Goal: Task Accomplishment & Management: Complete application form

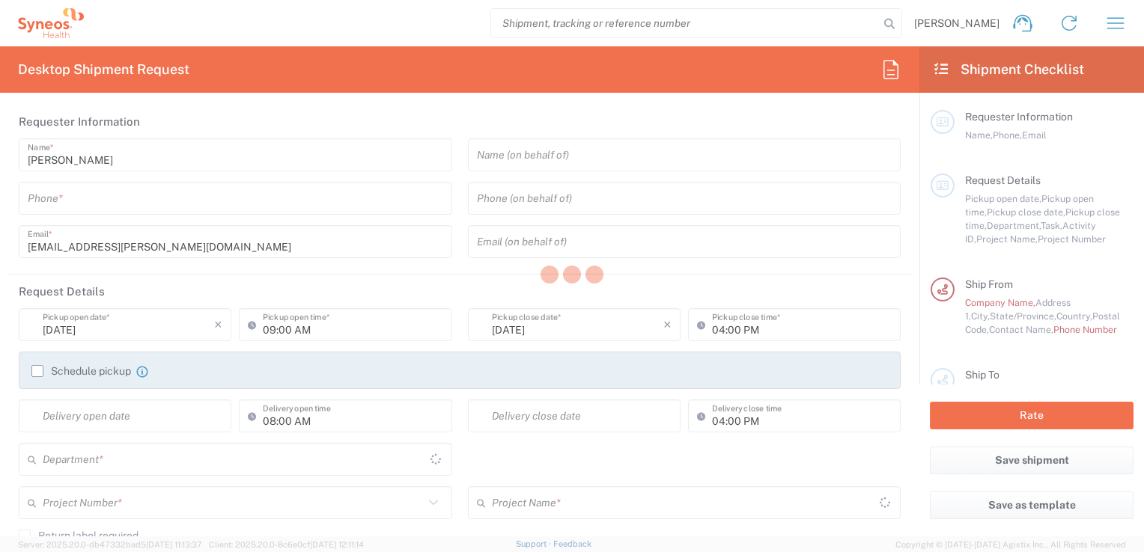
type input "3243"
type input "[GEOGRAPHIC_DATA]"
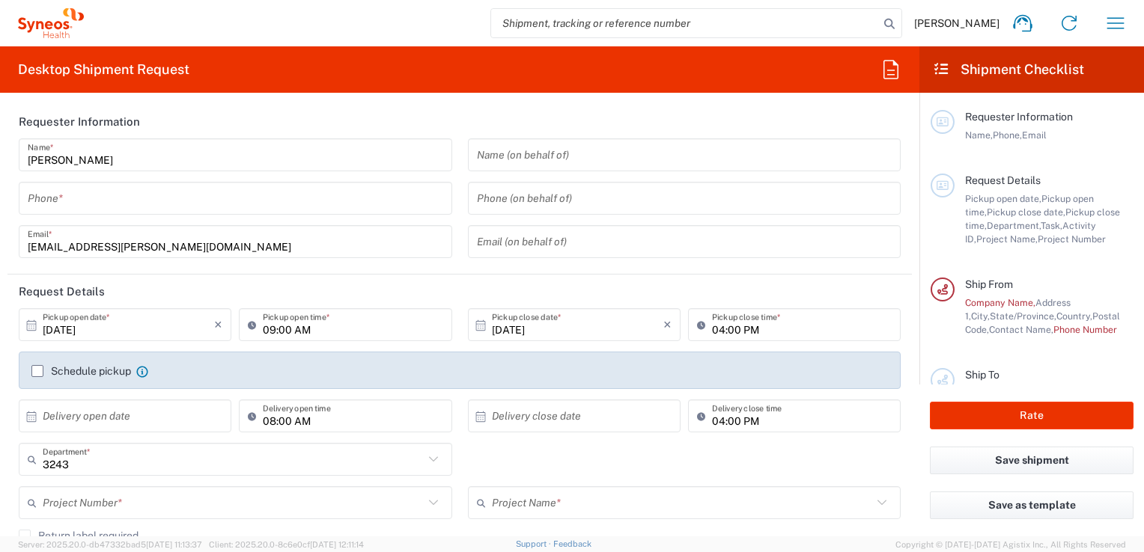
type input "INC Research Clin Svcs Mexico"
click at [1110, 19] on icon "button" at bounding box center [1115, 23] width 24 height 24
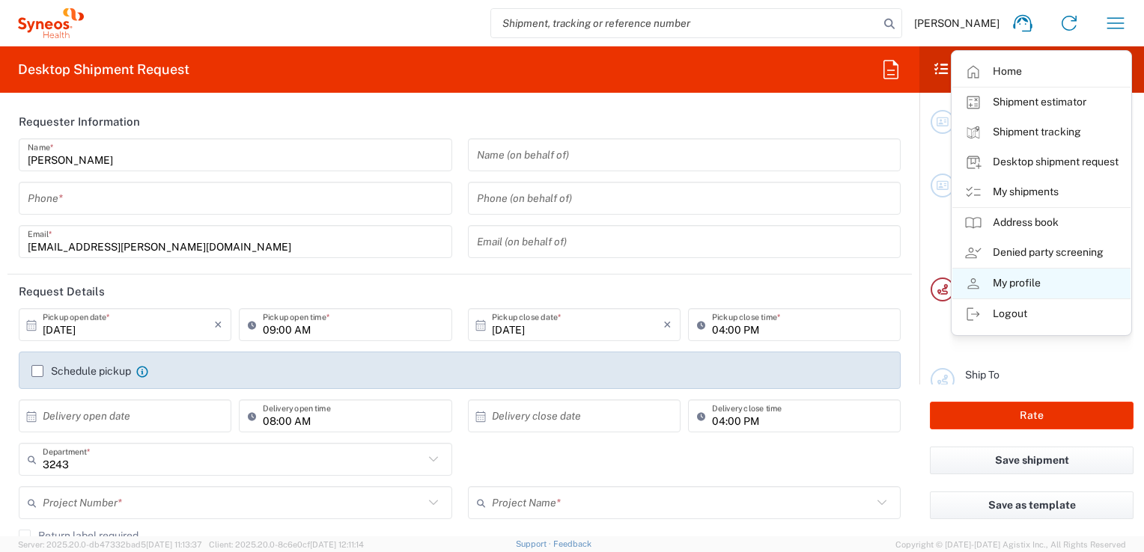
click at [1021, 277] on link "My profile" at bounding box center [1041, 284] width 178 height 30
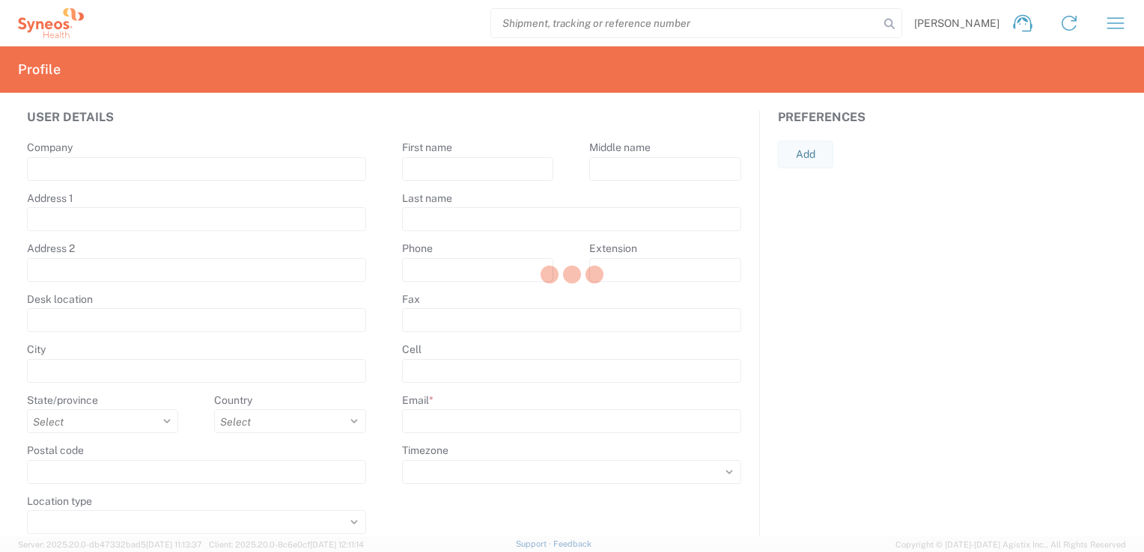
type input "Via Gustavo Baz 309 edificio A1 Piso 1"
type input "Colonia Industrial de Loma- Tlalnepantla de Baz, Centrum Park"
type input "Tlalnepantla"
select select
select select "MX"
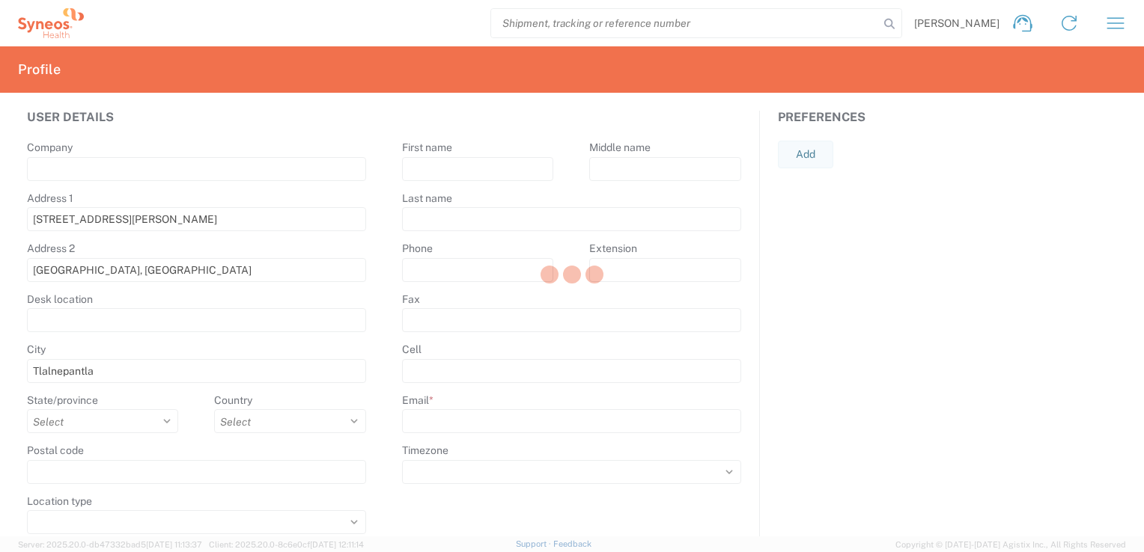
type input "54060"
select select
type input "Euridice"
type input "Barrera"
type input "euridice.barrera@syneoshealth.com"
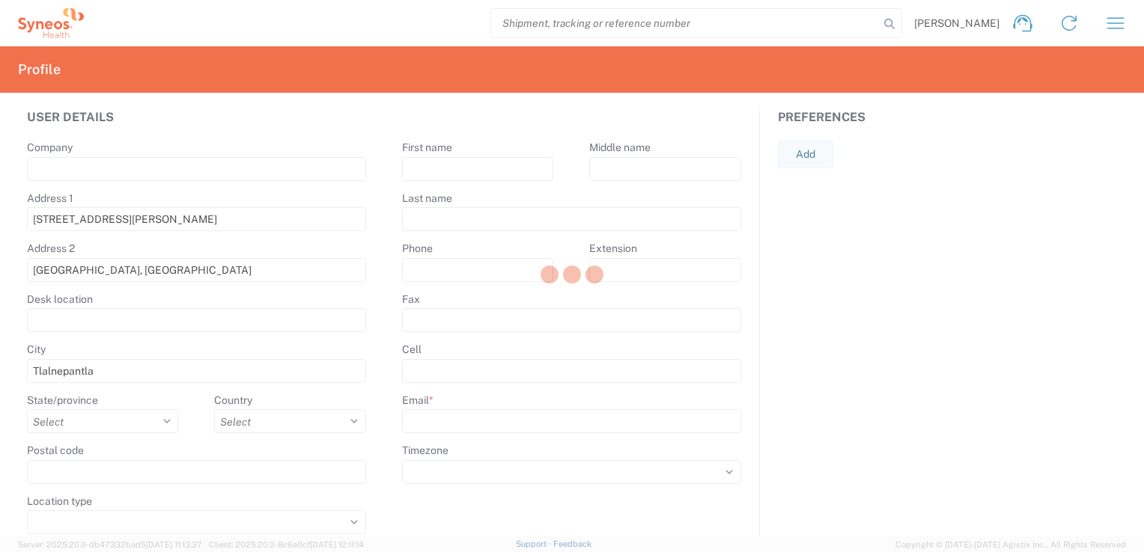
select select
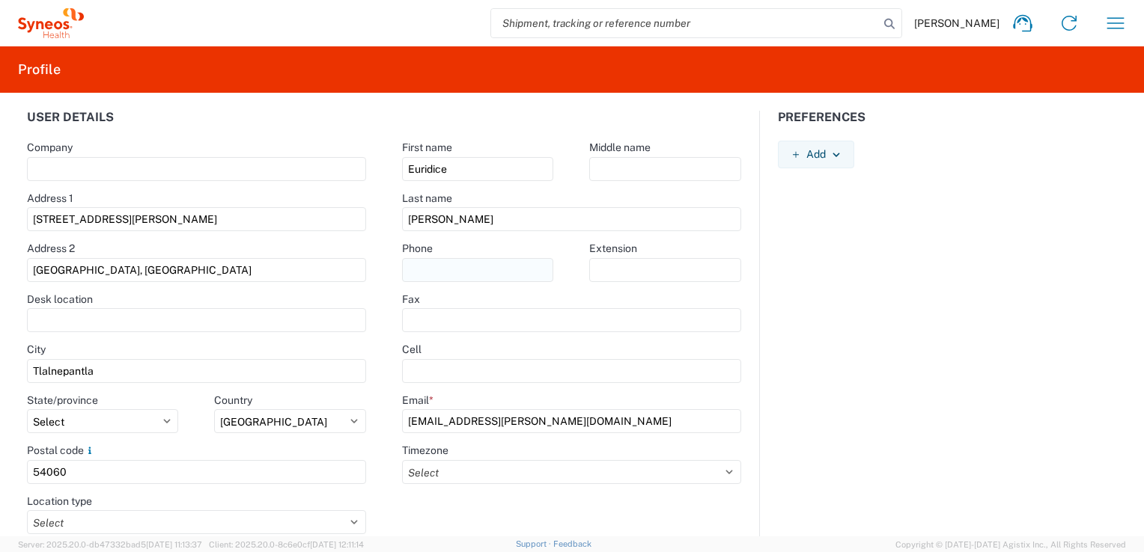
click at [429, 278] on input "text" at bounding box center [477, 270] width 151 height 24
type input "5561803866"
click at [750, 328] on agx-form-control-wrapper-v2 "Fax" at bounding box center [571, 318] width 375 height 51
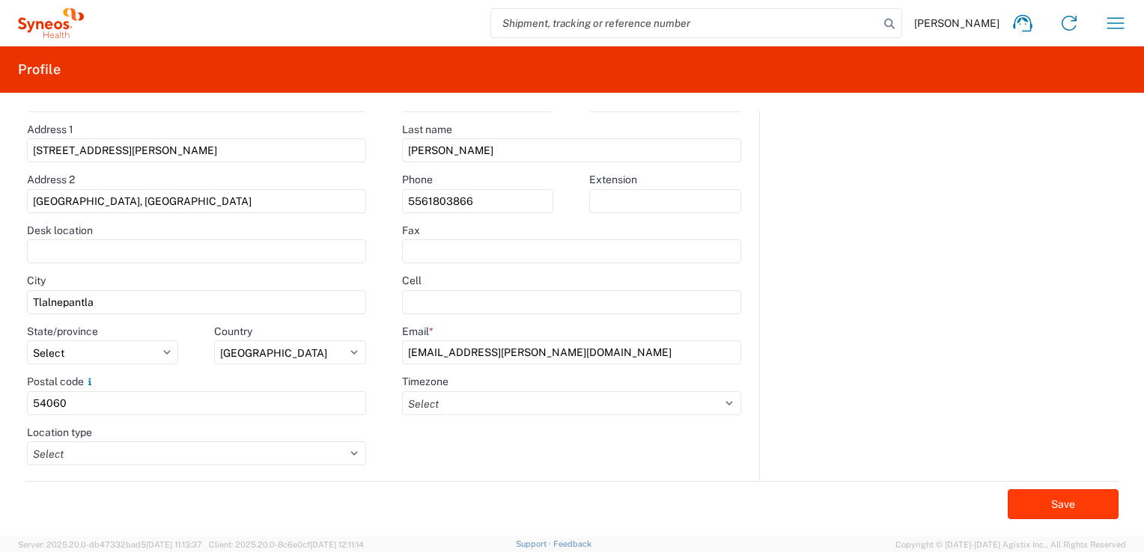
click at [1043, 511] on button "Save" at bounding box center [1062, 505] width 111 height 30
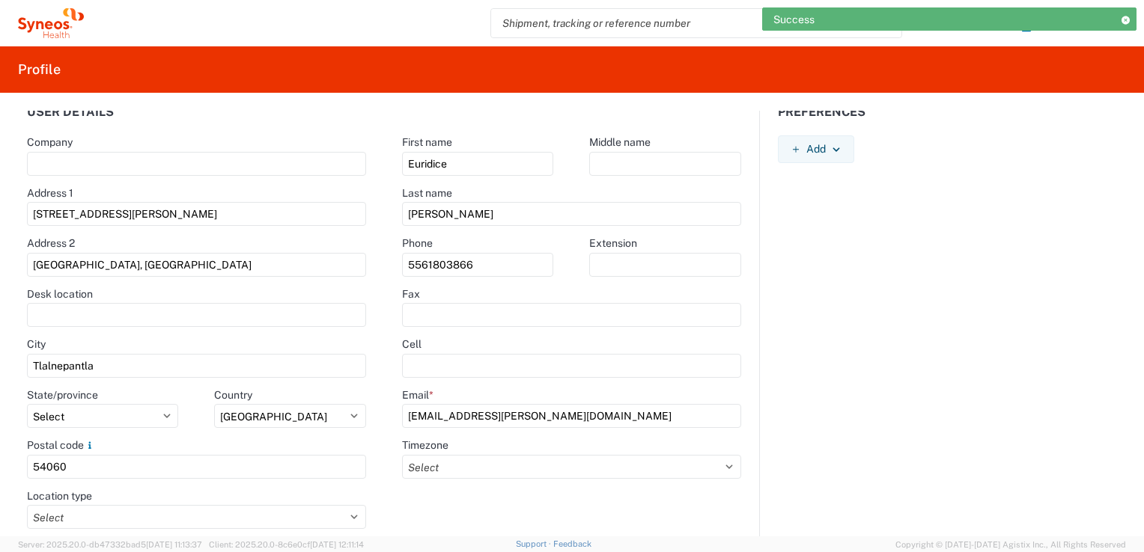
scroll to position [0, 0]
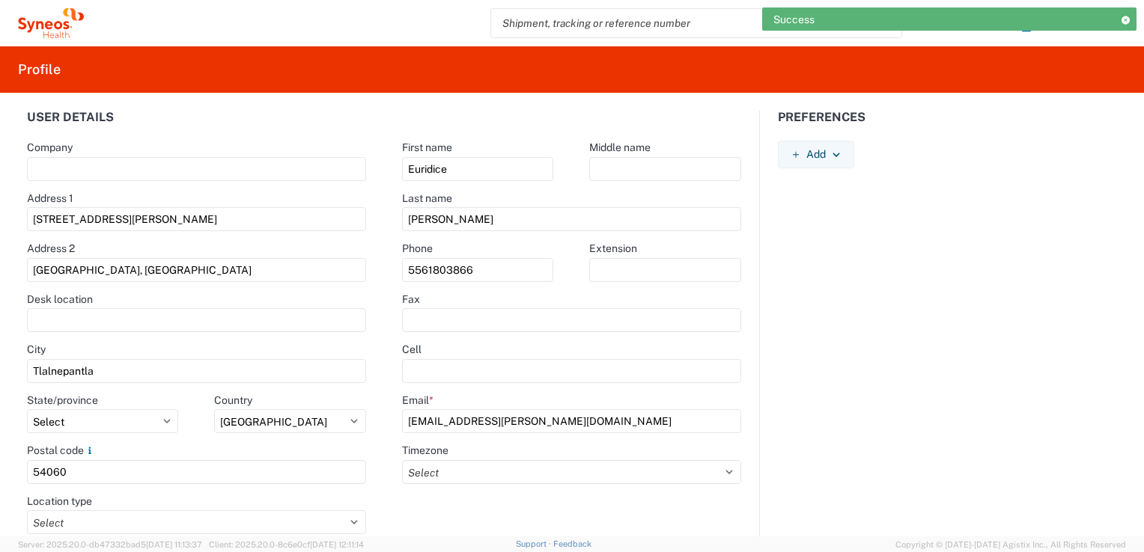
click at [1127, 21] on icon at bounding box center [1125, 20] width 10 height 8
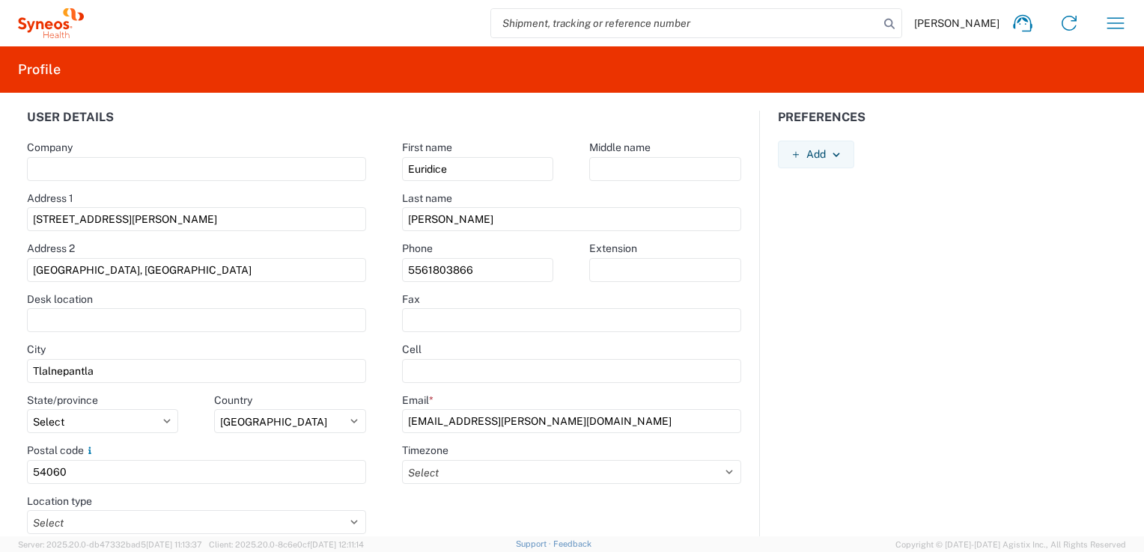
click at [1127, 21] on icon "button" at bounding box center [1115, 23] width 24 height 24
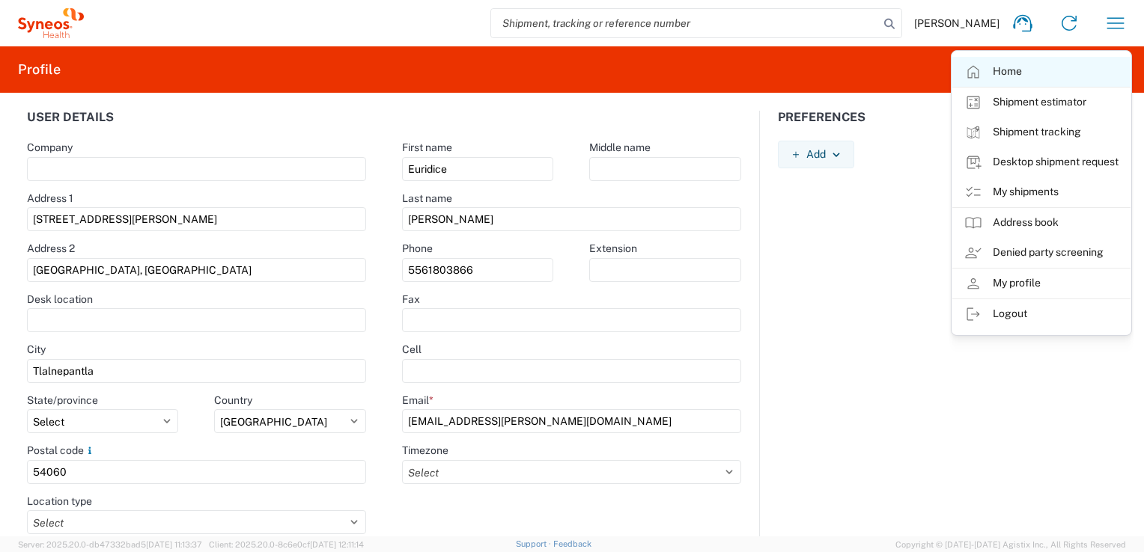
click at [1049, 68] on link "Home" at bounding box center [1041, 72] width 178 height 30
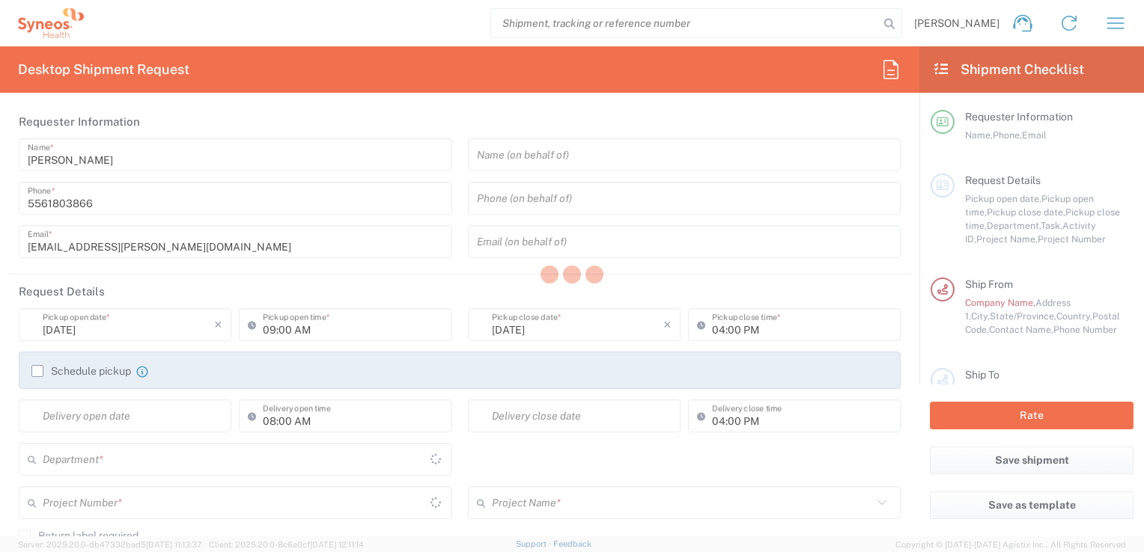
type input "3243"
type input "[GEOGRAPHIC_DATA]"
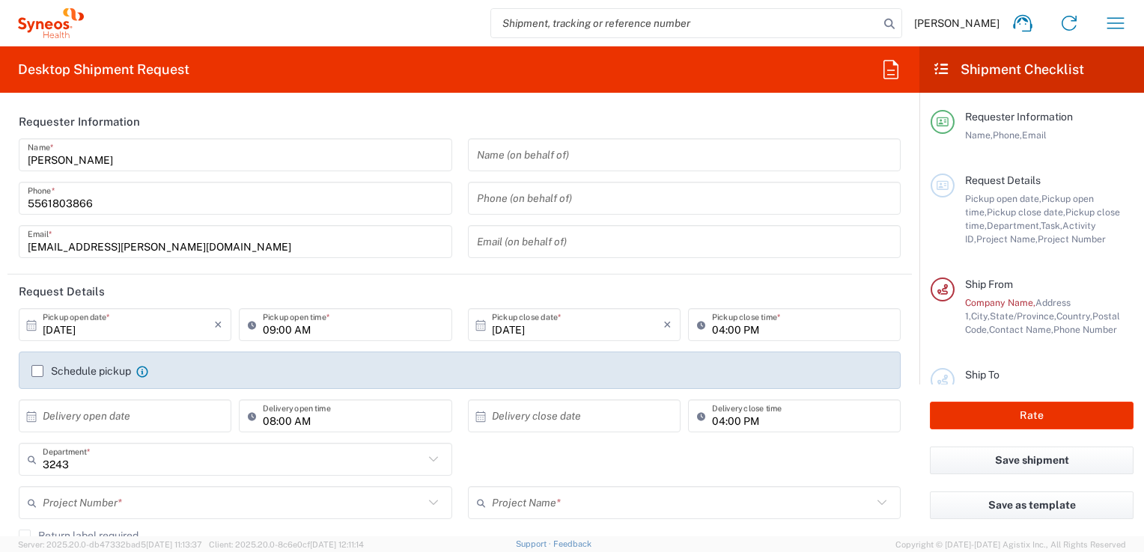
type input "[GEOGRAPHIC_DATA]"
type input "INC Research Clin Svcs [GEOGRAPHIC_DATA]"
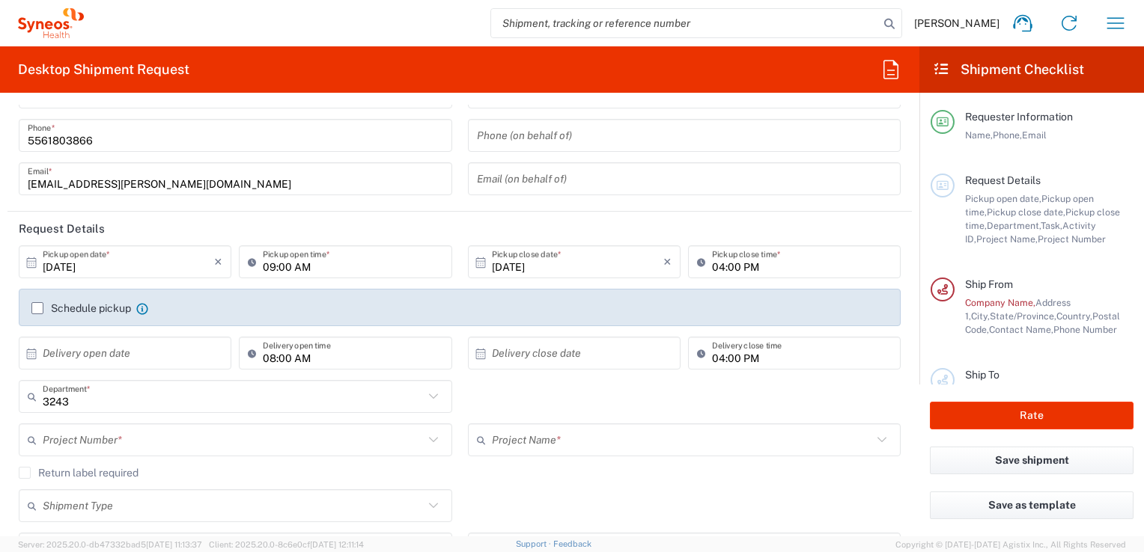
scroll to position [69, 0]
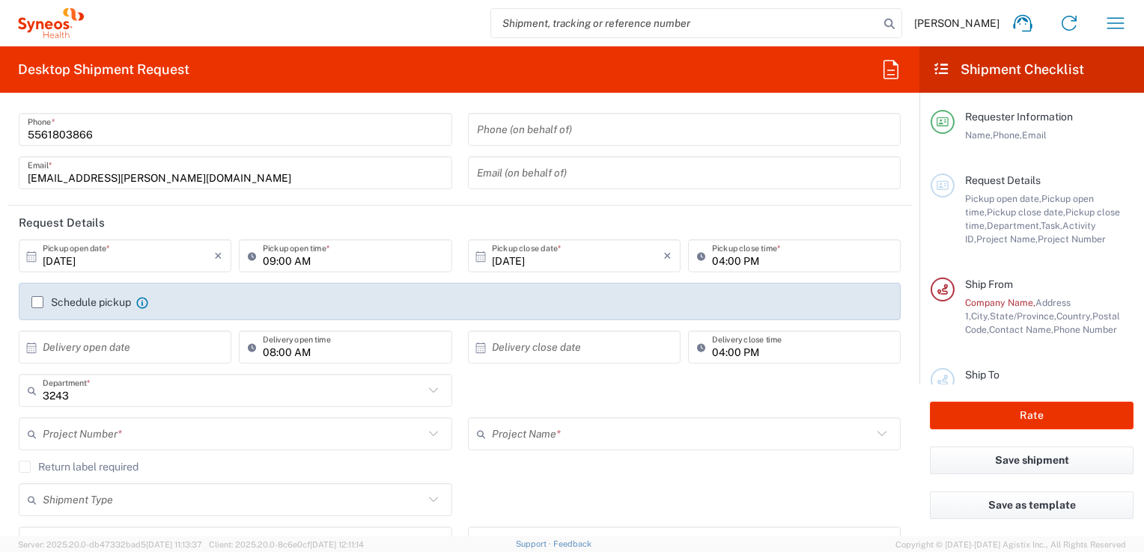
click at [36, 300] on label "Schedule pickup" at bounding box center [81, 302] width 100 height 12
click at [37, 302] on input "Schedule pickup" at bounding box center [37, 302] width 0 height 0
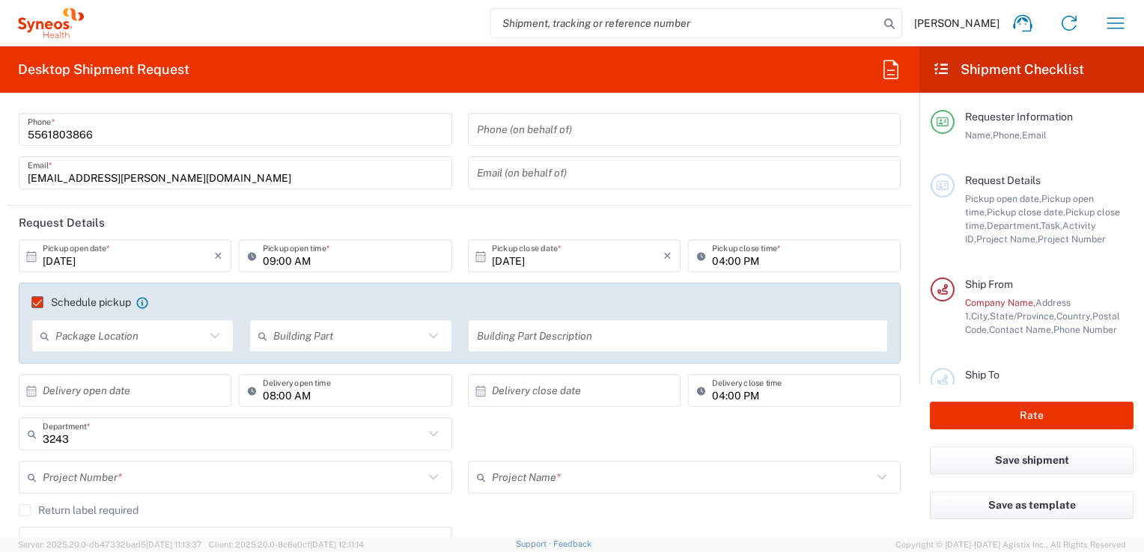
click at [250, 257] on icon at bounding box center [255, 256] width 15 height 24
click at [270, 259] on input "09:00 AM" at bounding box center [353, 256] width 180 height 26
type input "11:00 AM"
drag, startPoint x: 634, startPoint y: 244, endPoint x: 707, endPoint y: 265, distance: 76.3
click at [707, 265] on div "10/07/2025 × Pickup close date * Cancel Apply 04:00 PM Pickup close time *" at bounding box center [684, 261] width 441 height 43
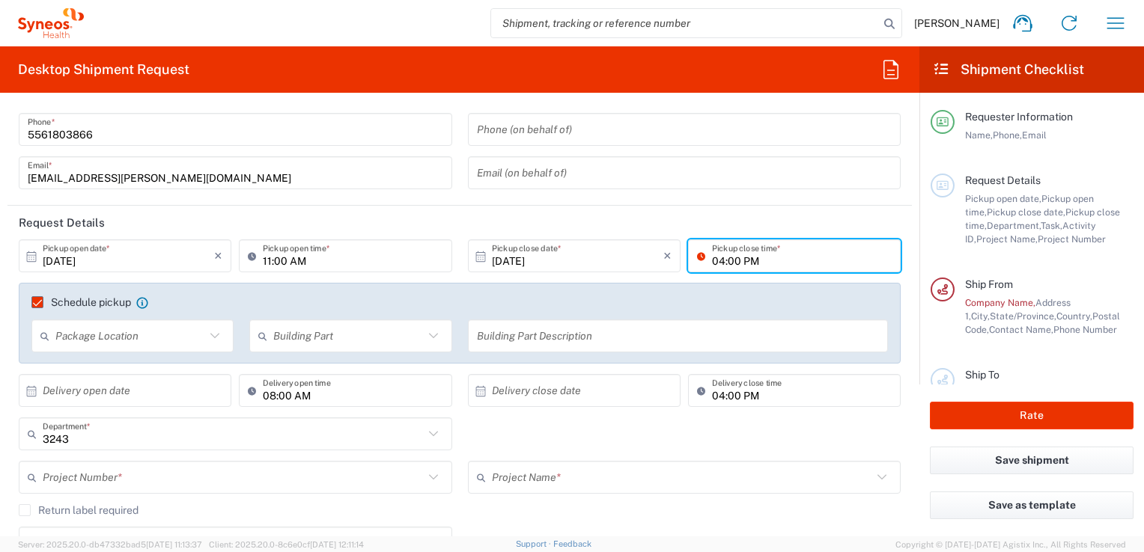
click at [712, 265] on input "04:00 PM" at bounding box center [802, 256] width 180 height 26
type input "0"
click at [712, 265] on input "01:00 PM" at bounding box center [802, 256] width 180 height 26
type input "01:00 PM"
click at [667, 287] on div "Schedule pickup When scheduling a pickup please be sure to meet the following c…" at bounding box center [460, 323] width 882 height 81
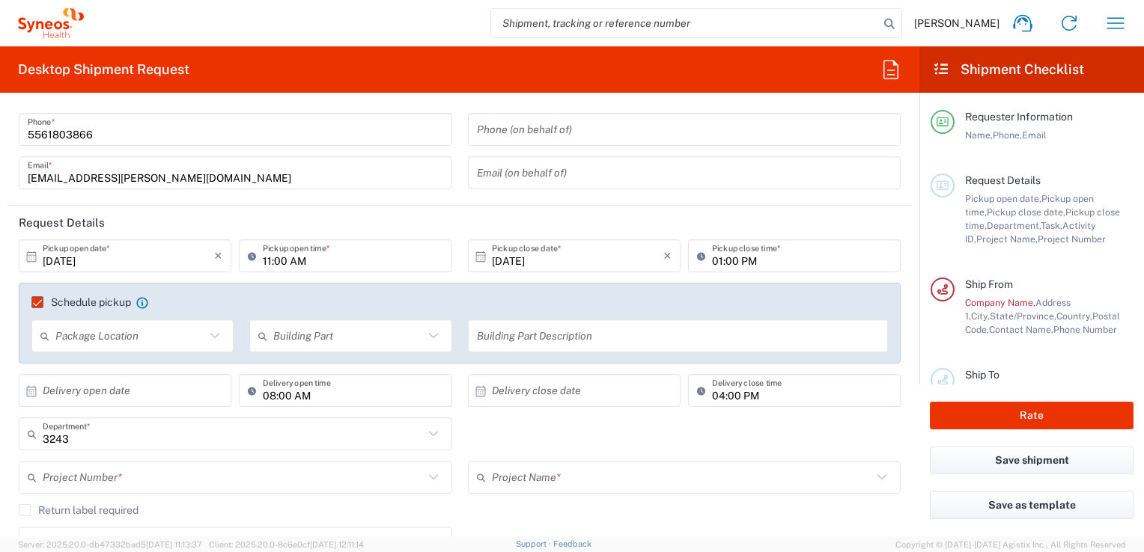
click at [205, 337] on icon at bounding box center [214, 335] width 19 height 19
click at [242, 305] on agx-checkbox-control "Schedule pickup When scheduling a pickup please be sure to meet the following c…" at bounding box center [459, 302] width 856 height 13
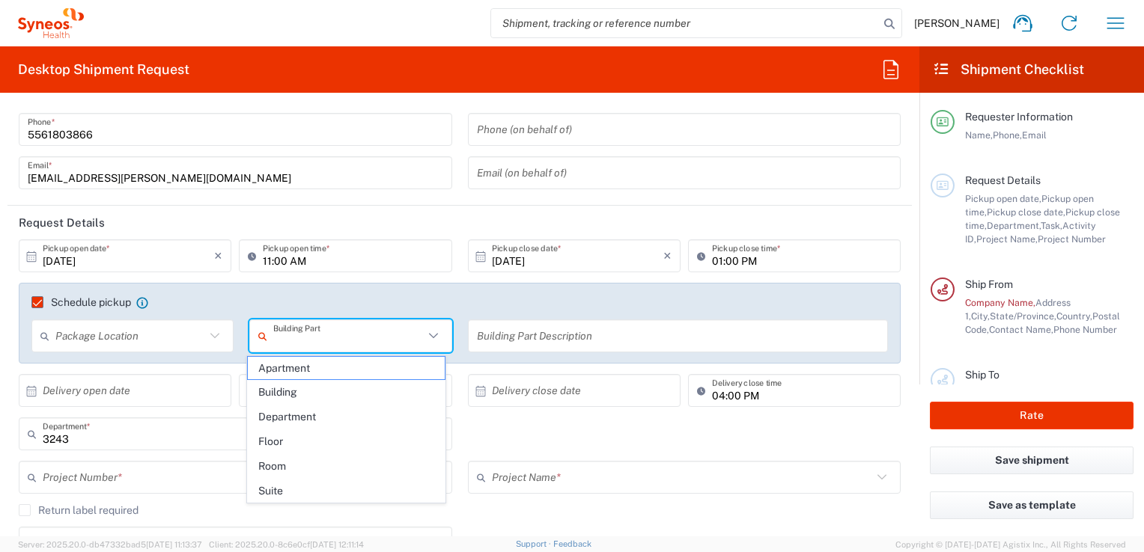
click at [302, 333] on input "text" at bounding box center [348, 336] width 150 height 26
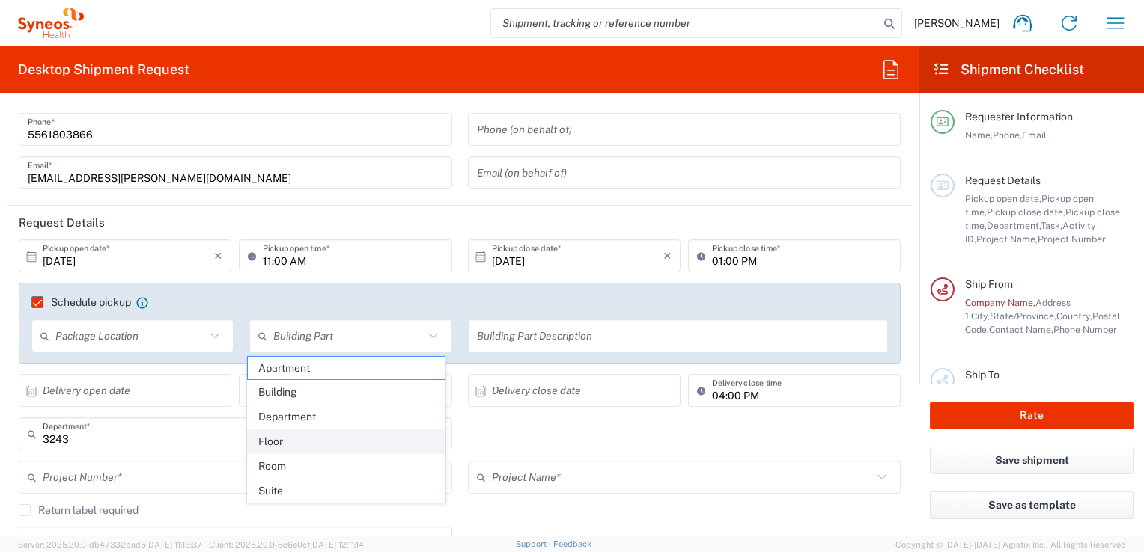
click at [290, 436] on span "Floor" at bounding box center [346, 441] width 197 height 23
type input "Floor"
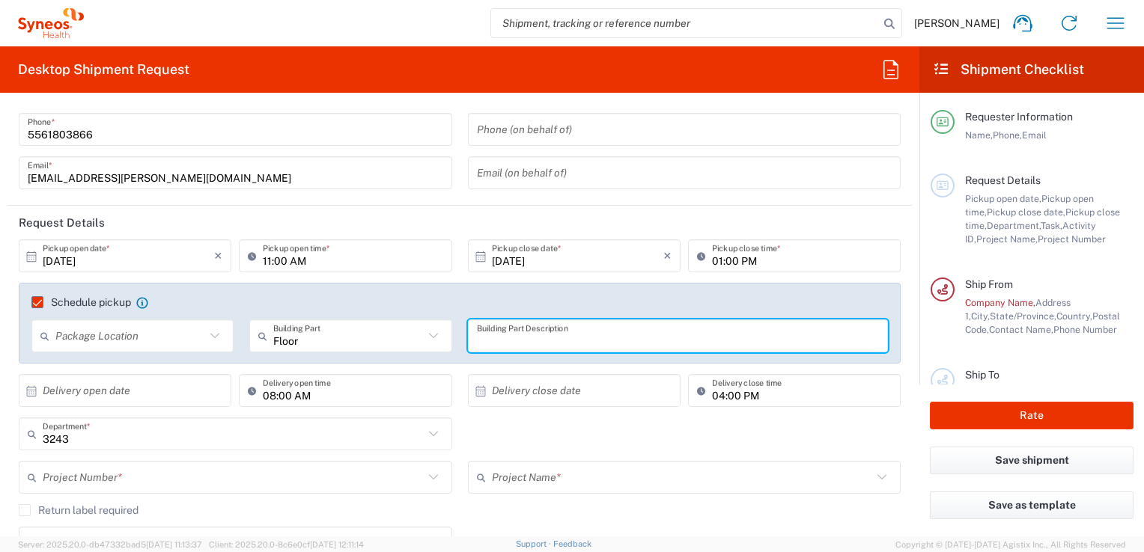
click at [501, 337] on input "text" at bounding box center [678, 336] width 403 height 26
type input "Floor 1"
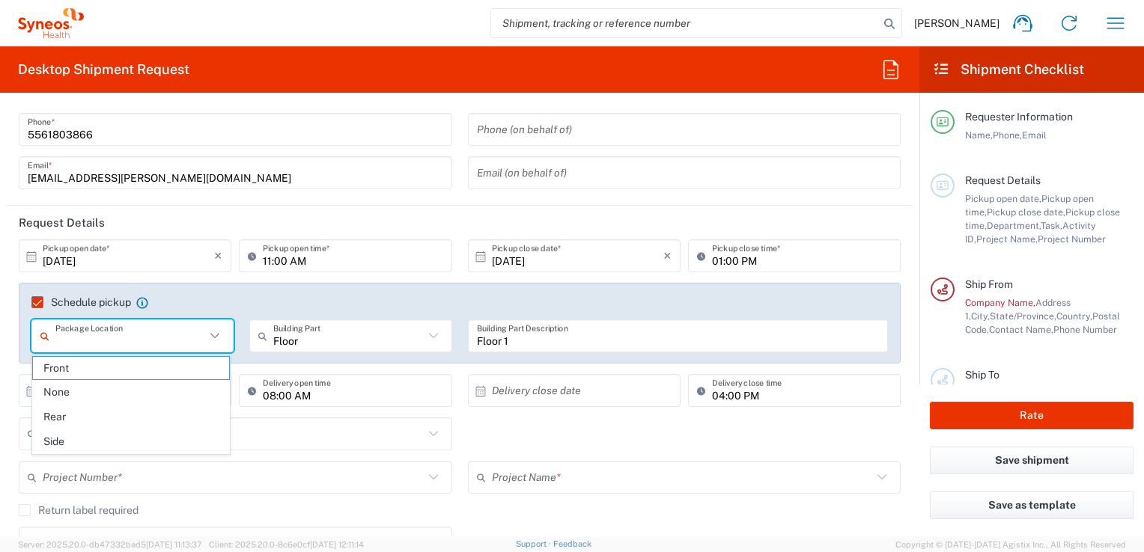
click at [177, 335] on input "text" at bounding box center [130, 336] width 150 height 26
click at [460, 190] on div "Name (on behalf of) Phone (on behalf of) Email (on behalf of)" at bounding box center [684, 135] width 449 height 130
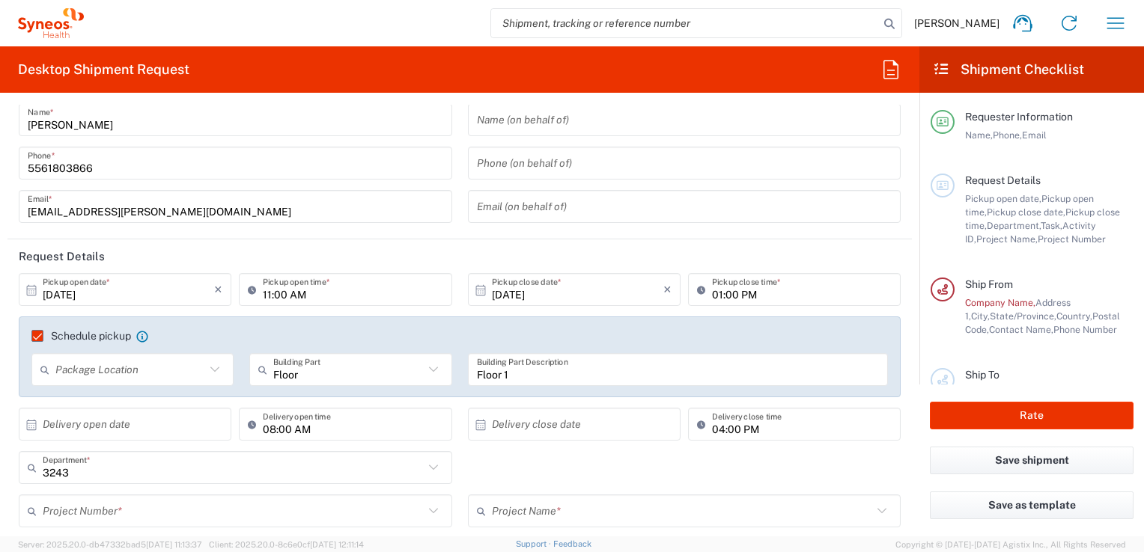
scroll to position [114, 0]
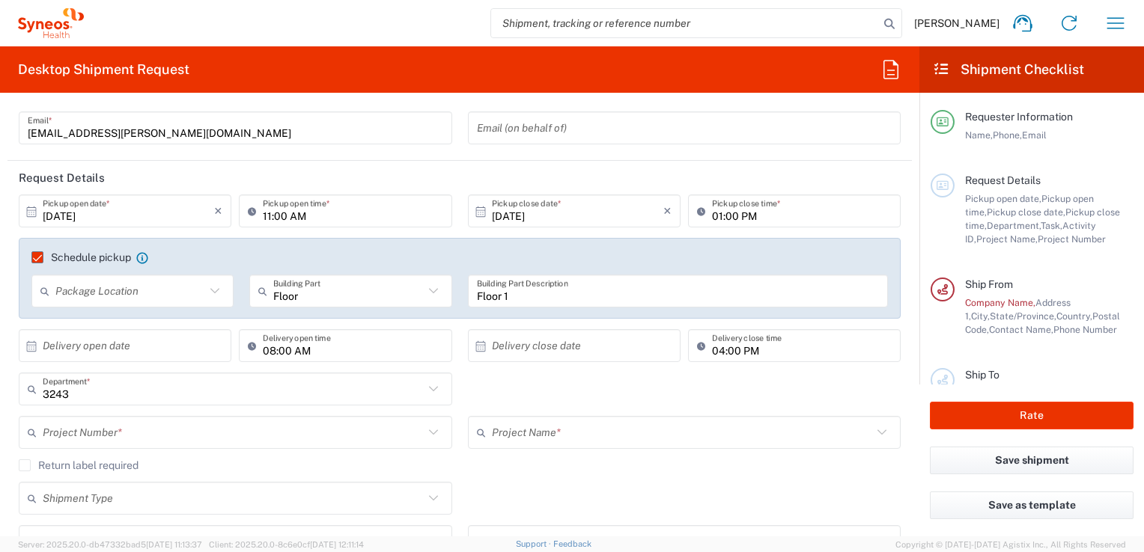
click at [426, 436] on icon at bounding box center [433, 432] width 19 height 19
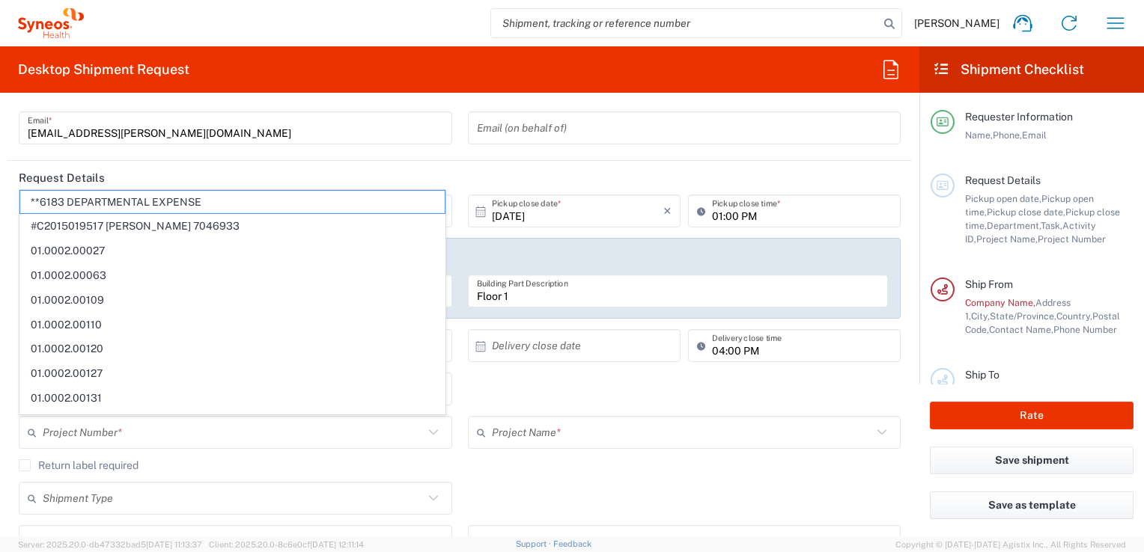
click at [426, 436] on icon at bounding box center [433, 432] width 19 height 19
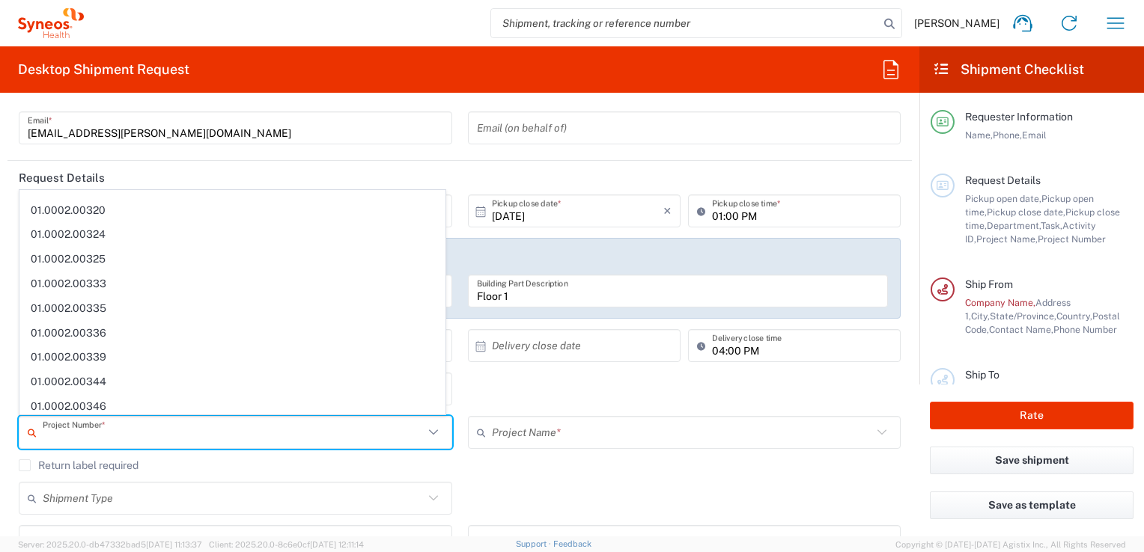
scroll to position [988, 0]
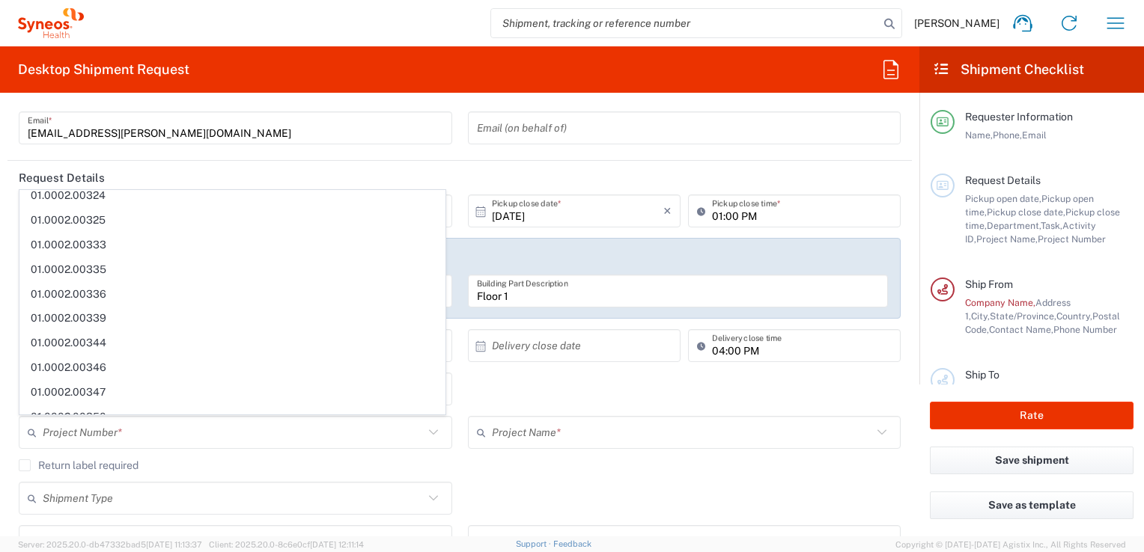
click at [890, 232] on div "01:00 PM Pickup close time *" at bounding box center [794, 216] width 220 height 43
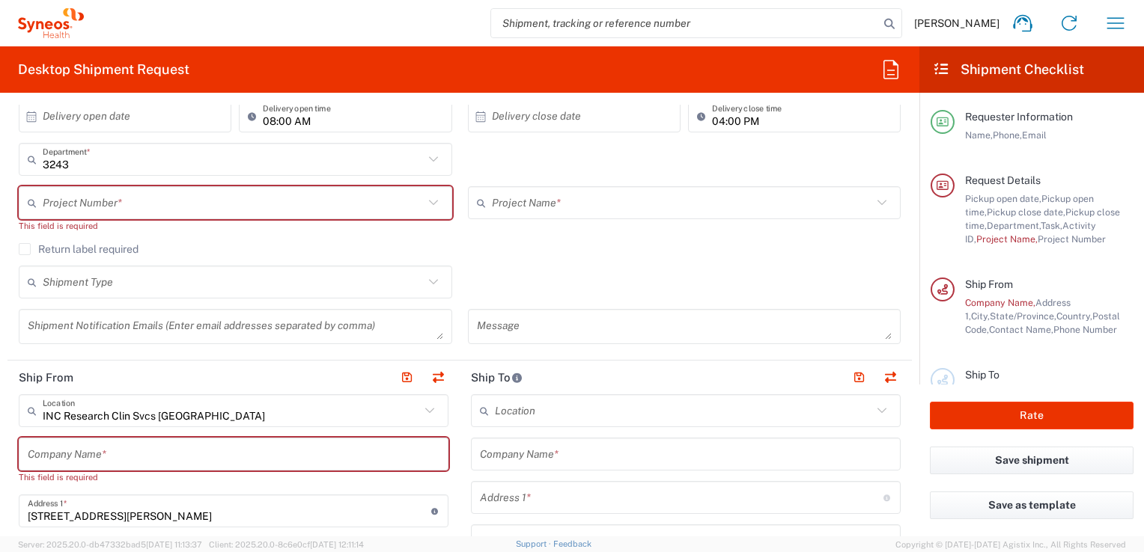
scroll to position [0, 0]
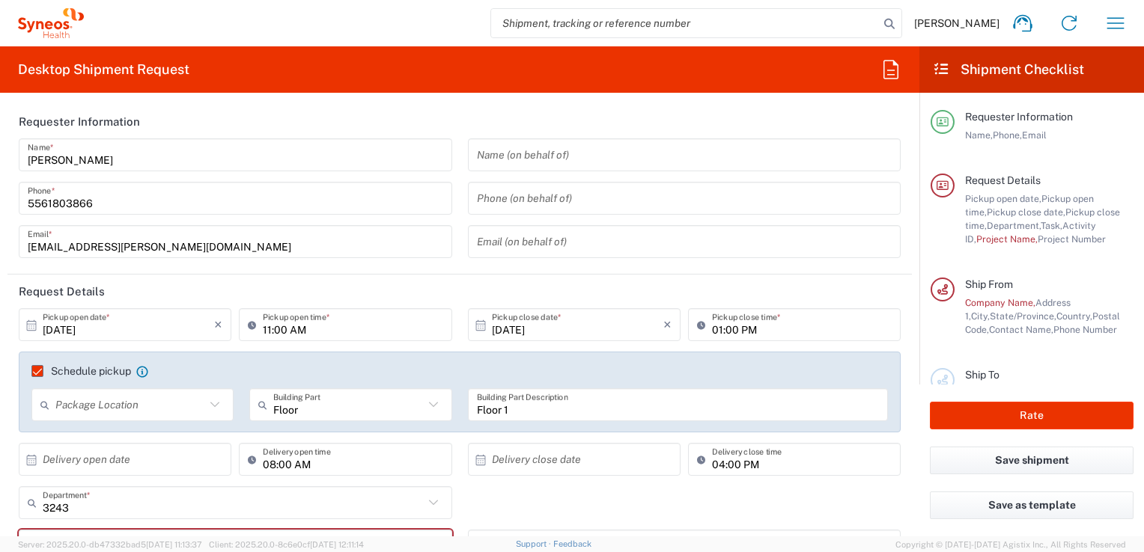
click at [212, 394] on div "Package Location" at bounding box center [132, 404] width 202 height 33
click at [159, 452] on span "None" at bounding box center [131, 461] width 197 height 23
type input "None"
click at [317, 369] on agx-checkbox-control "Schedule pickup When scheduling a pickup please be sure to meet the following c…" at bounding box center [459, 371] width 856 height 13
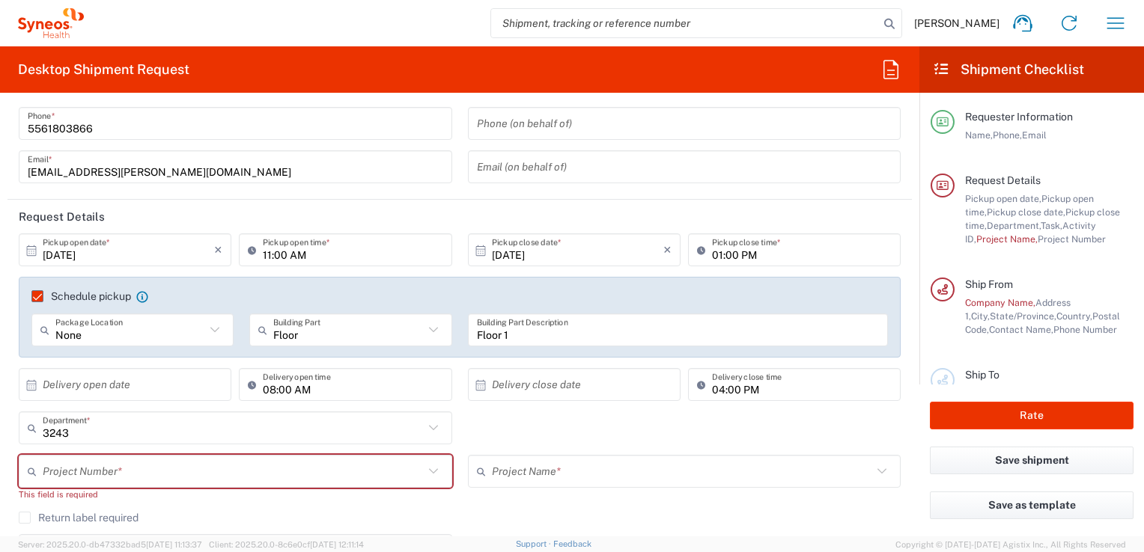
scroll to position [90, 0]
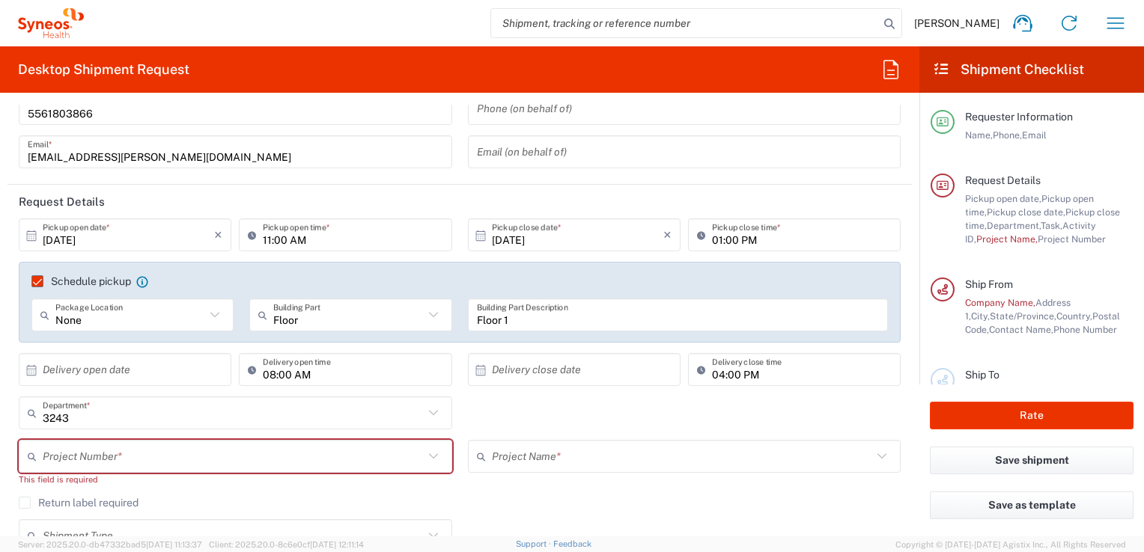
click at [27, 374] on icon at bounding box center [32, 370] width 10 height 10
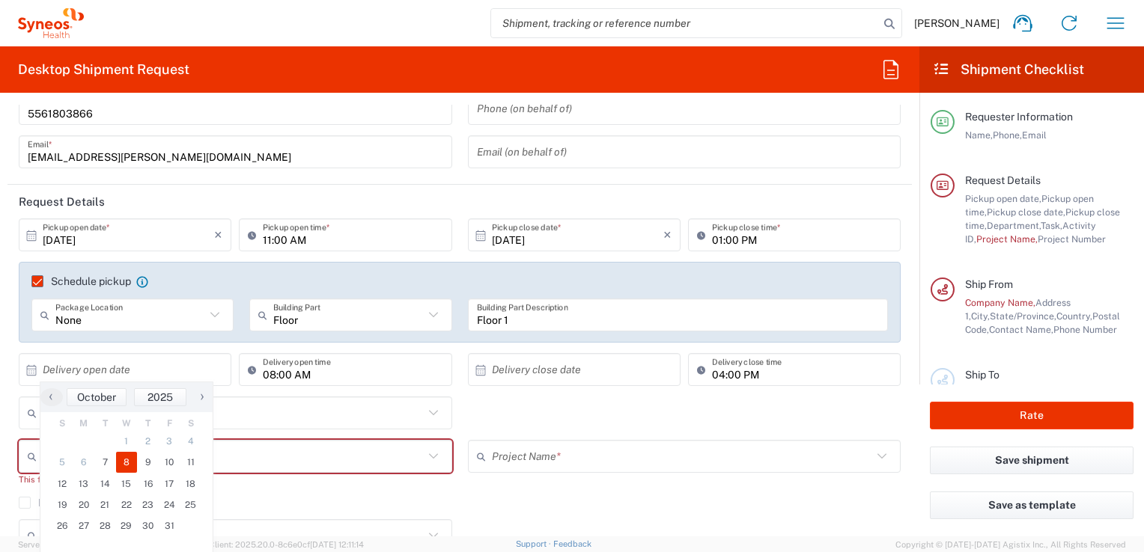
click at [126, 461] on span "8" at bounding box center [127, 462] width 22 height 21
type input "10/08/2025"
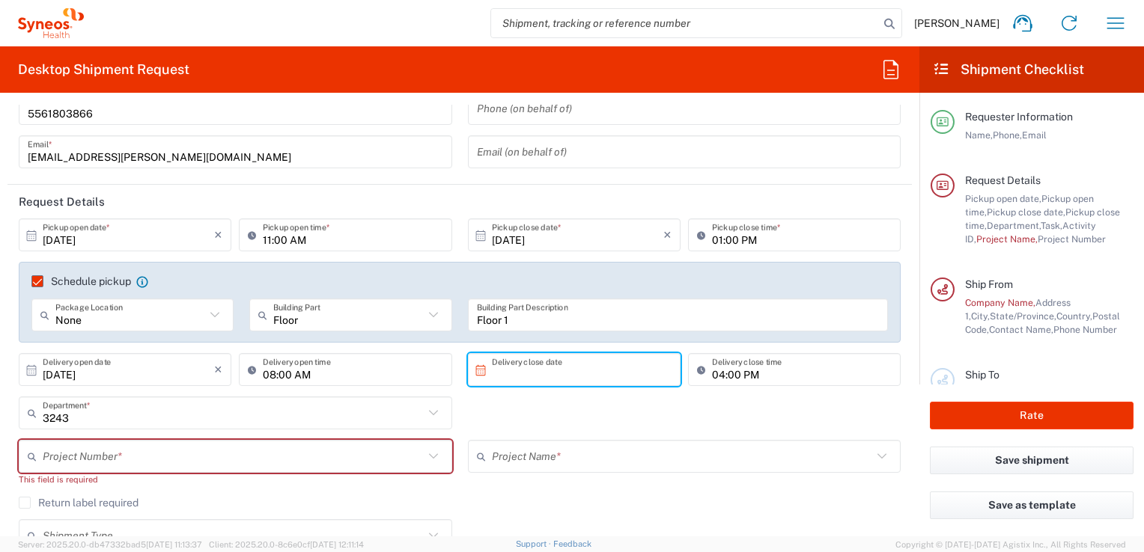
click at [550, 369] on input "text" at bounding box center [577, 370] width 171 height 26
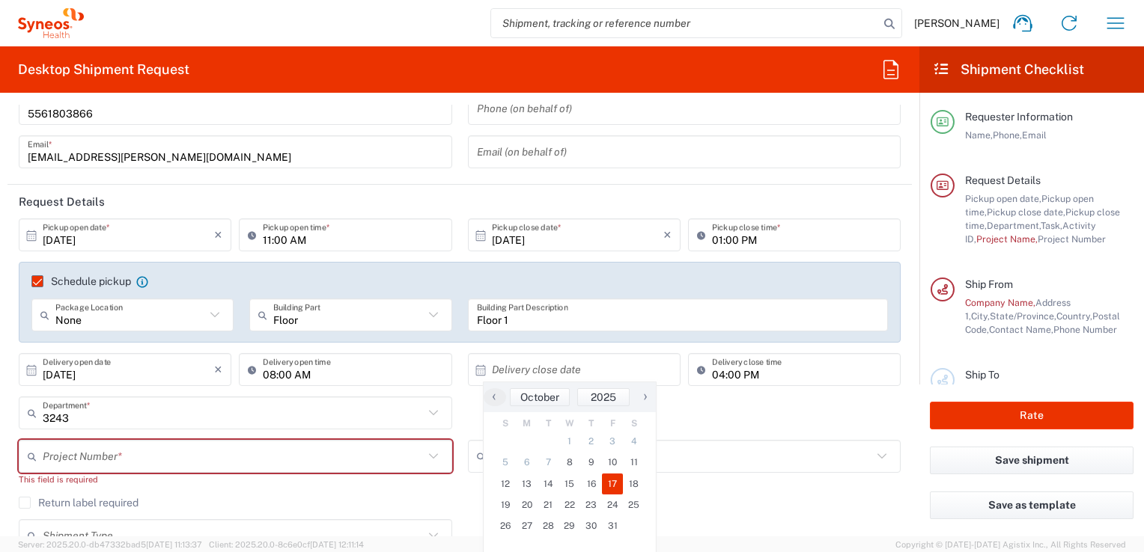
click at [609, 486] on span "17" at bounding box center [613, 484] width 22 height 21
type input "10/17/2025"
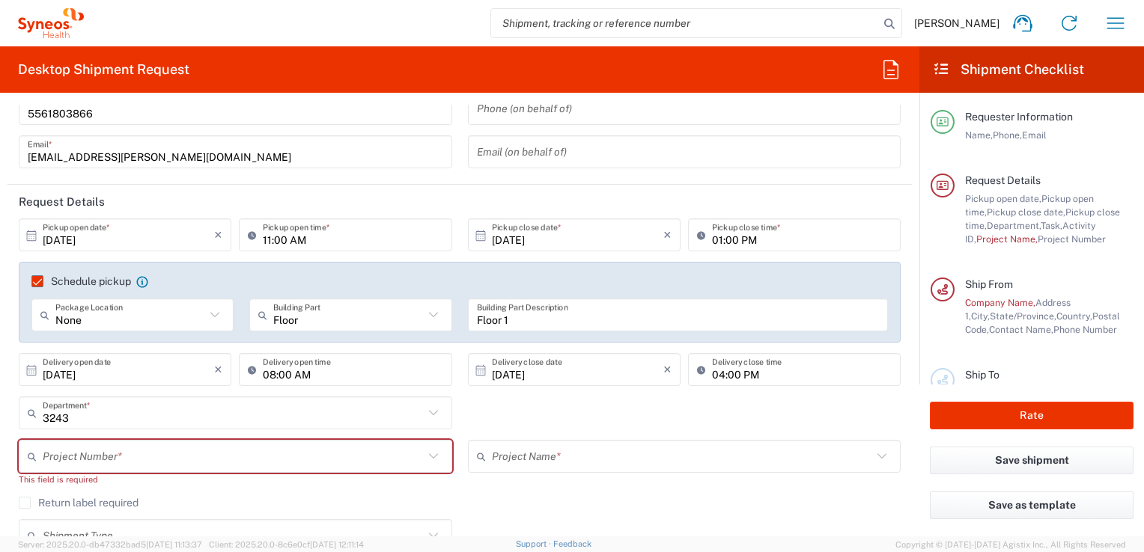
click at [461, 415] on div "3243 Department * 3243 3000 3100 3109 3110 3111 3112 3125 3130 3135 3136 3150 3…" at bounding box center [459, 418] width 897 height 43
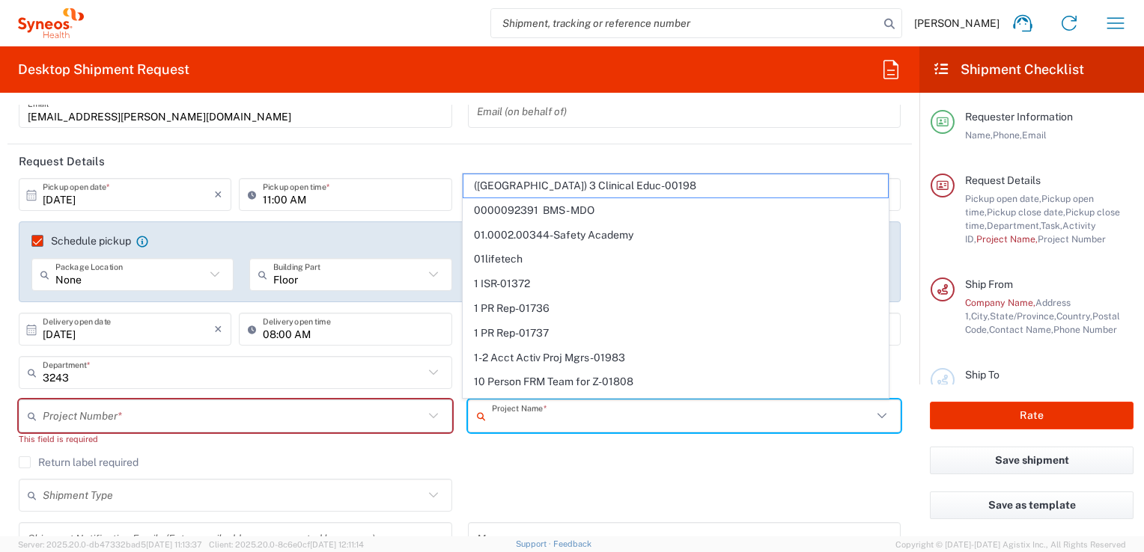
click at [516, 406] on input "text" at bounding box center [682, 416] width 381 height 26
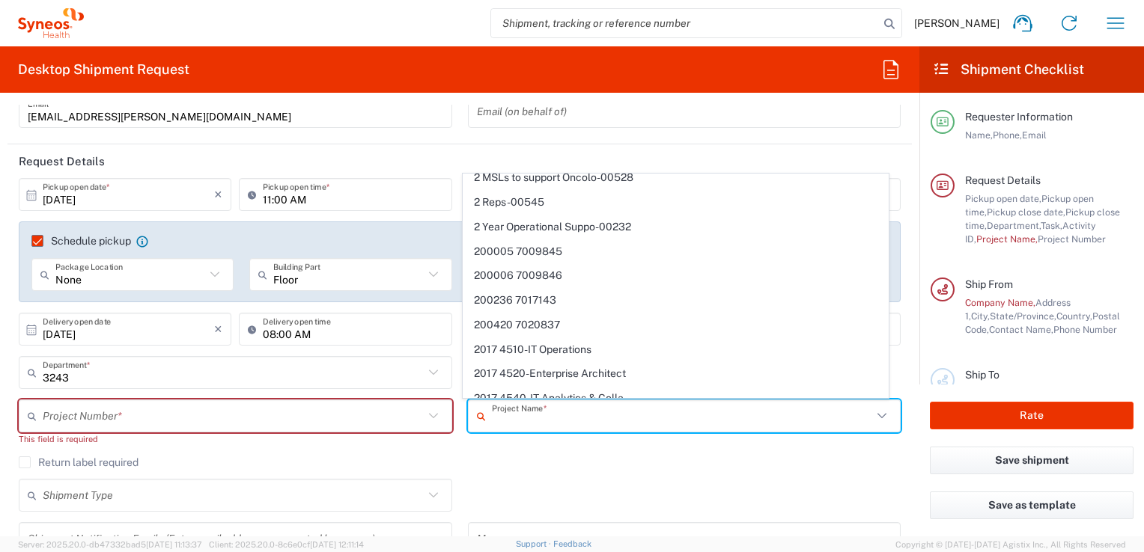
scroll to position [722, 0]
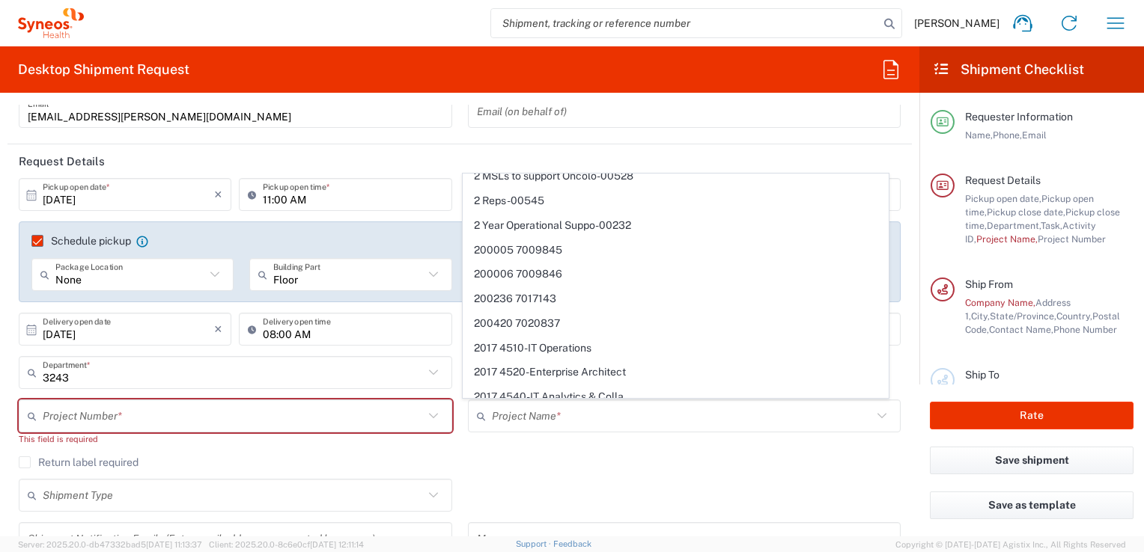
click at [529, 474] on div "Return label required" at bounding box center [460, 468] width 882 height 22
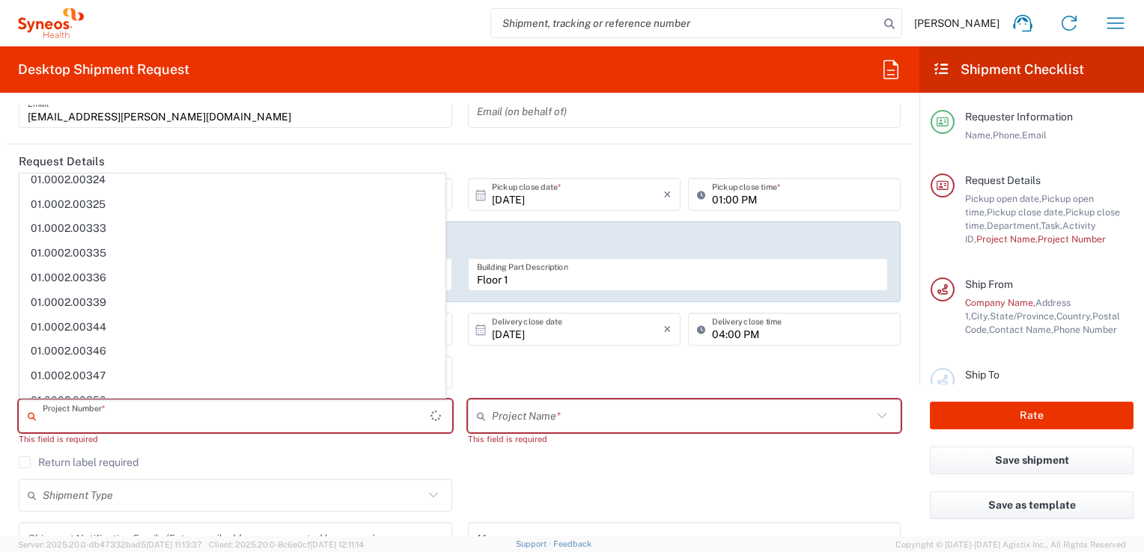
scroll to position [0, 0]
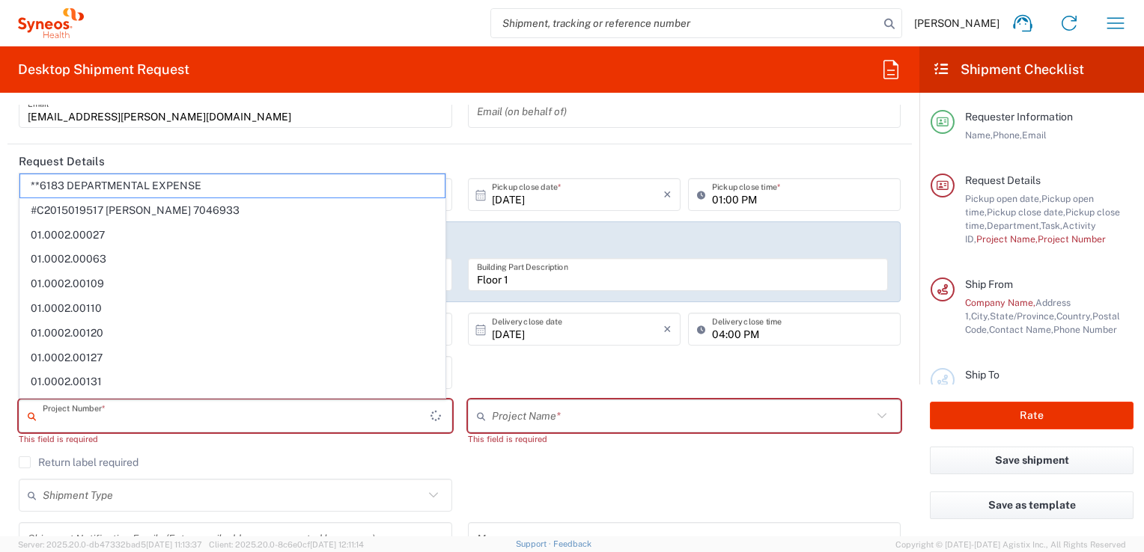
click at [201, 426] on input "text" at bounding box center [237, 416] width 388 height 26
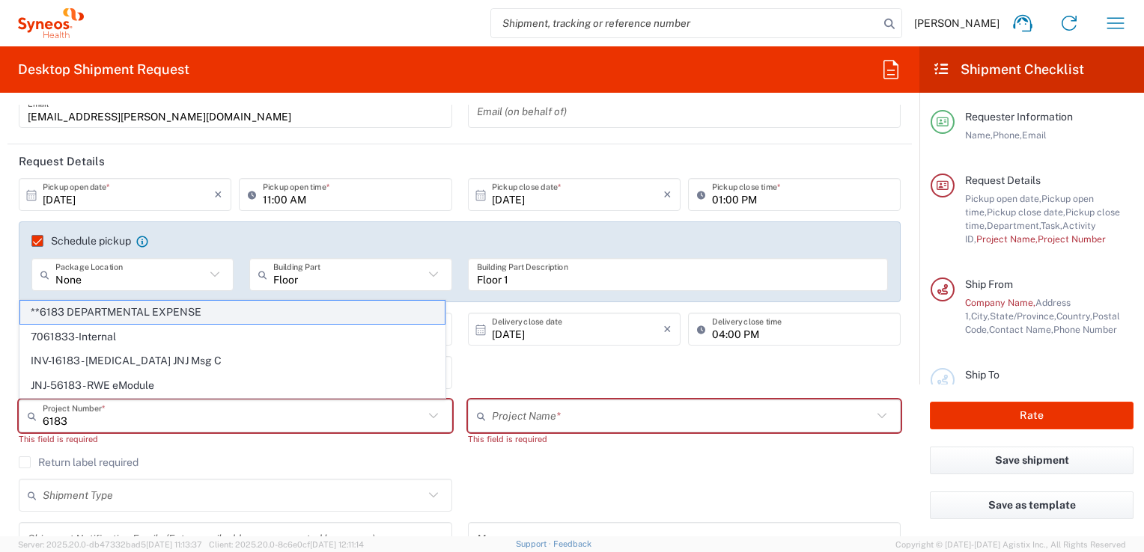
click at [158, 322] on span "**6183 DEPARTMENTAL EXPENSE" at bounding box center [232, 312] width 424 height 23
type input "**6183 DEPARTMENTAL EXPENSE"
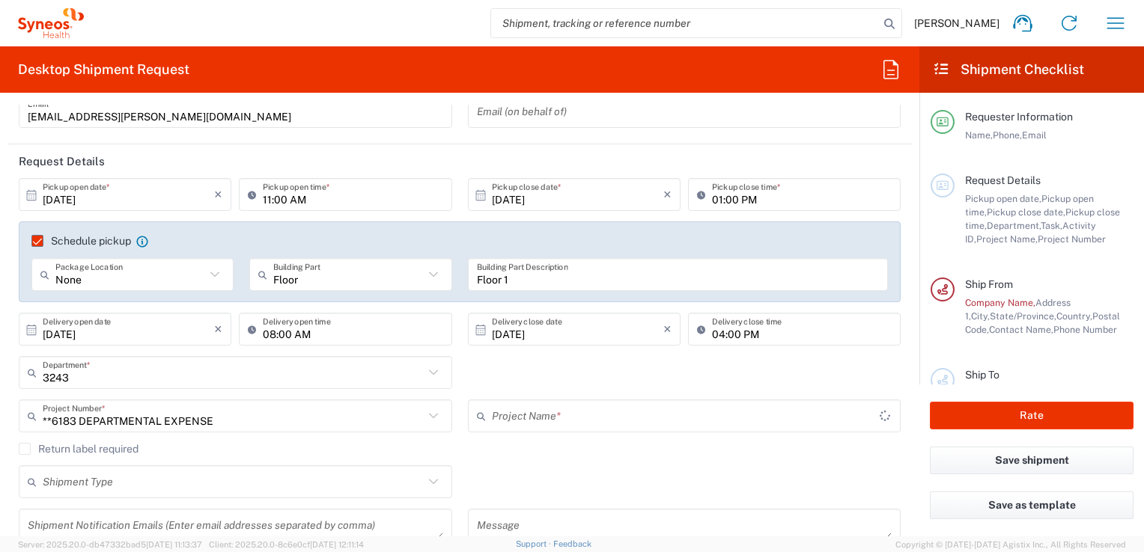
click at [192, 444] on div "10/07/2025 × Pickup open date * Cancel Apply 11:00 AM Pickup open time * 10/07/…" at bounding box center [459, 366] width 897 height 376
type input "6183"
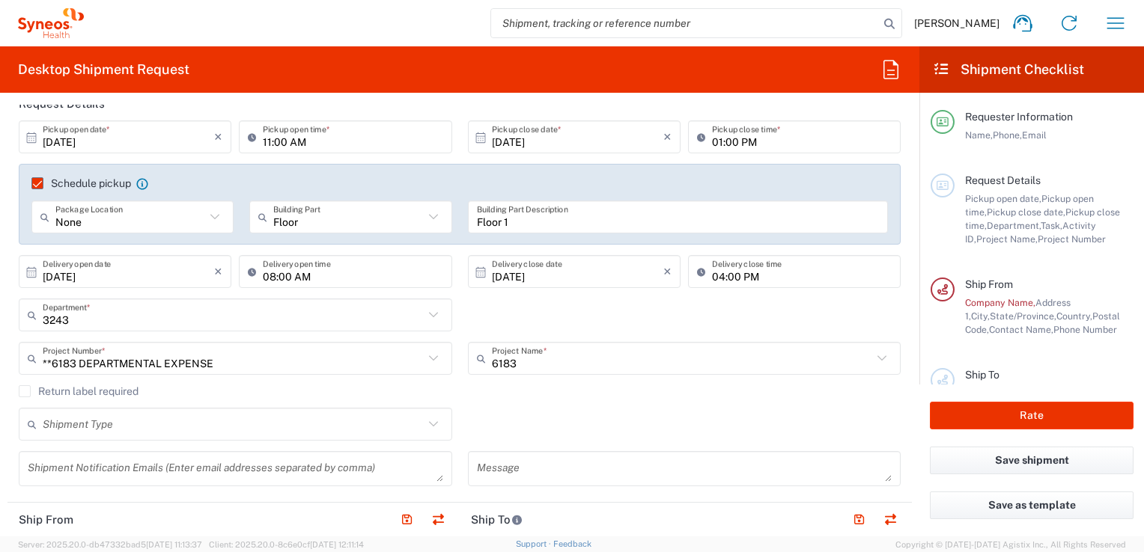
scroll to position [216, 0]
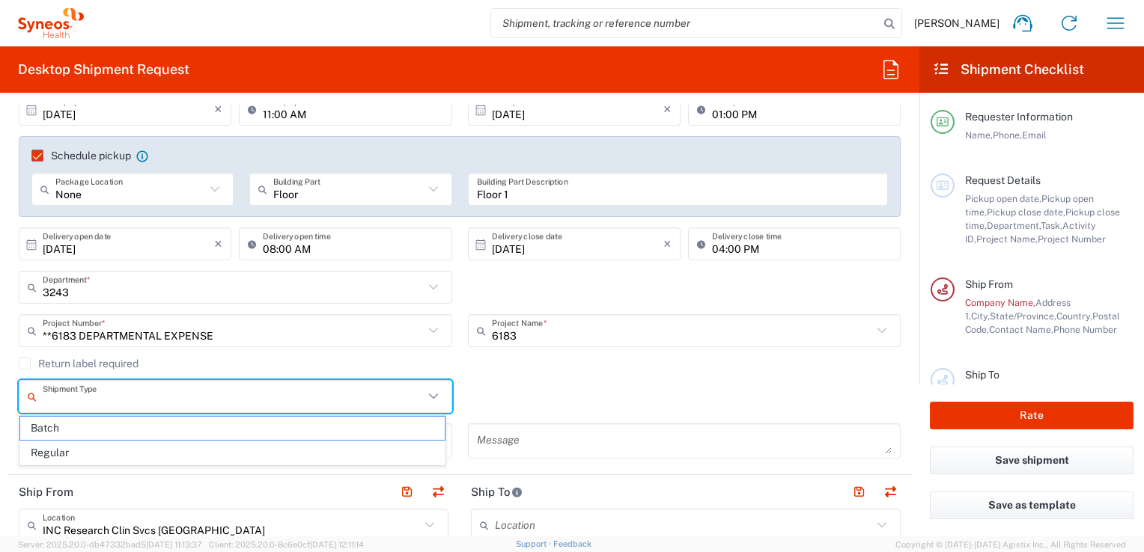
click at [188, 400] on input "text" at bounding box center [233, 397] width 381 height 26
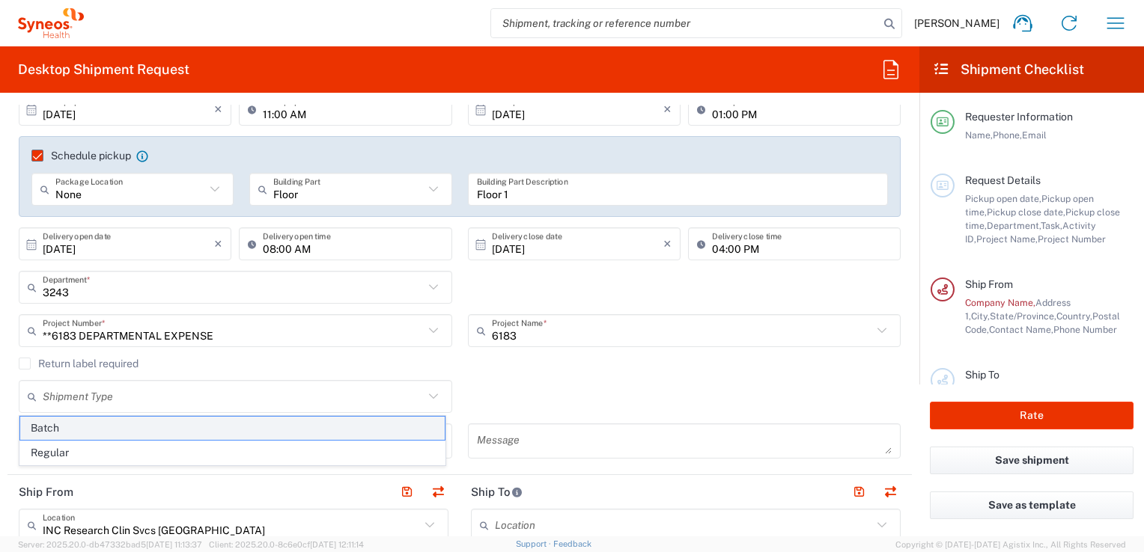
click at [275, 418] on span "Batch" at bounding box center [232, 428] width 424 height 23
type input "Batch"
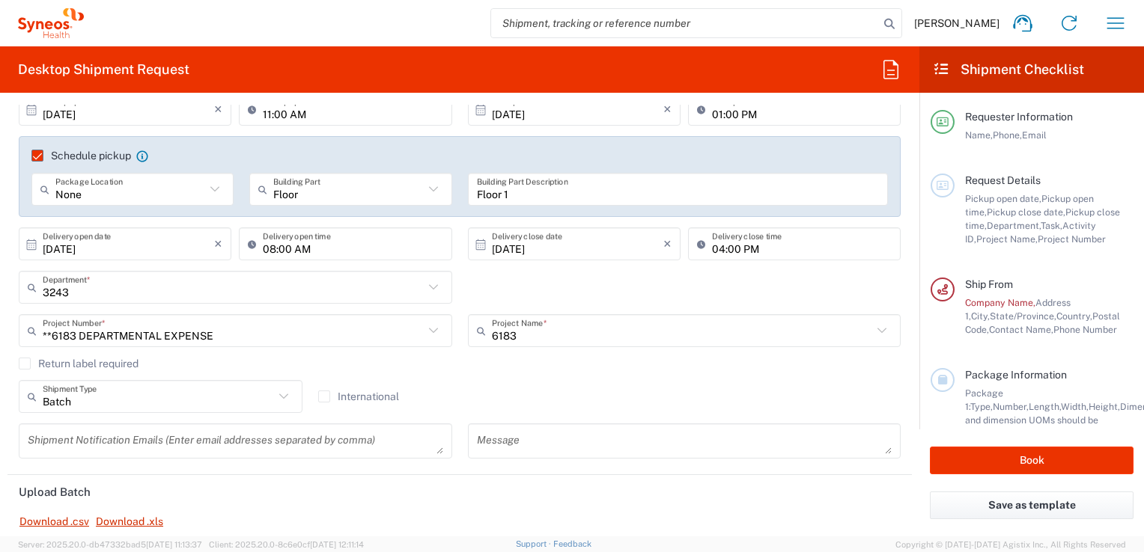
click at [449, 378] on div "Return label required" at bounding box center [460, 369] width 882 height 22
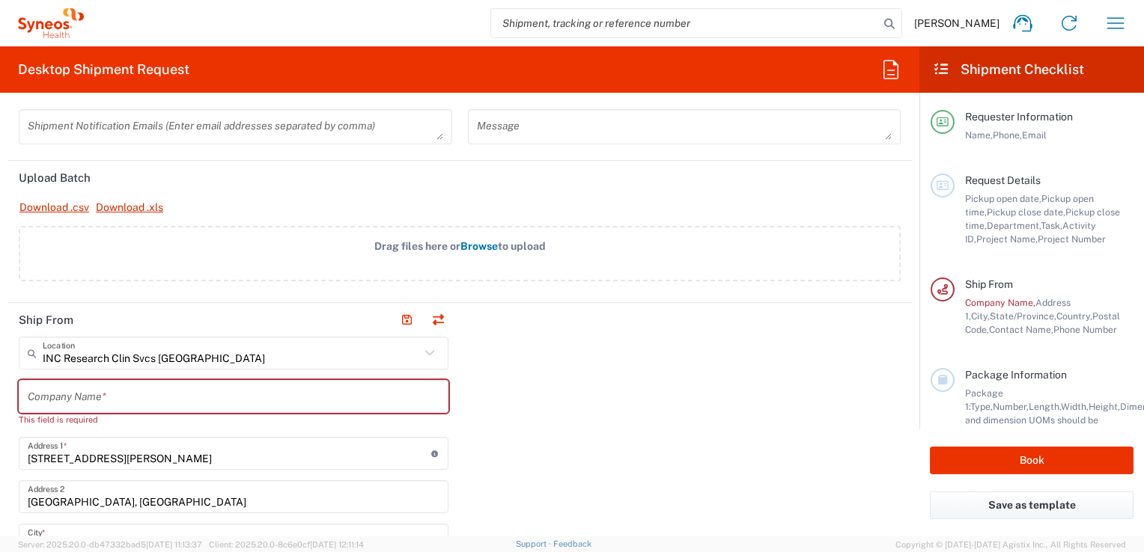
scroll to position [531, 0]
click at [207, 401] on input "text" at bounding box center [234, 395] width 412 height 26
type input "S"
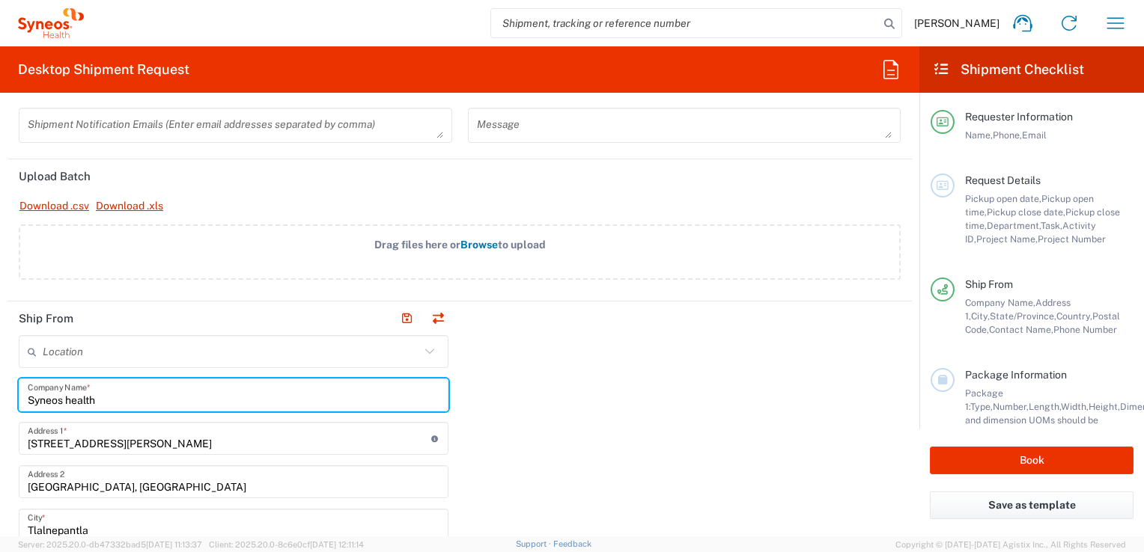
type input "Syneos health"
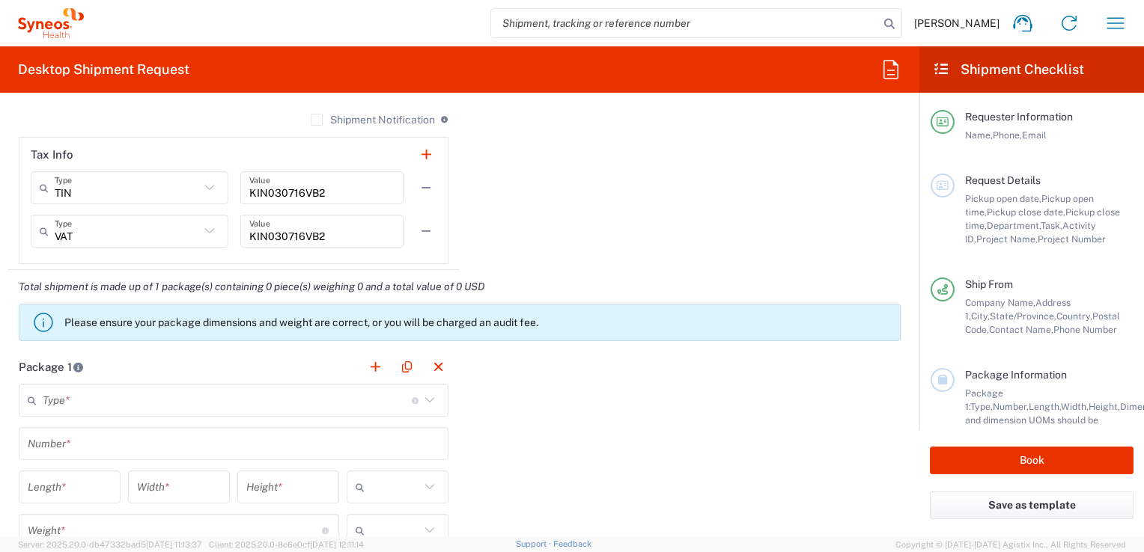
scroll to position [1275, 0]
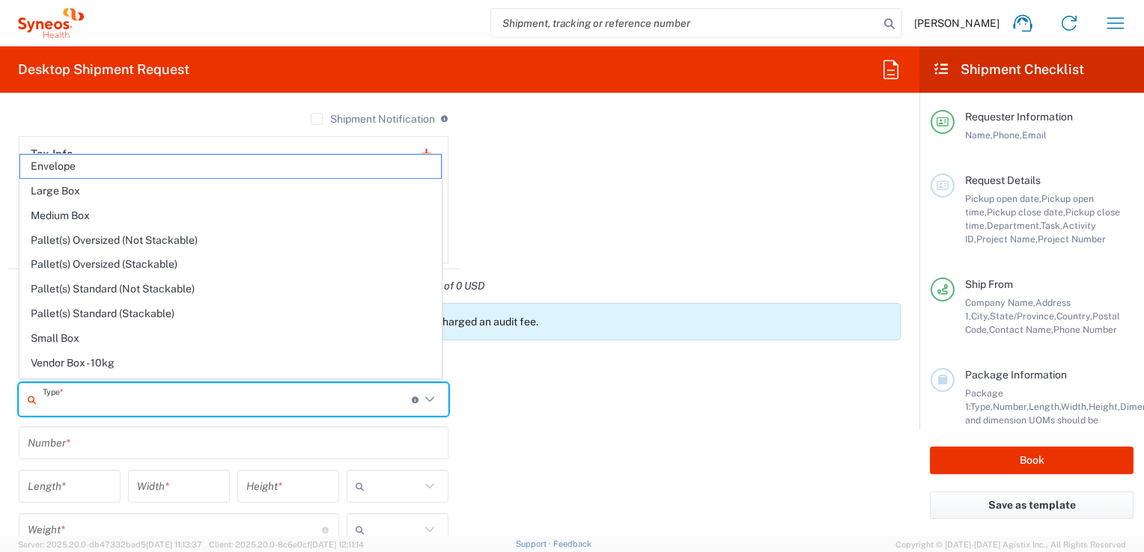
click at [330, 394] on input "text" at bounding box center [227, 400] width 369 height 26
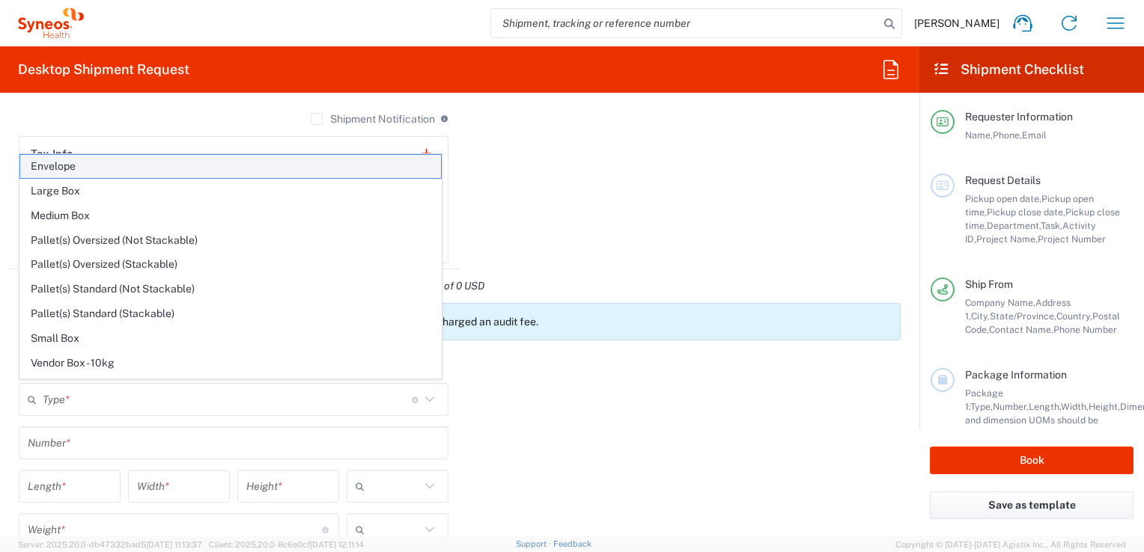
click at [141, 171] on span "Envelope" at bounding box center [230, 166] width 421 height 23
type input "Envelope"
type input "1"
type input "9.5"
type input "12.5"
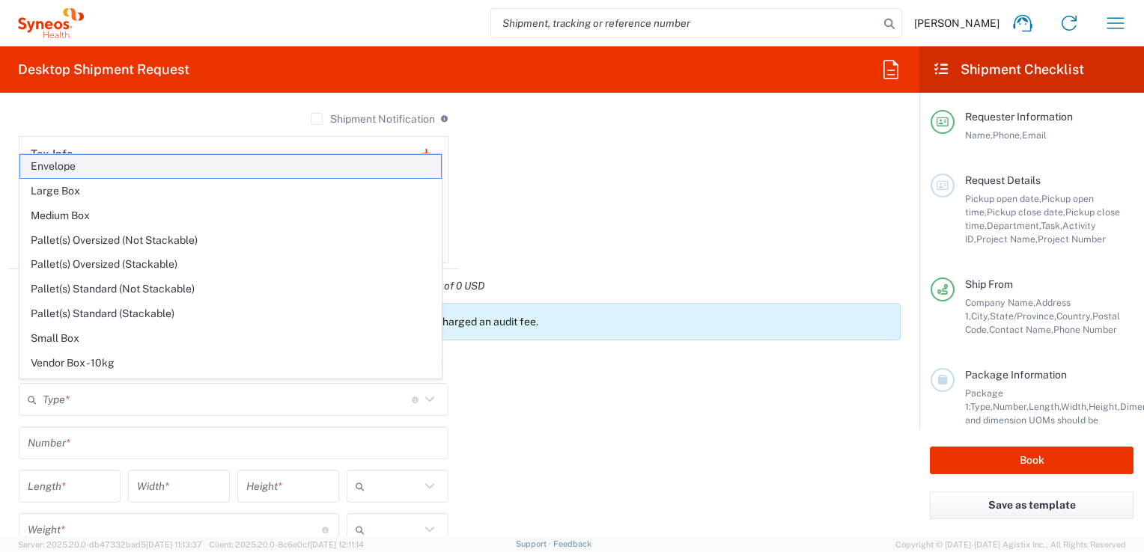
type input "0.25"
type input "in"
type input "0.45"
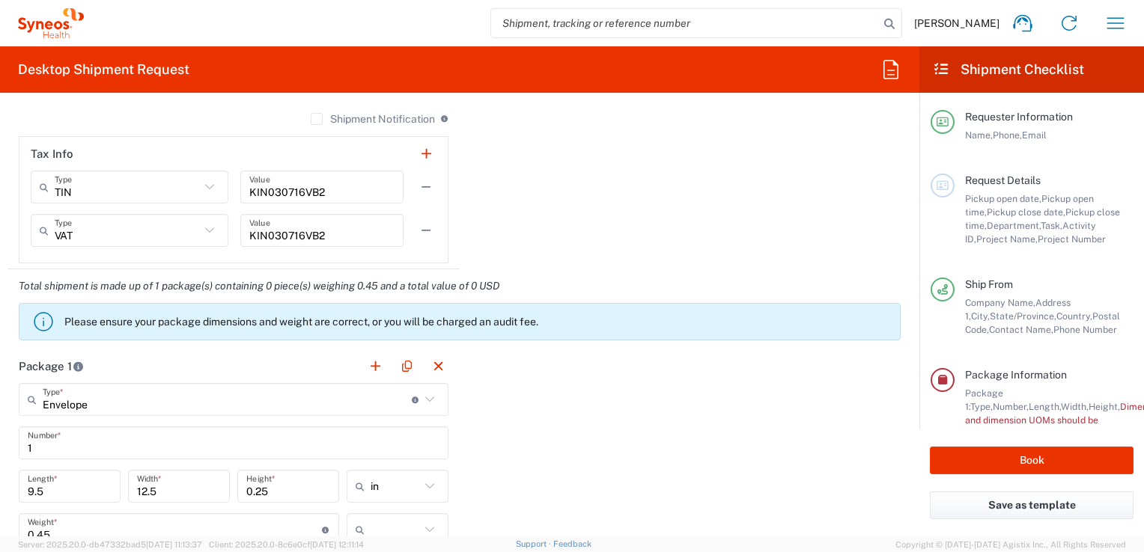
click at [496, 451] on div "Package 1 Envelope Type * Material used to package goods Envelope Large Box Med…" at bounding box center [459, 514] width 904 height 329
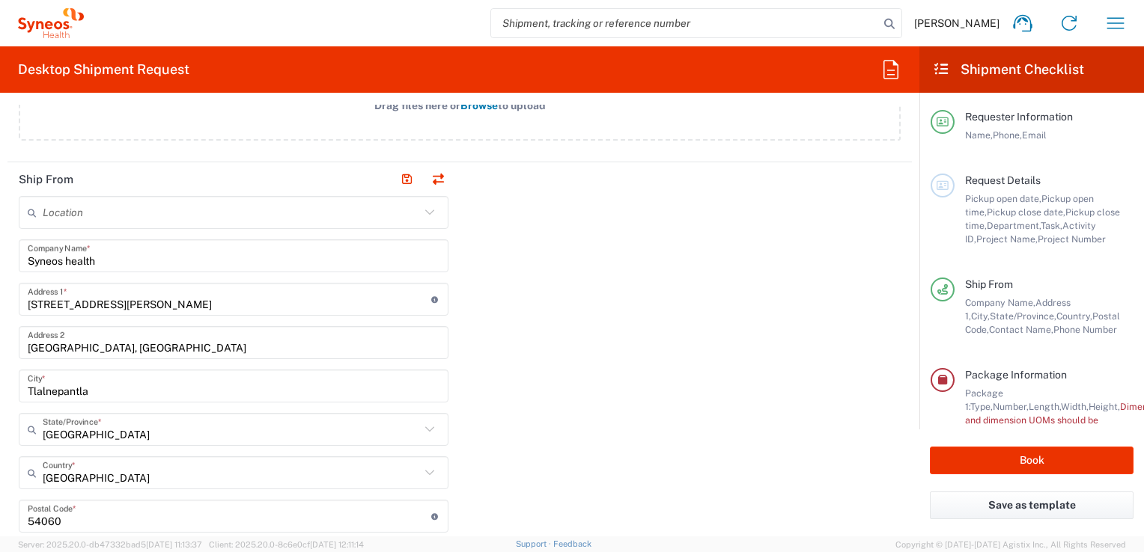
scroll to position [671, 0]
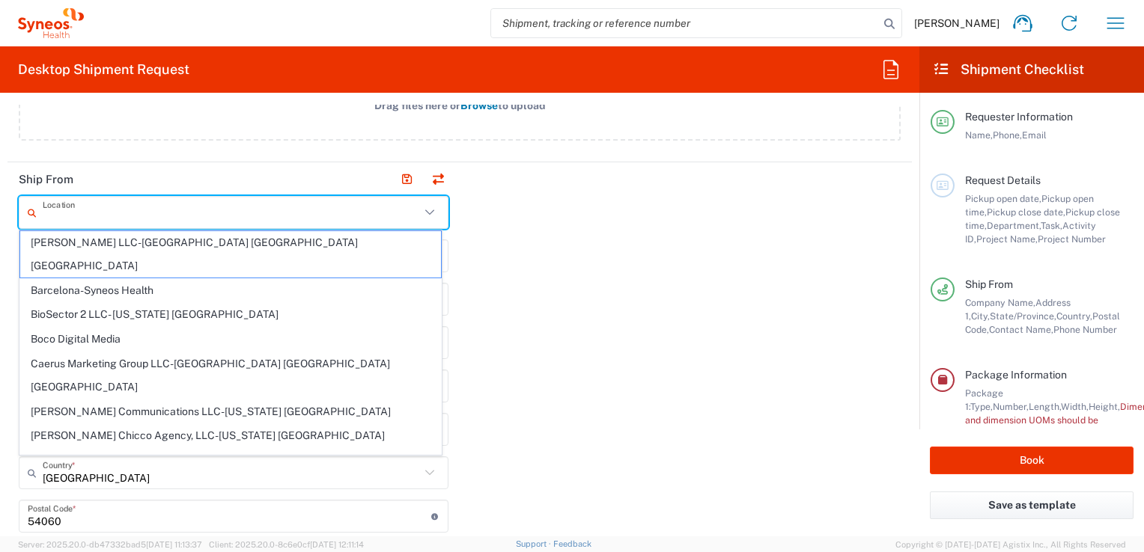
click at [391, 212] on input "text" at bounding box center [231, 213] width 377 height 26
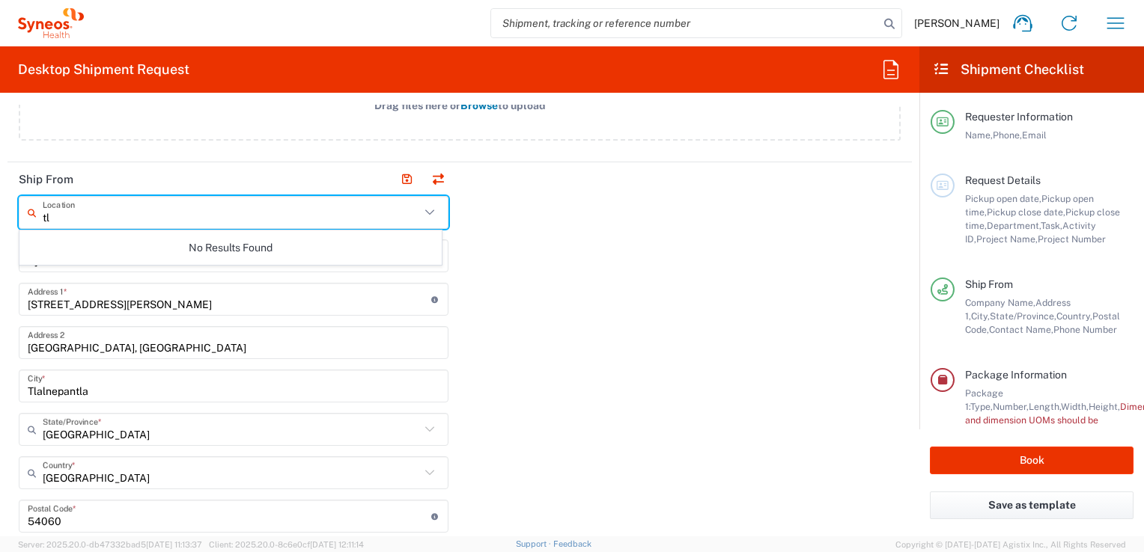
scroll to position [0, 0]
type input "t"
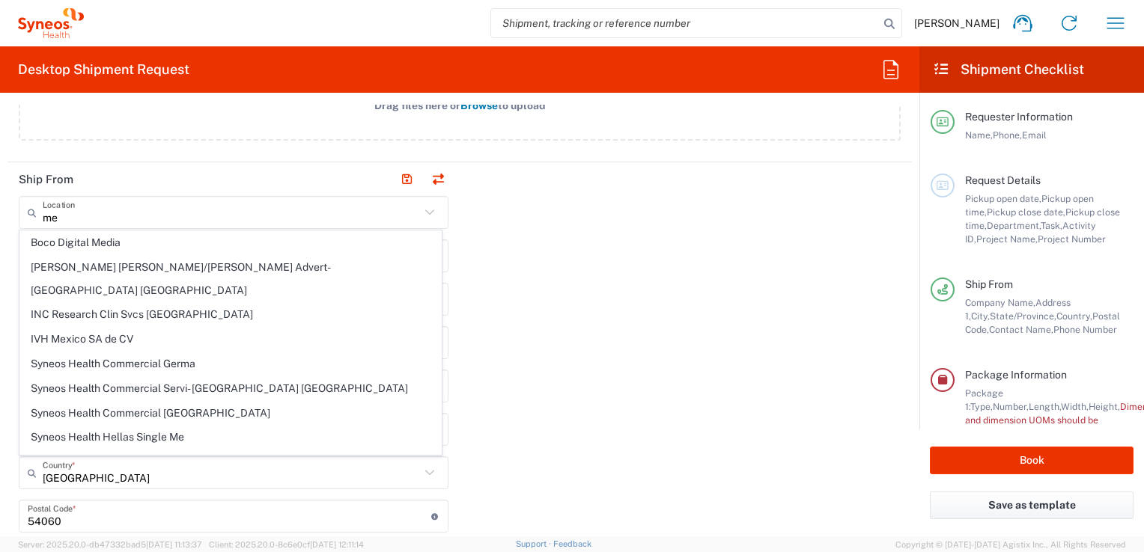
click at [356, 303] on span "INC Research Clin Svcs Mexico" at bounding box center [230, 314] width 421 height 23
type input "INC Research Clin Svcs Mexico"
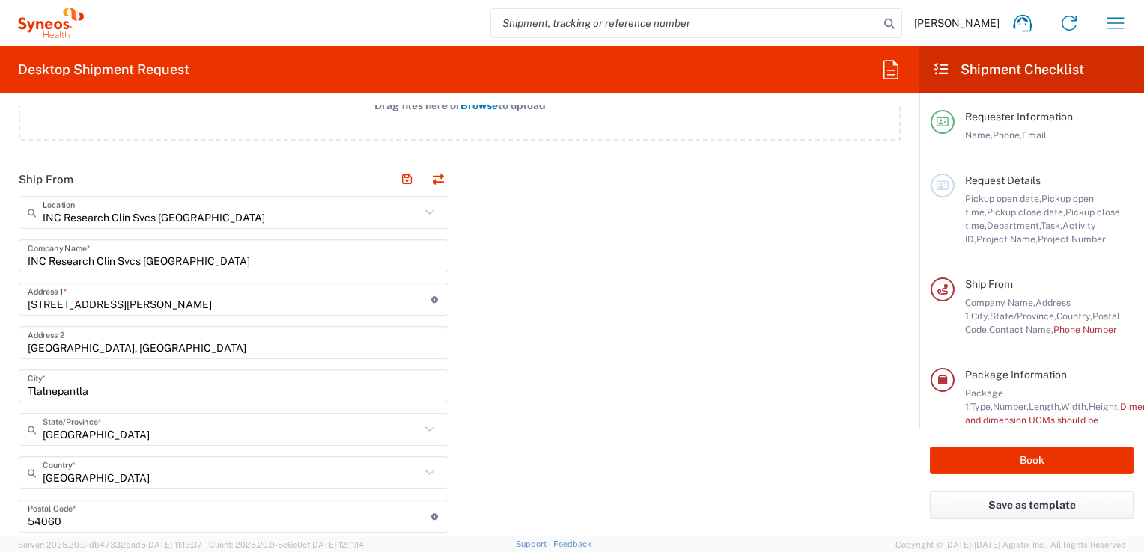
click at [641, 349] on div "Ship From INC Research Clin Svcs Mexico Location INC Research Clin Svcs Mexico …" at bounding box center [459, 524] width 904 height 725
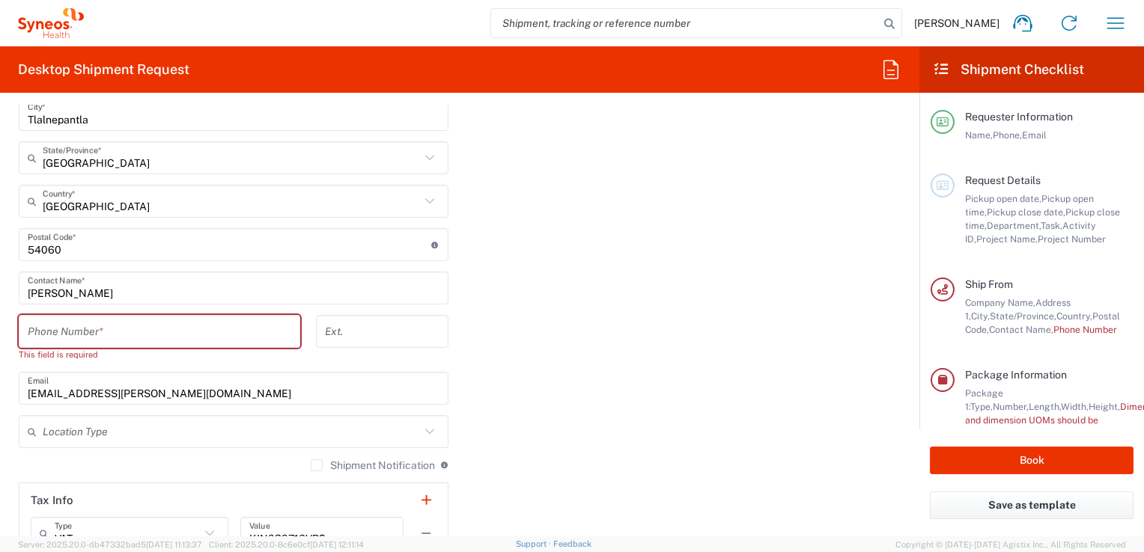
scroll to position [943, 0]
click at [144, 332] on input "tel" at bounding box center [159, 331] width 263 height 26
type input "5561803866"
type input "euridice.barrera@syneoshealth.com"
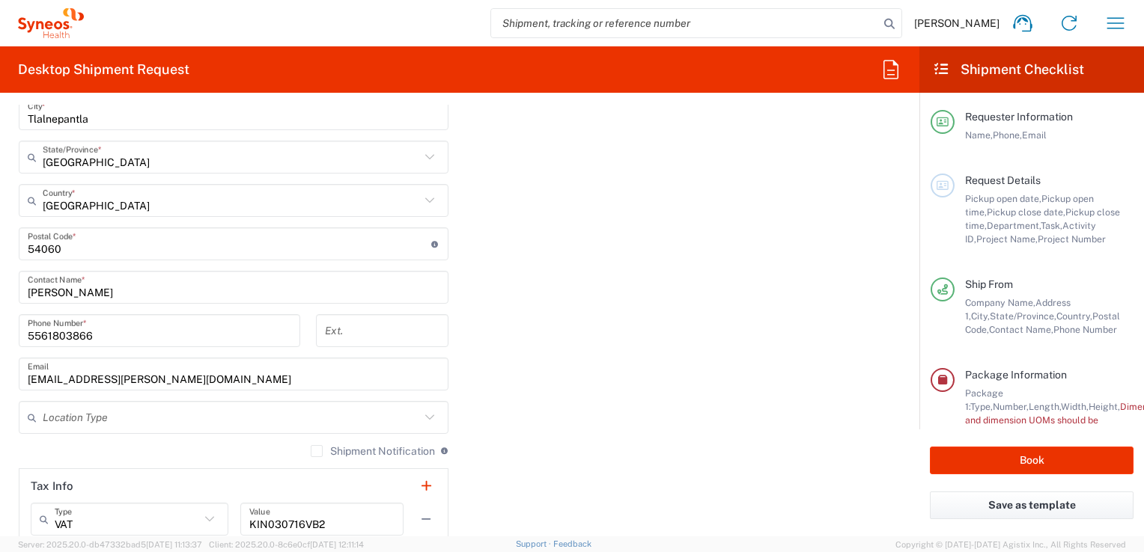
click at [475, 365] on div "Ship From INC Research Clin Svcs Mexico Location INC Research Clin Svcs Mexico …" at bounding box center [459, 246] width 904 height 712
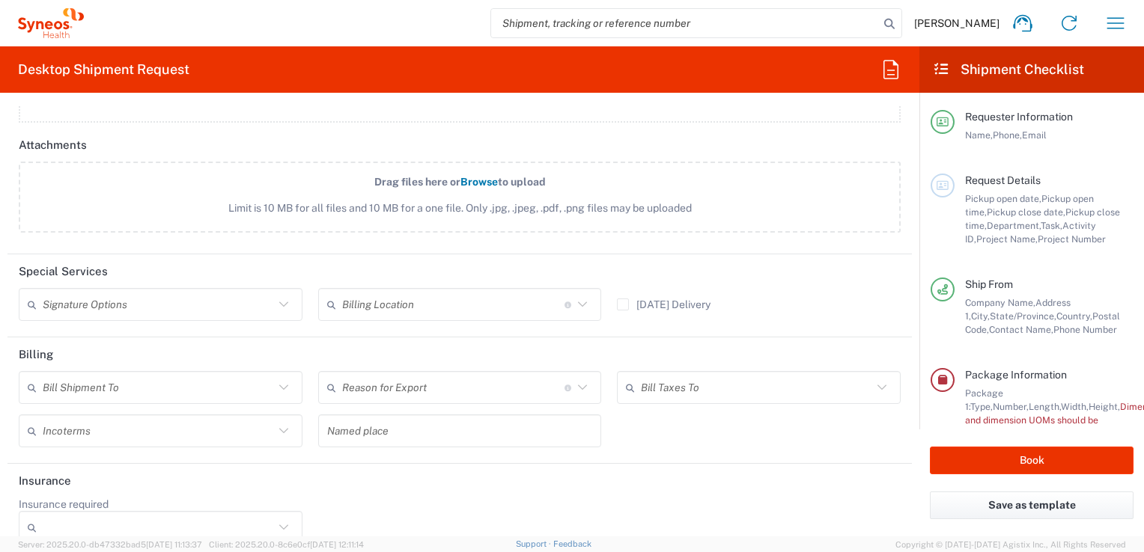
scroll to position [1925, 0]
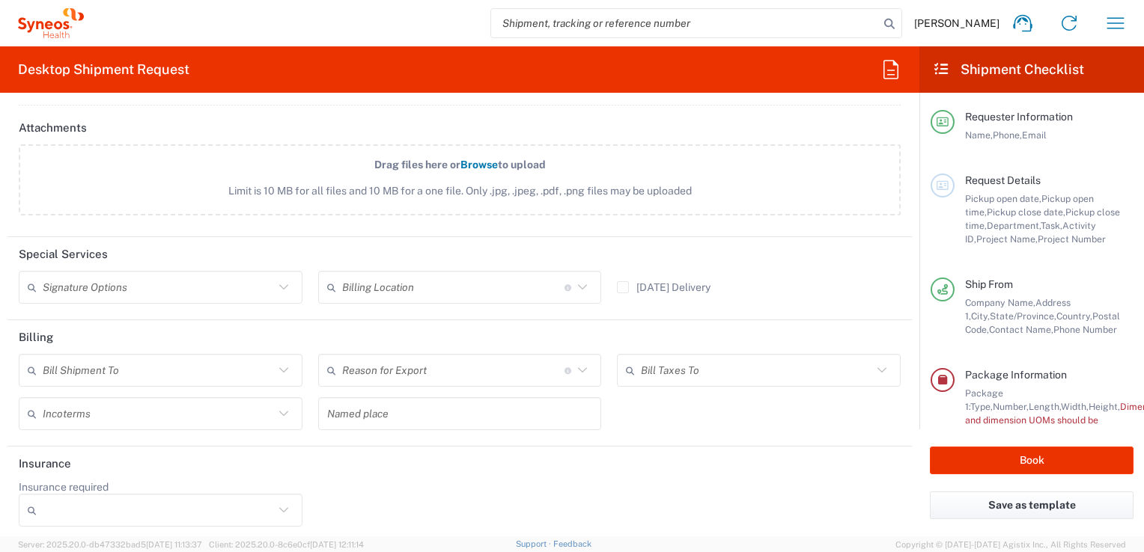
click at [278, 283] on icon at bounding box center [283, 287] width 19 height 19
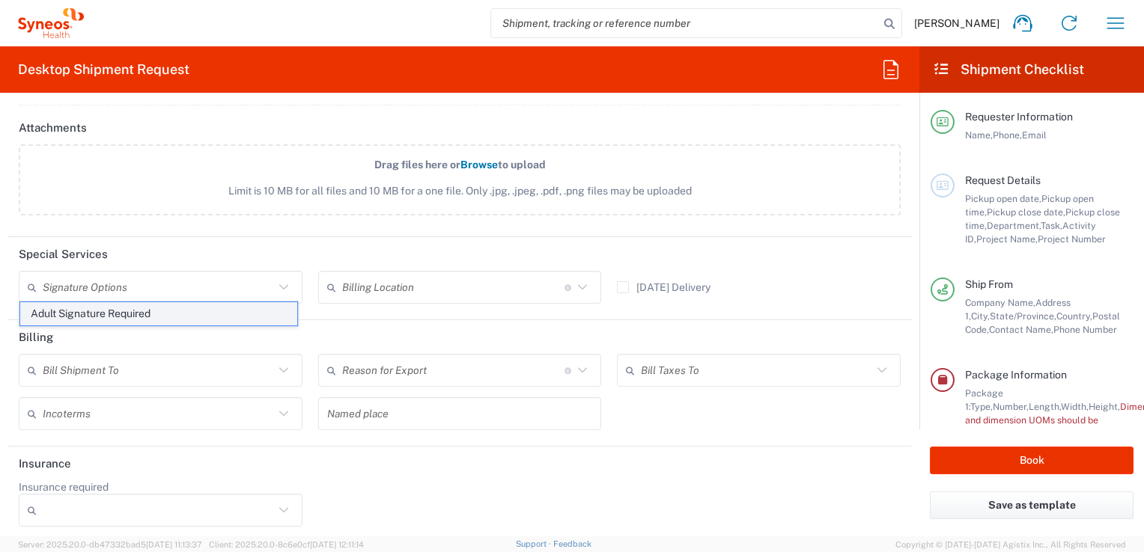
click at [272, 312] on span "Adult Signature Required" at bounding box center [158, 313] width 277 height 23
type input "Adult Signature Required"
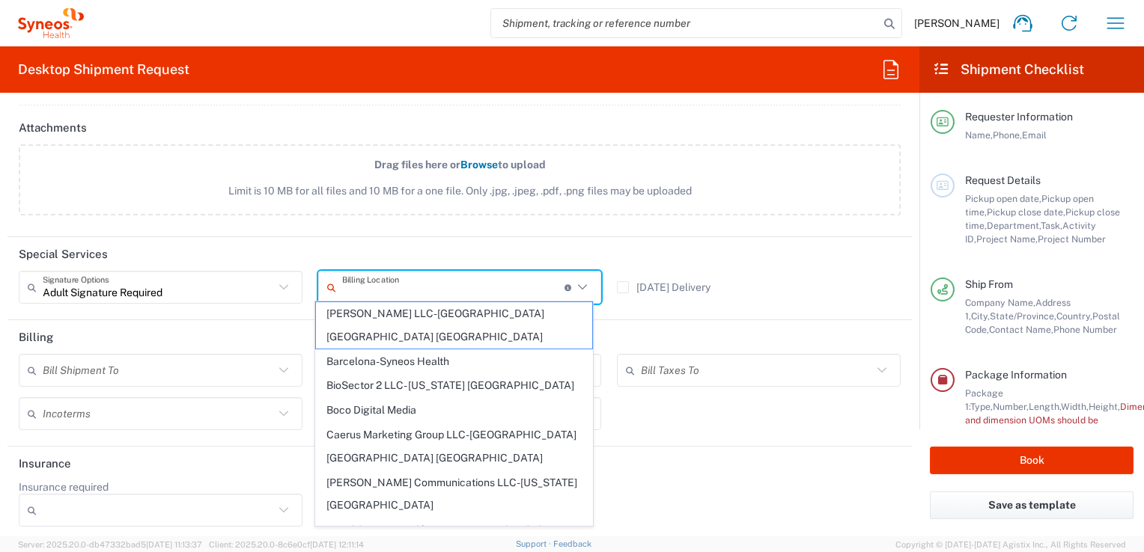
click at [513, 288] on input "text" at bounding box center [453, 288] width 222 height 26
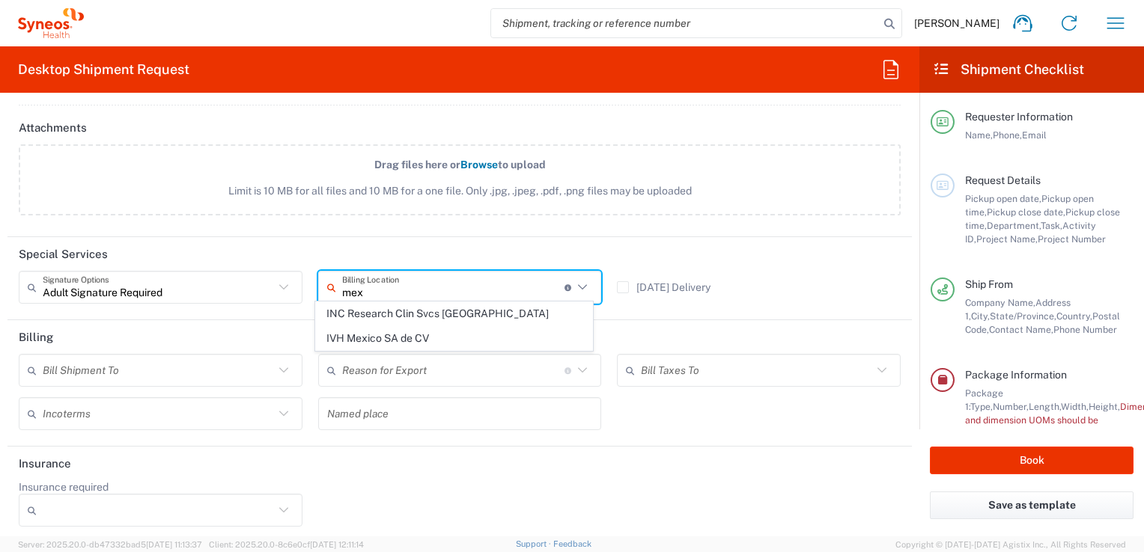
type input "mex"
click at [557, 242] on header "Special Services" at bounding box center [459, 254] width 904 height 34
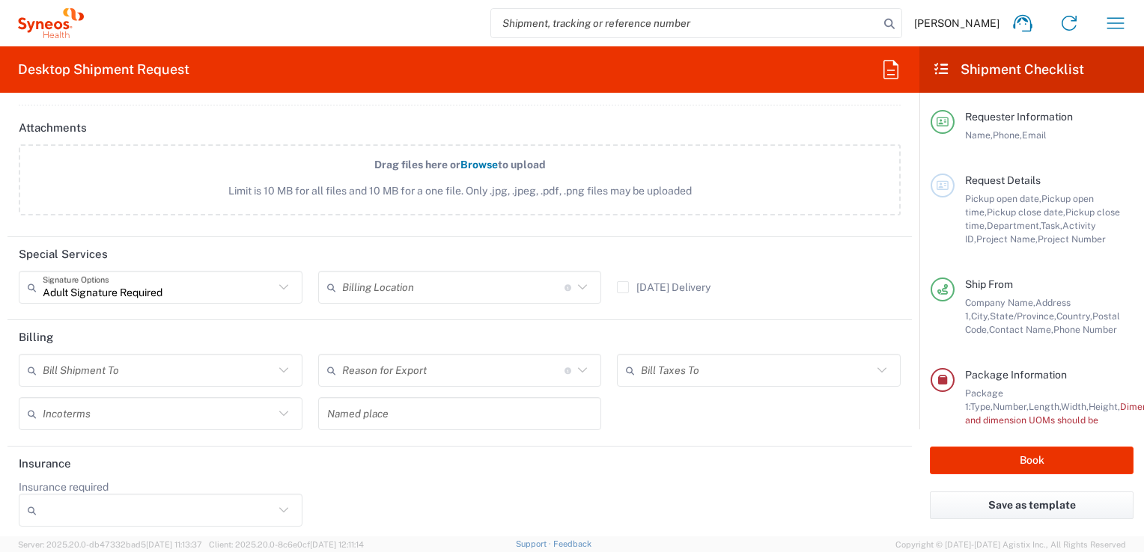
click at [241, 358] on input "text" at bounding box center [158, 371] width 231 height 26
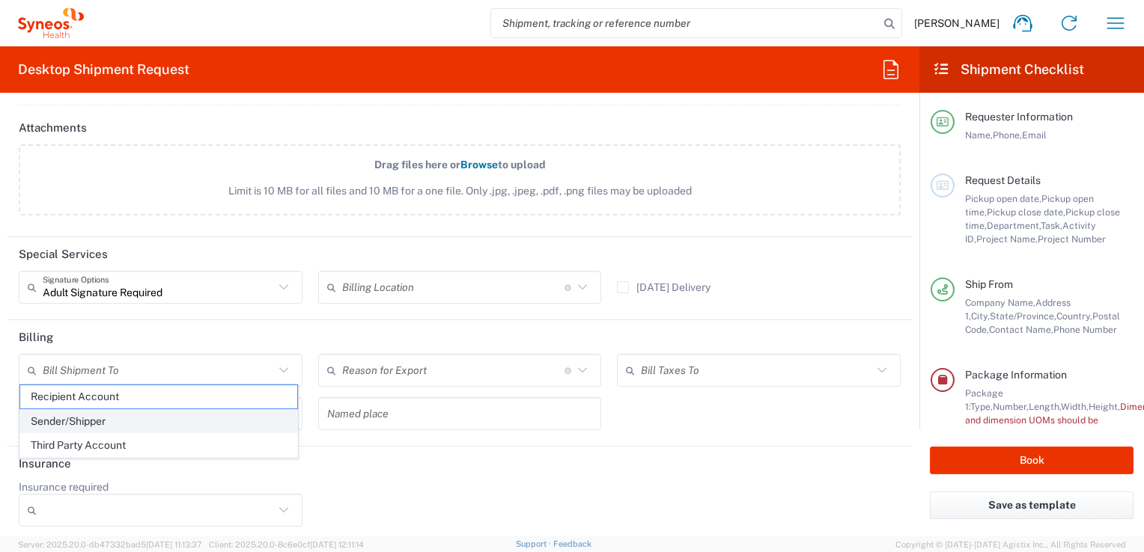
click at [225, 427] on span "Sender/Shipper" at bounding box center [158, 421] width 277 height 23
type input "Sender/Shipper"
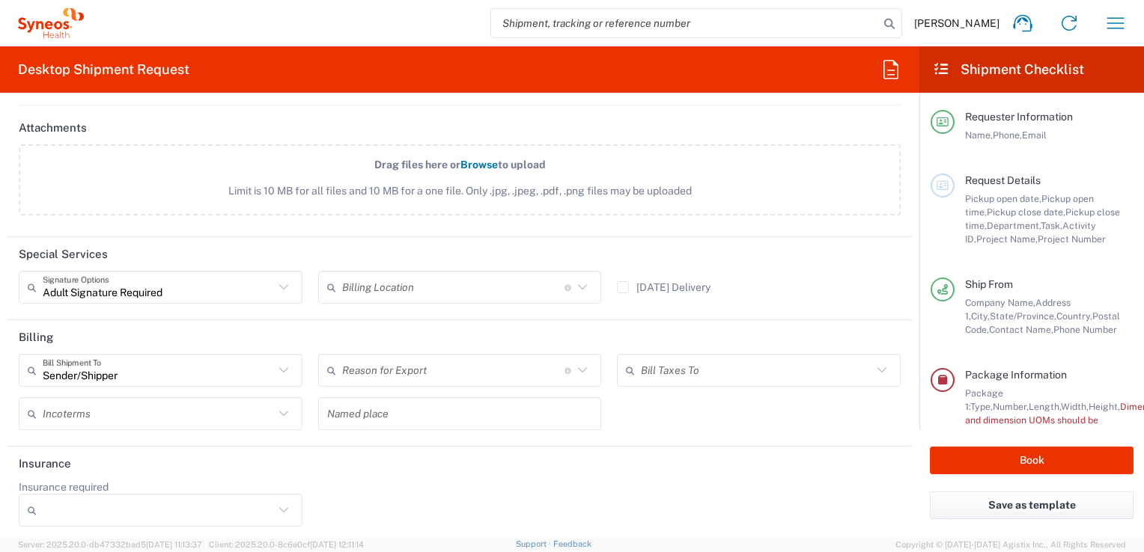
click at [1004, 187] on div "Request Details Pickup open date, Pickup open time, Pickup close date, Pickup c…" at bounding box center [1043, 210] width 179 height 73
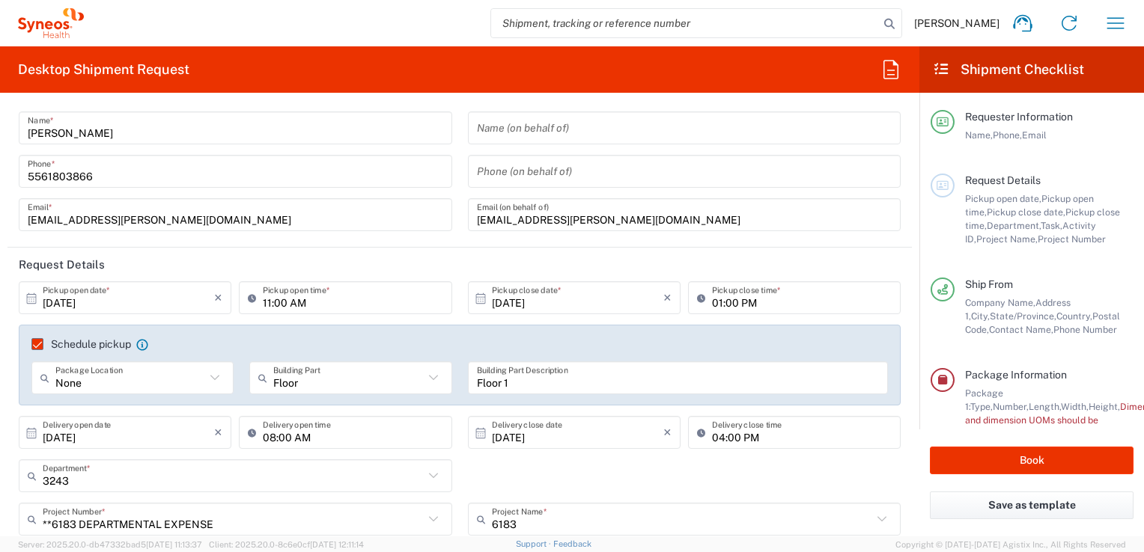
scroll to position [0, 0]
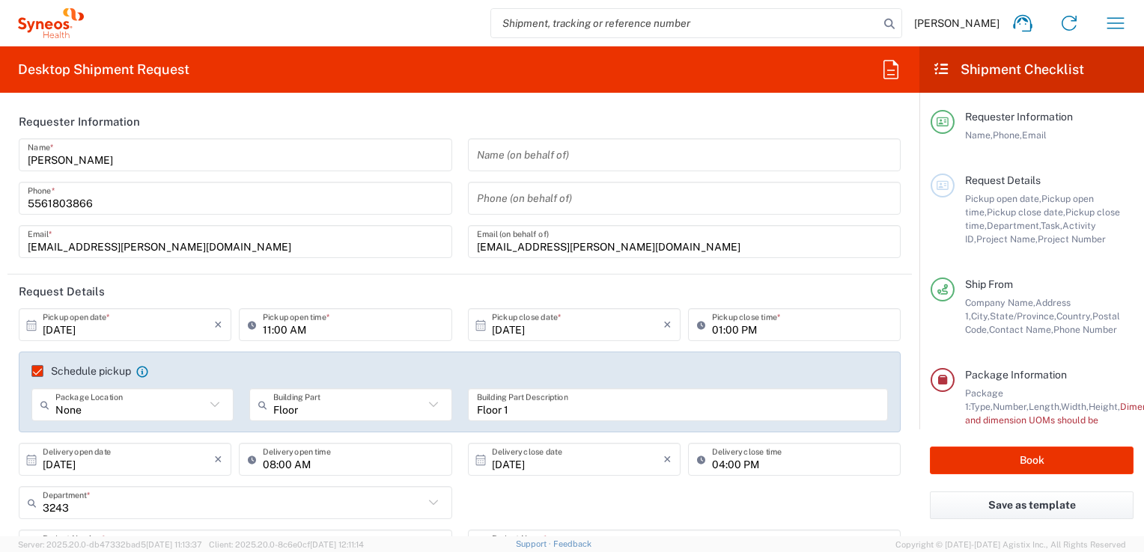
click at [942, 199] on agx-form-checklist-section "Request Details Pickup open date, Pickup open time, Pickup close date, Pickup c…" at bounding box center [1031, 210] width 203 height 73
click at [1088, 407] on span "Height," at bounding box center [1103, 406] width 31 height 11
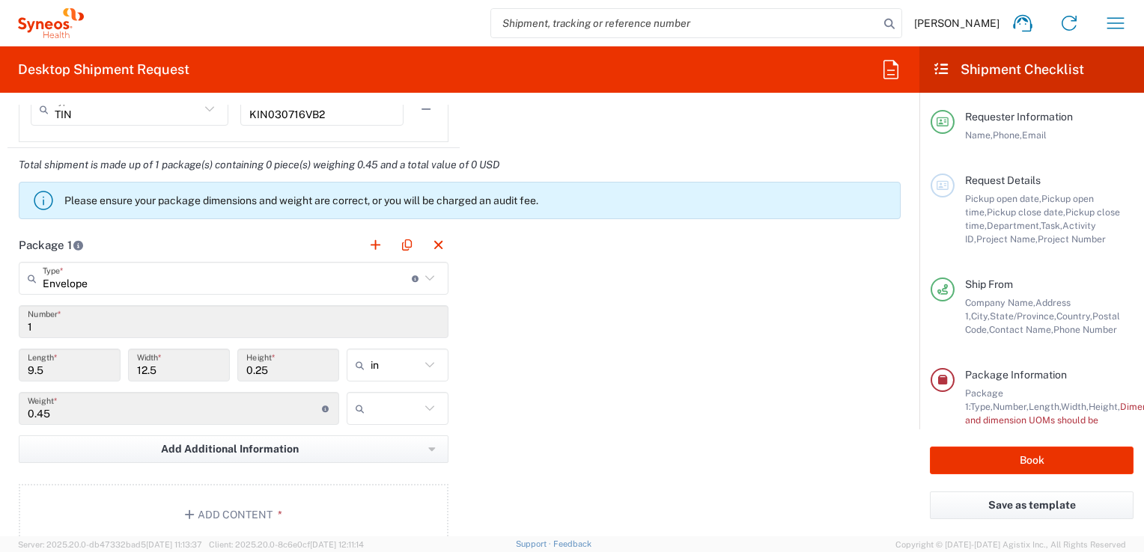
scroll to position [1421, 0]
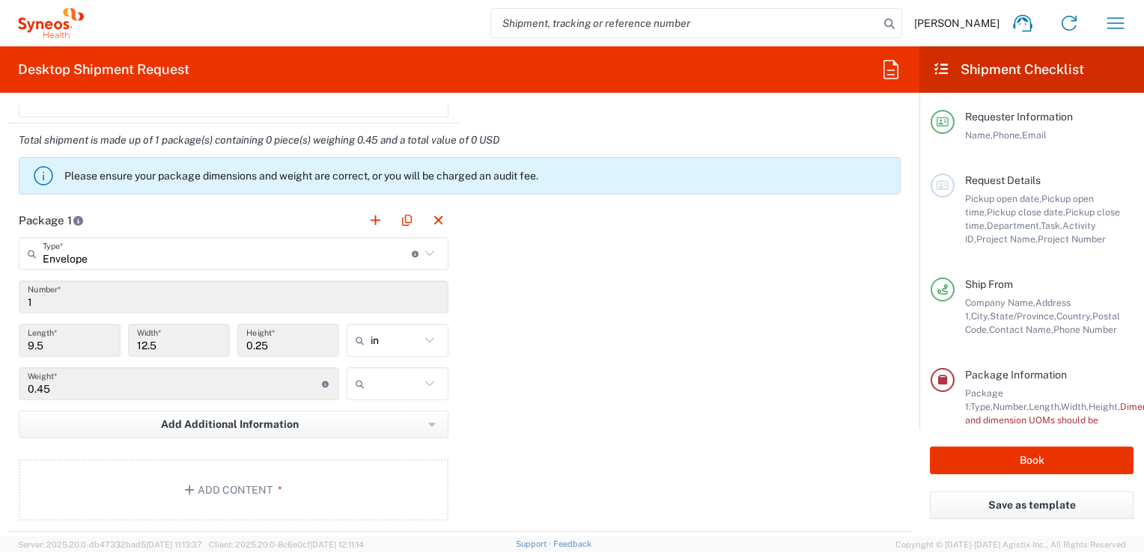
click at [510, 293] on div "Package 1 Envelope Type * Material used to package goods Envelope Large Box Med…" at bounding box center [459, 368] width 904 height 329
type input "Envelope"
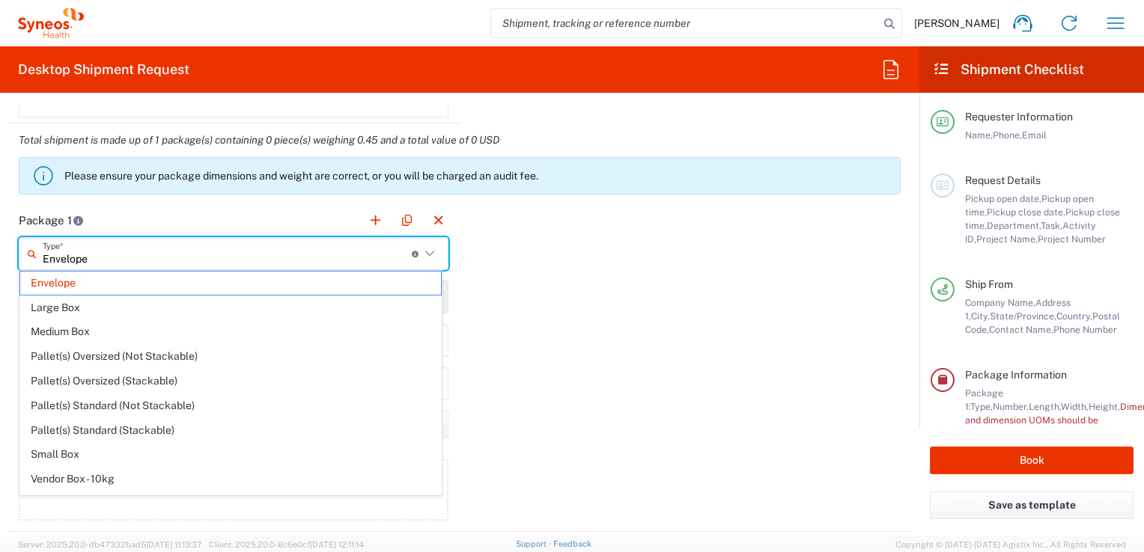
click at [316, 254] on input "Envelope" at bounding box center [227, 254] width 369 height 26
click at [235, 283] on span "Envelope" at bounding box center [230, 283] width 421 height 23
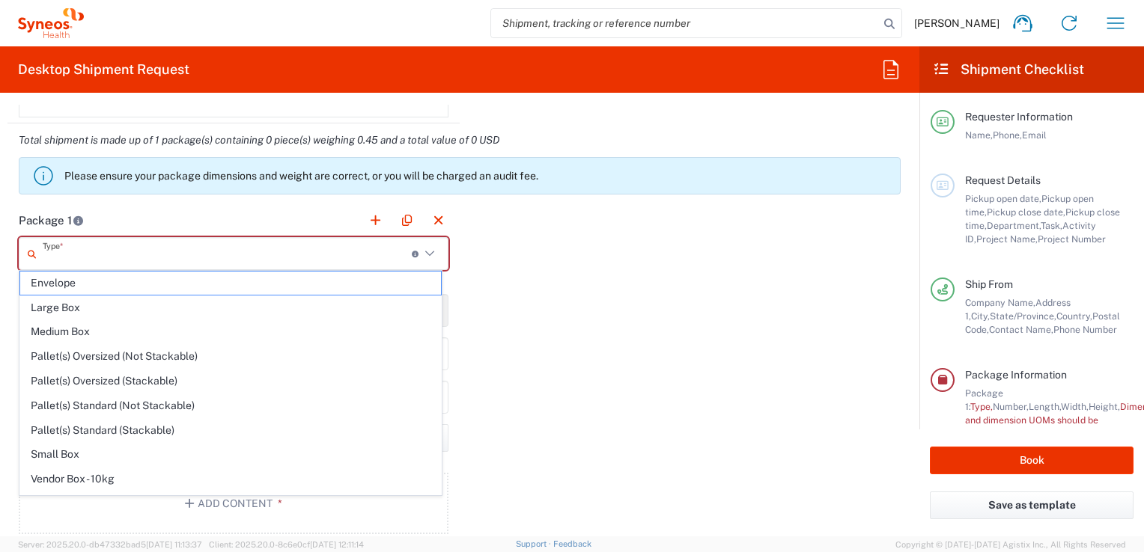
click at [189, 259] on input "text" at bounding box center [227, 254] width 369 height 26
click at [139, 291] on span "Envelope" at bounding box center [230, 283] width 421 height 23
type input "Envelope"
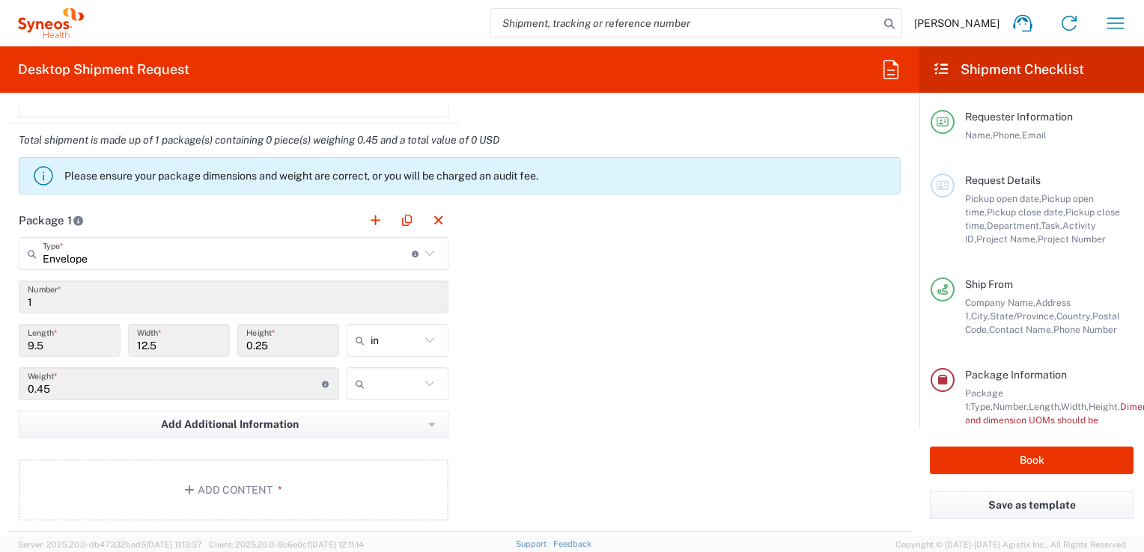
click at [577, 328] on div "Package 1 Envelope Type * Material used to package goods Envelope Large Box Med…" at bounding box center [459, 368] width 904 height 329
click at [392, 422] on button "Add Additional Information" at bounding box center [234, 425] width 430 height 28
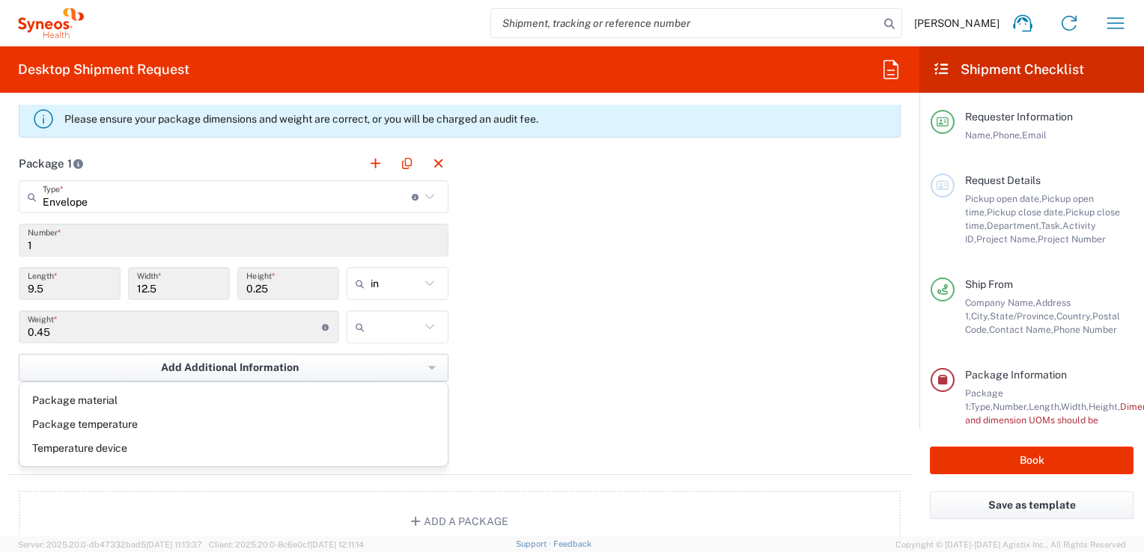
scroll to position [1478, 0]
click at [532, 394] on div "Package 1 Envelope Type * Material used to package goods Envelope Large Box Med…" at bounding box center [459, 311] width 904 height 329
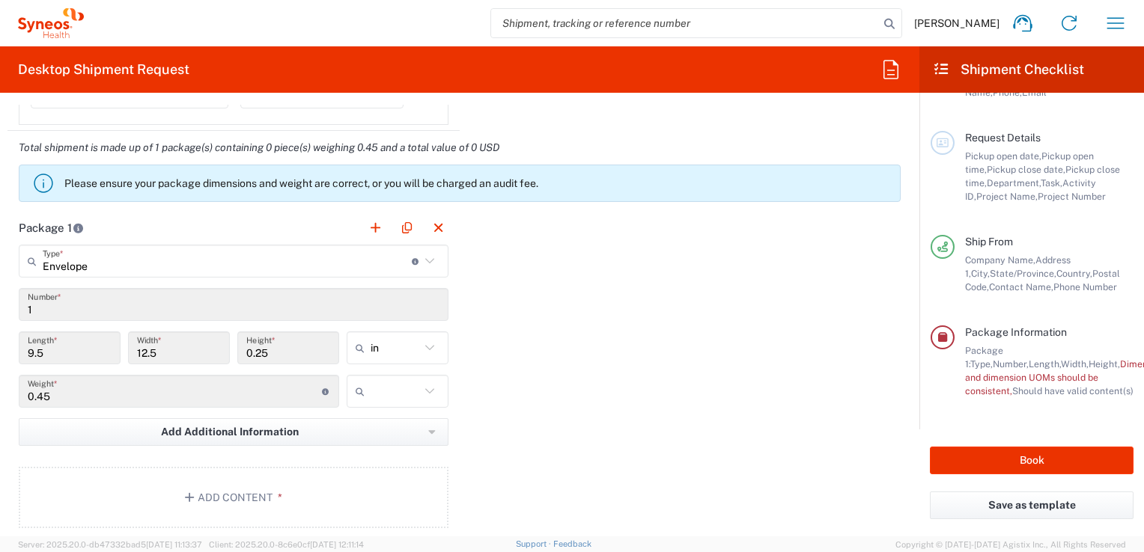
scroll to position [1413, 0]
click at [82, 341] on input "9.5" at bounding box center [70, 349] width 84 height 26
click at [66, 347] on input "9.5" at bounding box center [70, 349] width 84 height 26
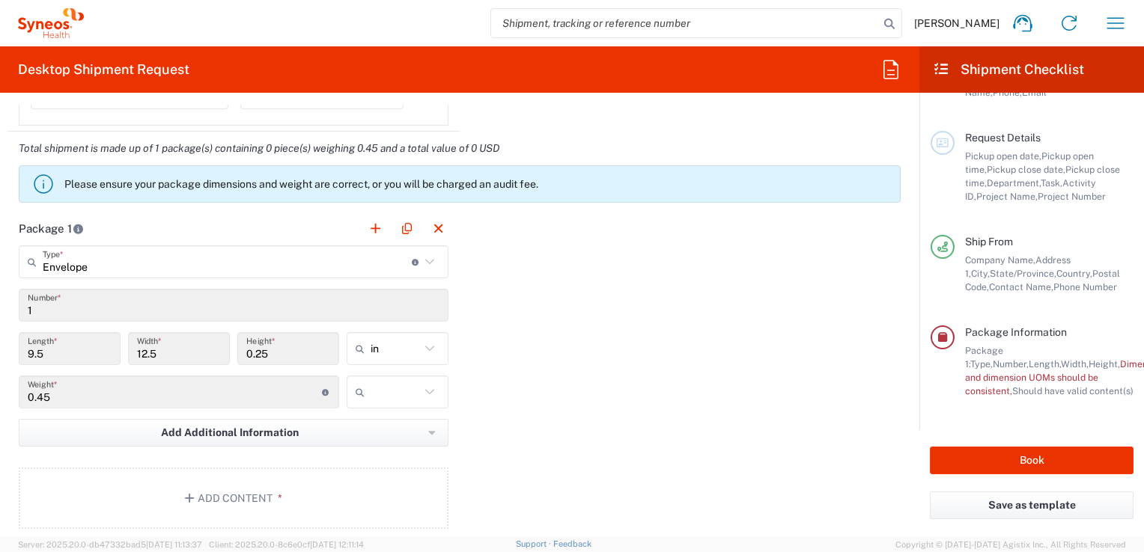
click at [201, 351] on input "12.5" at bounding box center [179, 349] width 84 height 26
click at [431, 350] on icon at bounding box center [429, 348] width 19 height 19
click at [408, 396] on span "cm" at bounding box center [392, 402] width 97 height 23
type input "24.13"
type input "31.75"
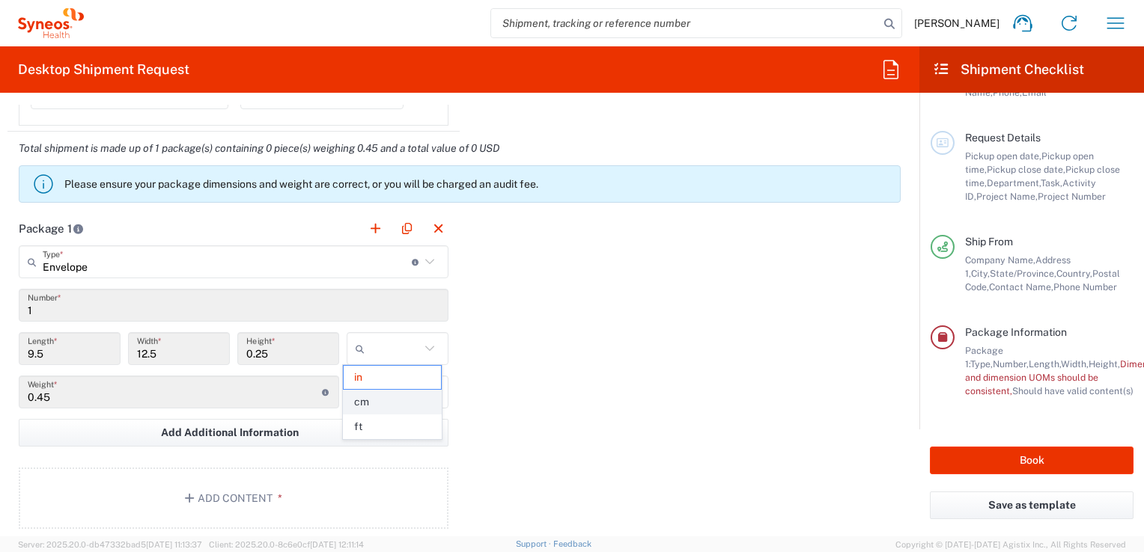
type input "0.64"
type input "cm"
click at [493, 336] on div "Package 1 Envelope Type * Material used to package goods Envelope Large Box Med…" at bounding box center [459, 376] width 904 height 329
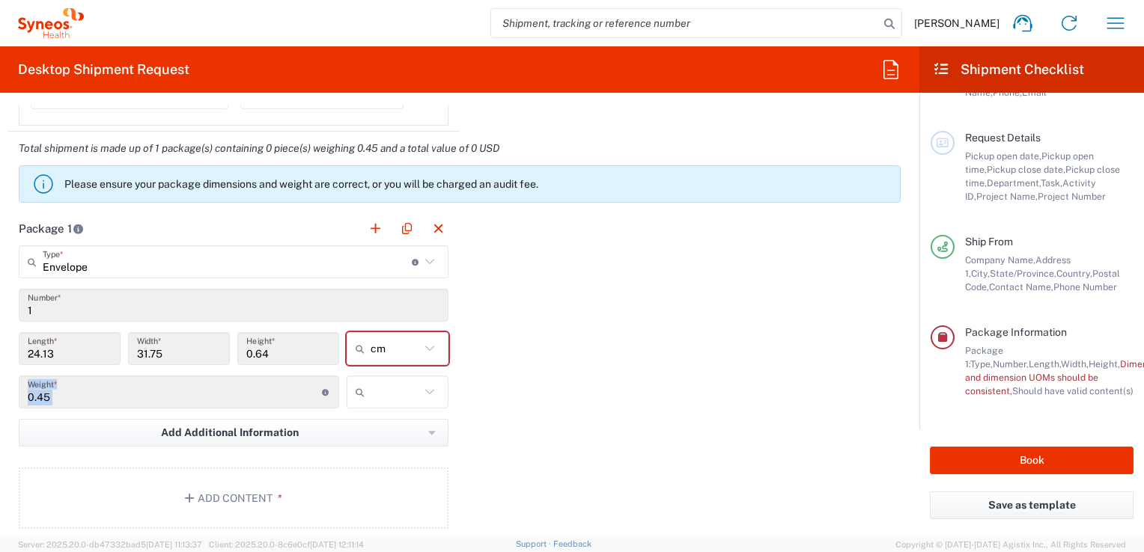
drag, startPoint x: 435, startPoint y: 370, endPoint x: 416, endPoint y: 406, distance: 41.2
click at [416, 406] on main "Envelope Type * Material used to package goods Envelope Large Box Medium Box Pa…" at bounding box center [233, 390] width 452 height 289
click at [416, 406] on div "kgs lbs" at bounding box center [397, 397] width 109 height 43
click at [416, 398] on div at bounding box center [398, 392] width 102 height 33
click at [401, 421] on span "kgs" at bounding box center [392, 420] width 97 height 23
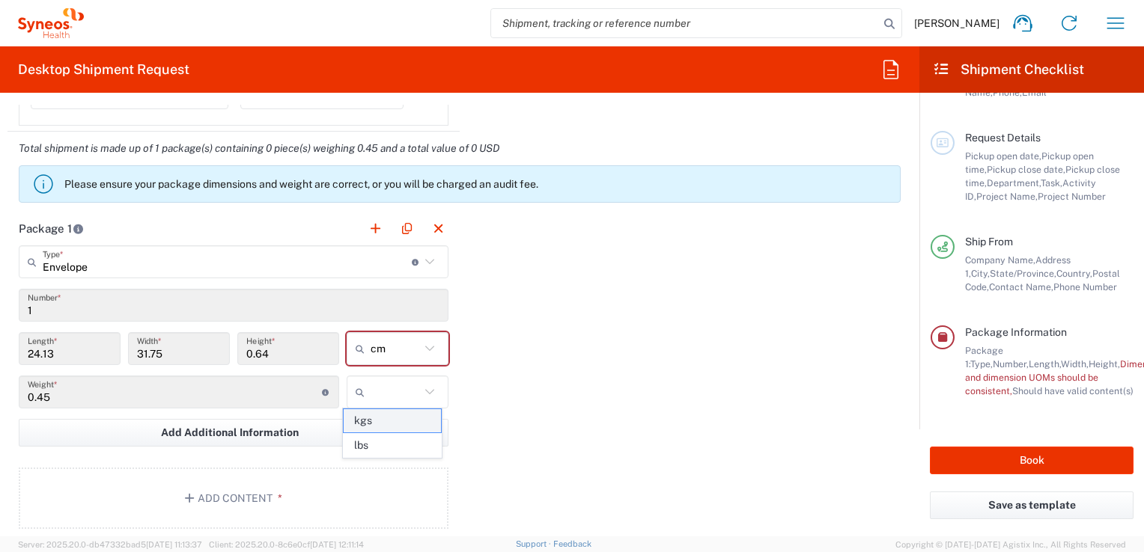
type input "kgs"
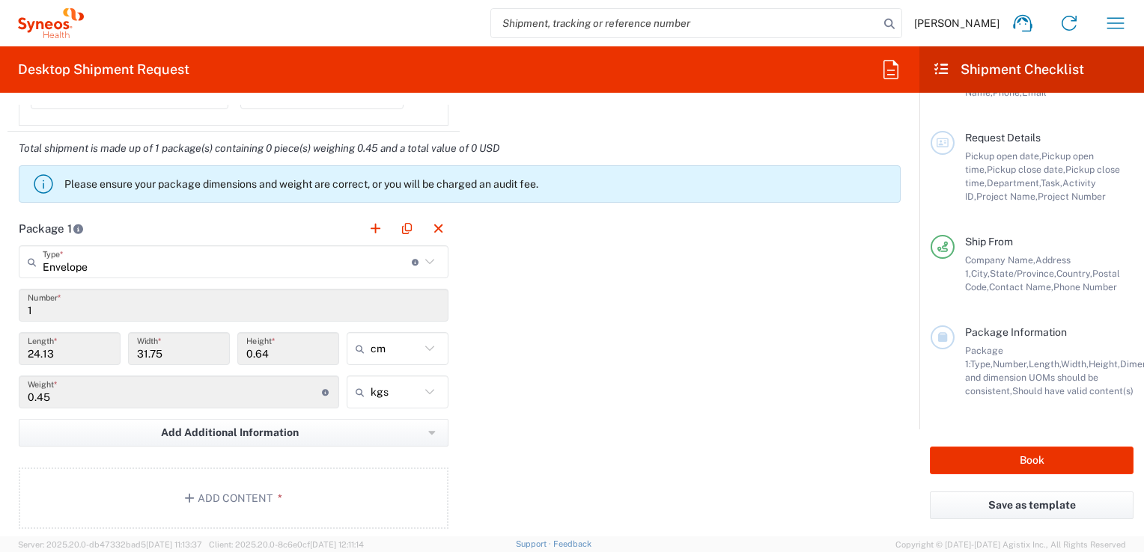
click at [518, 400] on div "Package 1 Envelope Type * Material used to package goods Envelope Large Box Med…" at bounding box center [459, 376] width 904 height 329
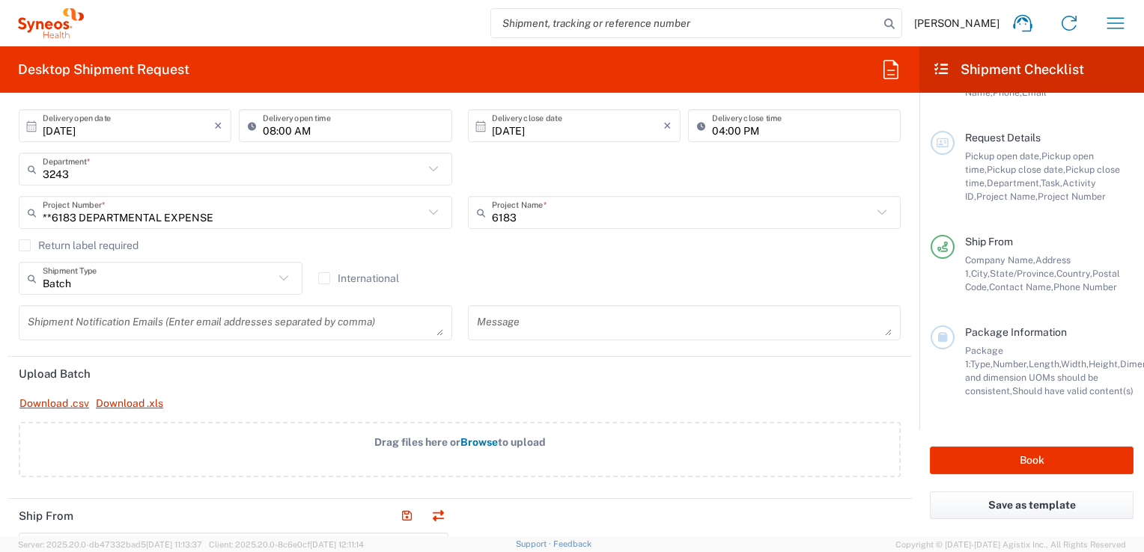
click at [475, 375] on header "Upload Batch" at bounding box center [459, 374] width 904 height 34
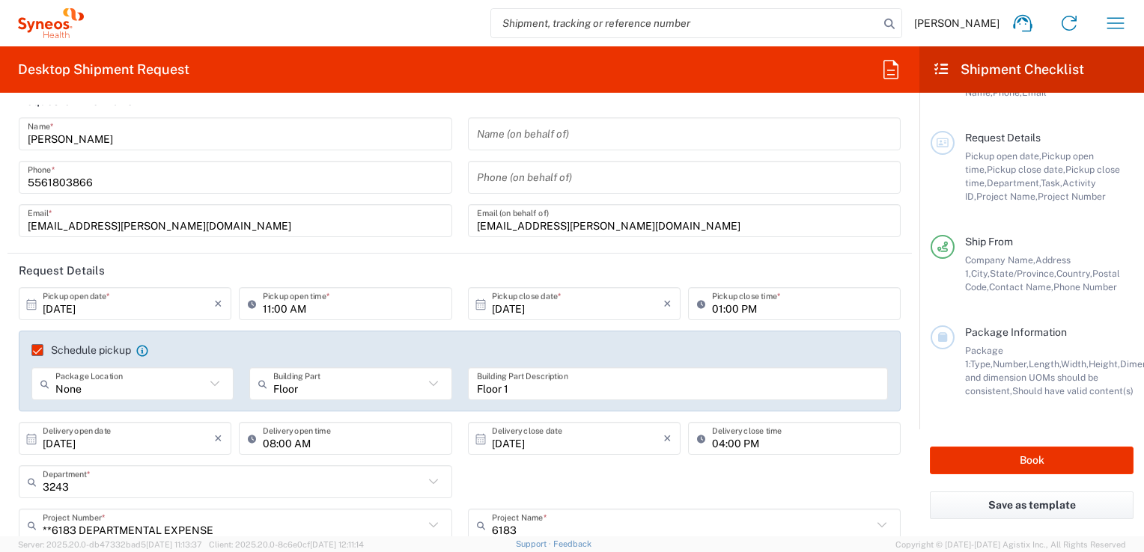
scroll to position [0, 0]
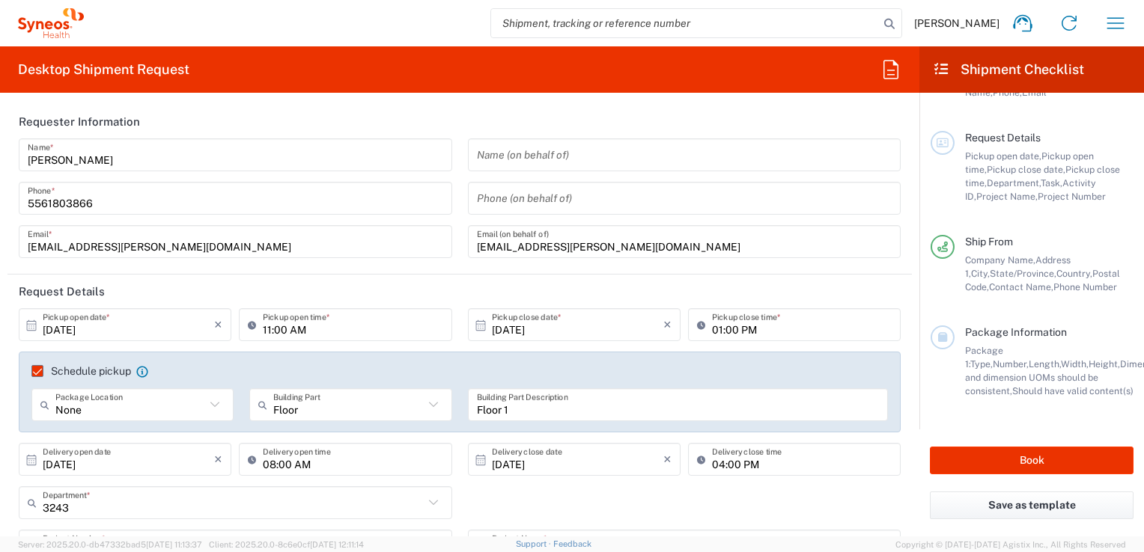
click at [700, 103] on div "Desktop Shipment Request Requester Information Euridice Barrera Name * 55618038…" at bounding box center [459, 291] width 919 height 490
click at [820, 127] on header "Requester Information" at bounding box center [459, 122] width 904 height 34
click at [895, 130] on header "Requester Information" at bounding box center [459, 122] width 904 height 34
click at [903, 255] on form "Requester Information Euridice Barrera Name * 5561803866 Phone * euridice.barre…" at bounding box center [459, 321] width 919 height 432
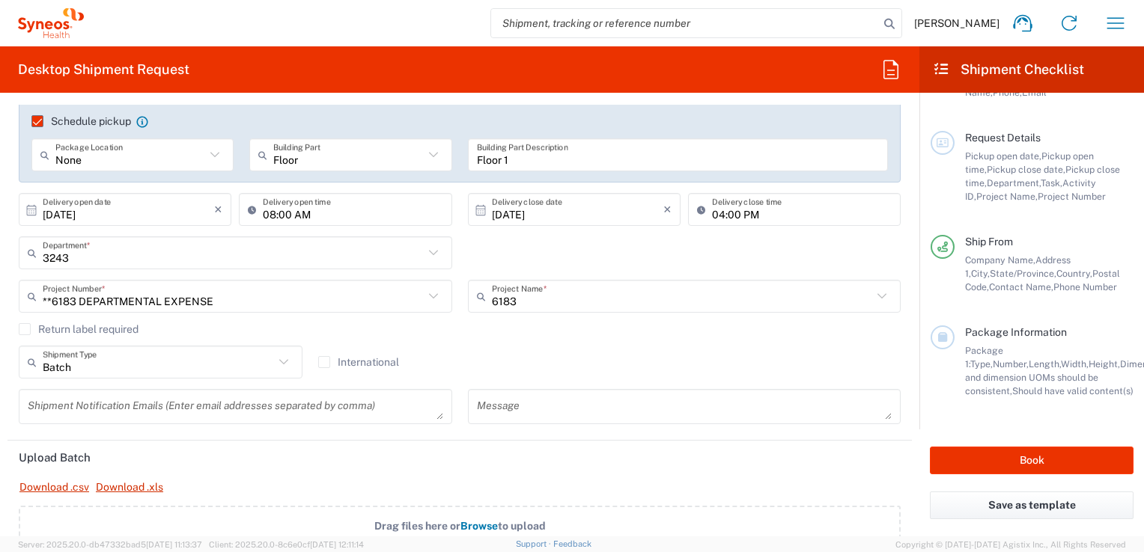
scroll to position [251, 0]
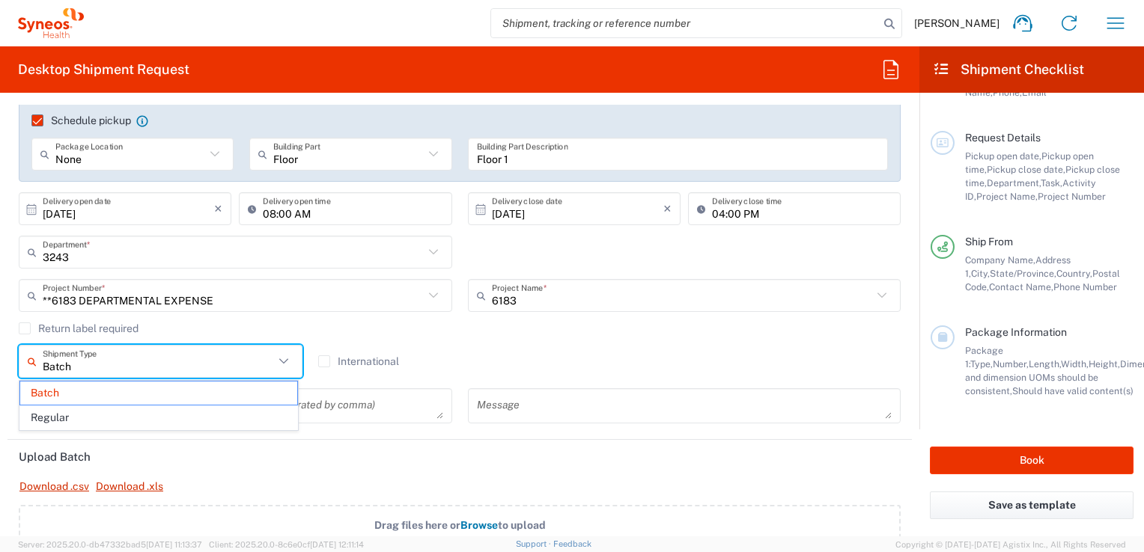
click at [149, 355] on input "Batch" at bounding box center [158, 362] width 231 height 26
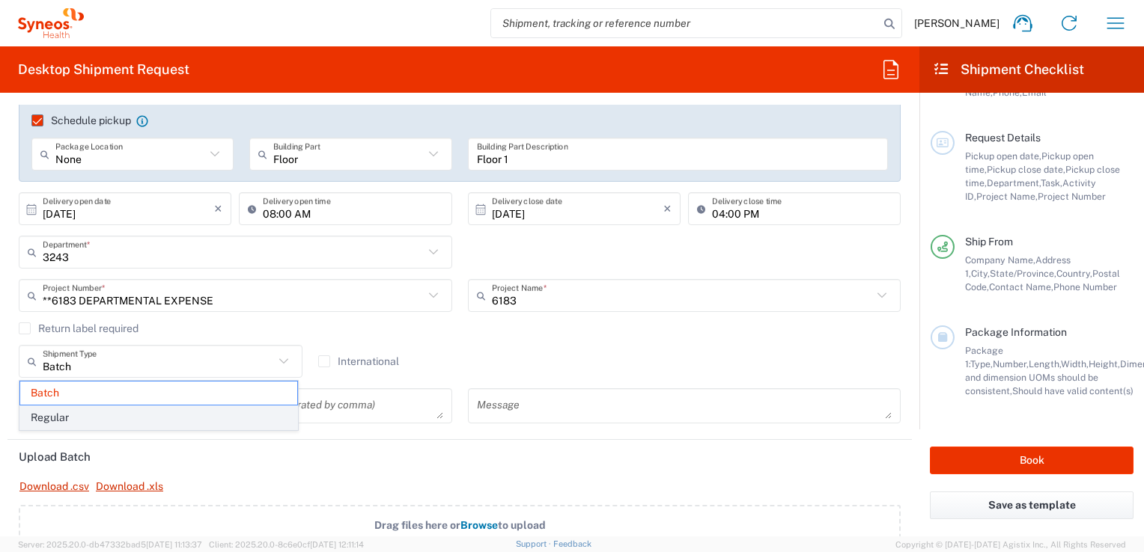
click at [119, 418] on span "Regular" at bounding box center [158, 417] width 277 height 23
type input "Regular"
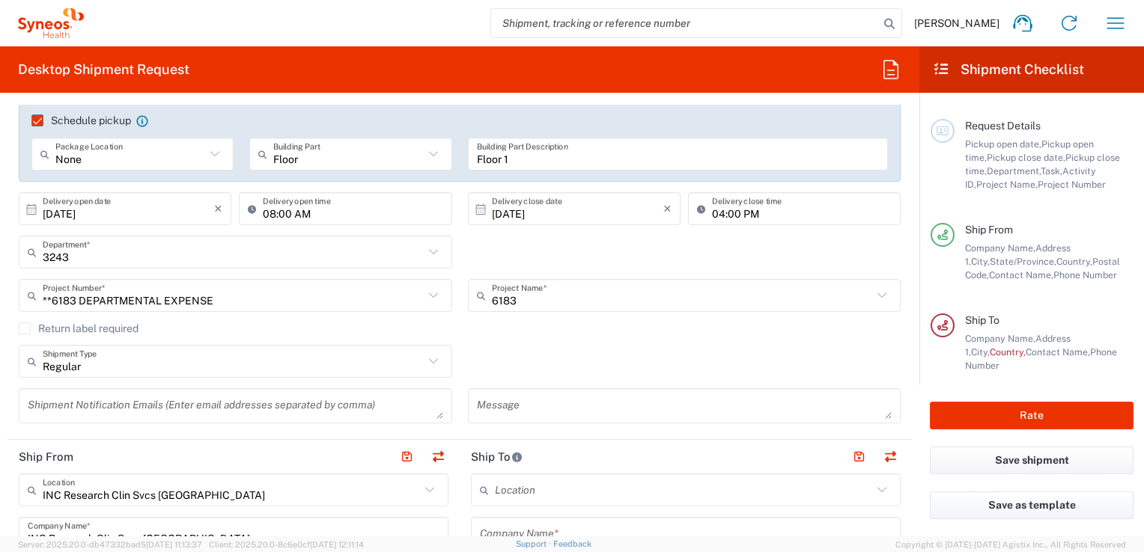
click at [591, 353] on div "Regular Shipment Type Batch Regular" at bounding box center [459, 366] width 897 height 43
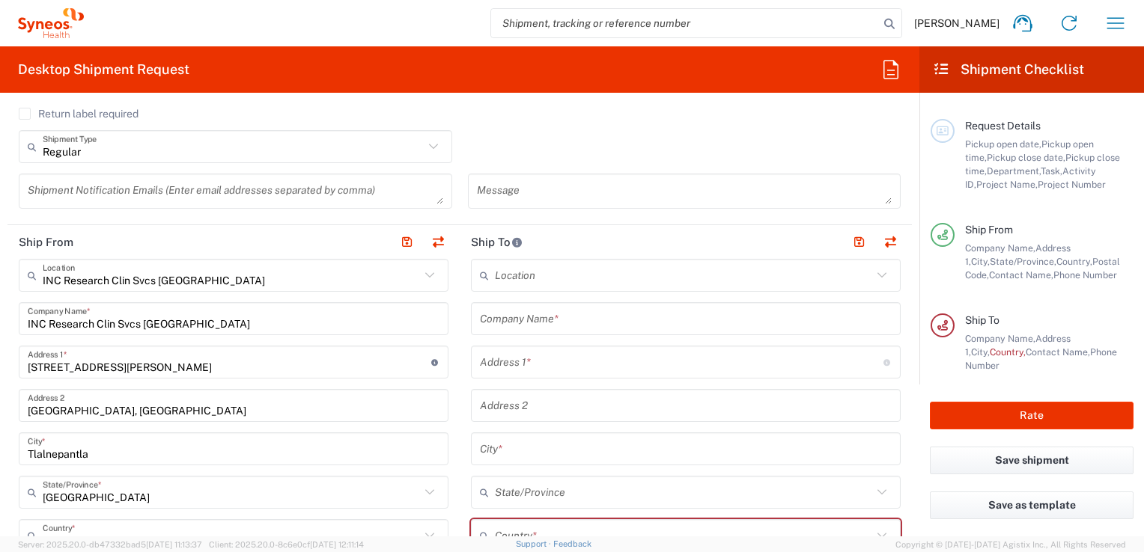
scroll to position [466, 0]
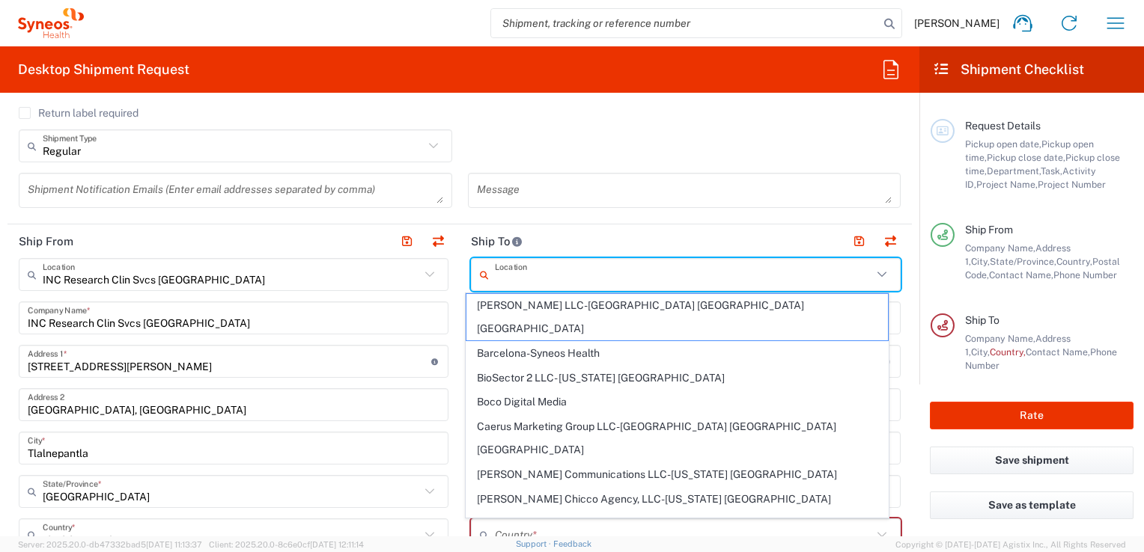
click at [513, 274] on input "text" at bounding box center [683, 275] width 377 height 26
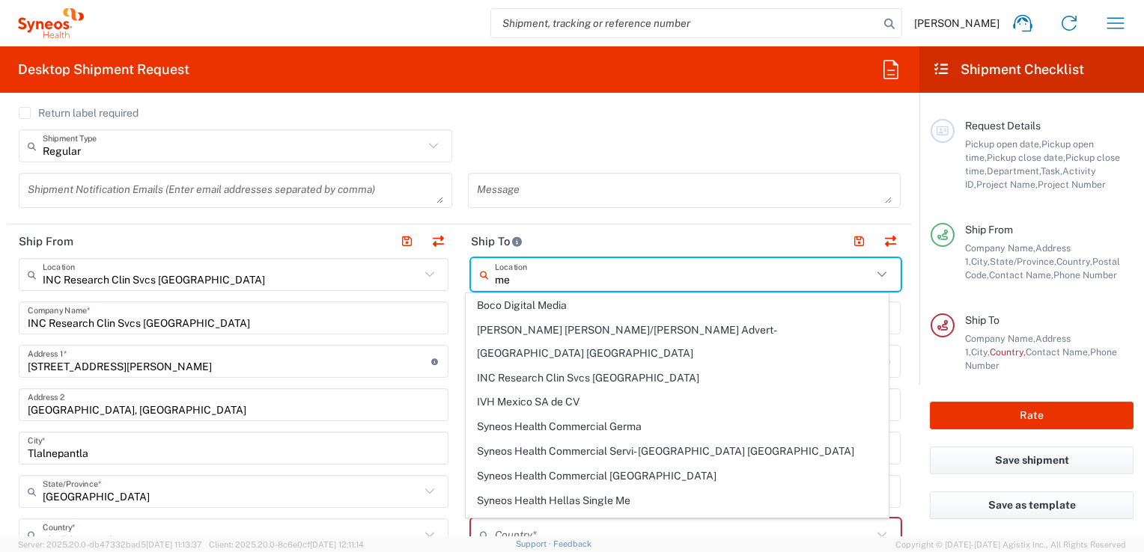
type input "m"
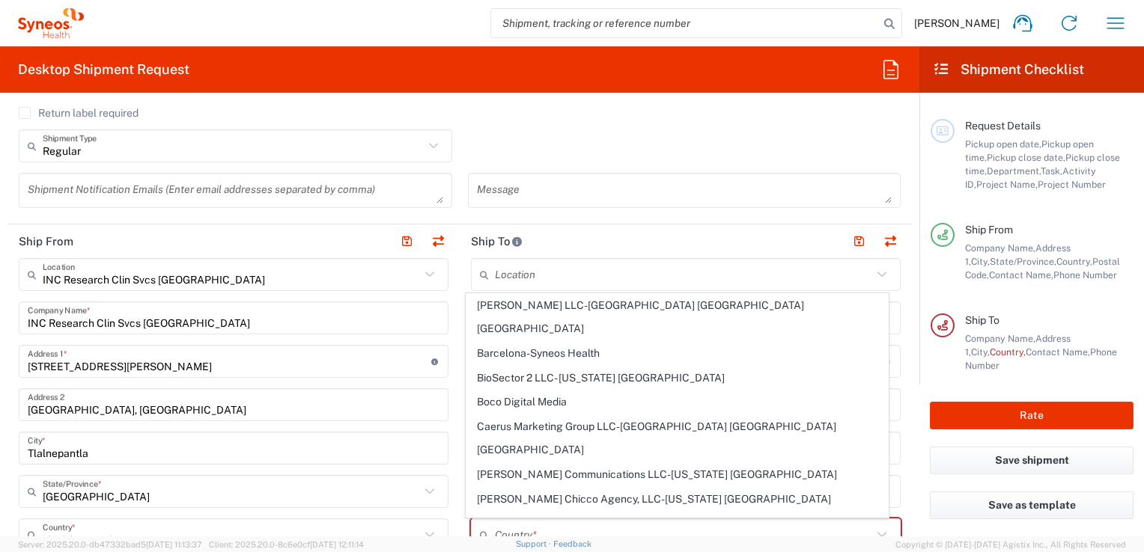
click at [565, 138] on div "Regular Shipment Type Batch Regular" at bounding box center [459, 150] width 897 height 43
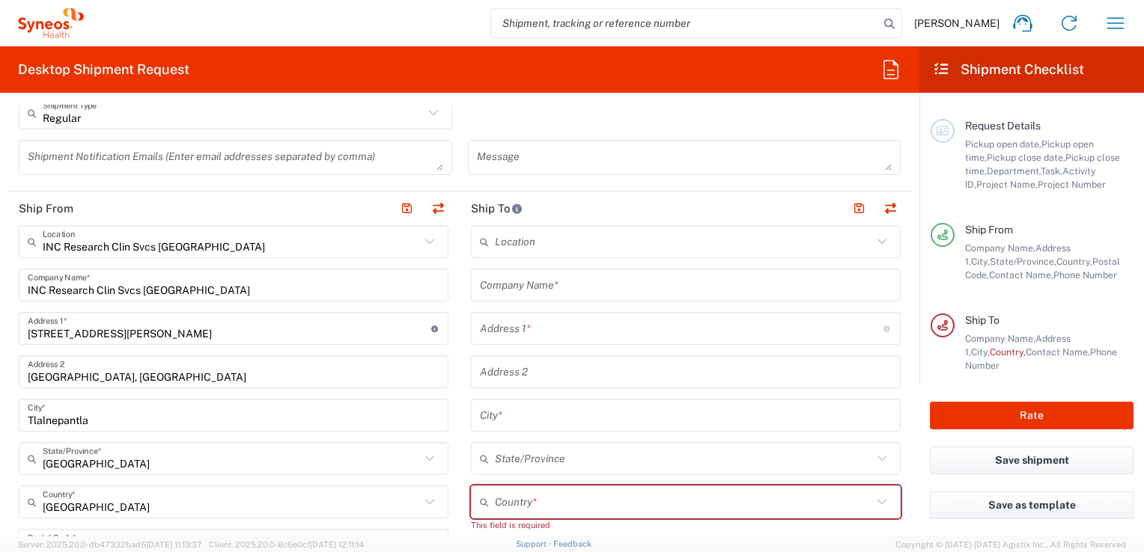
scroll to position [499, 0]
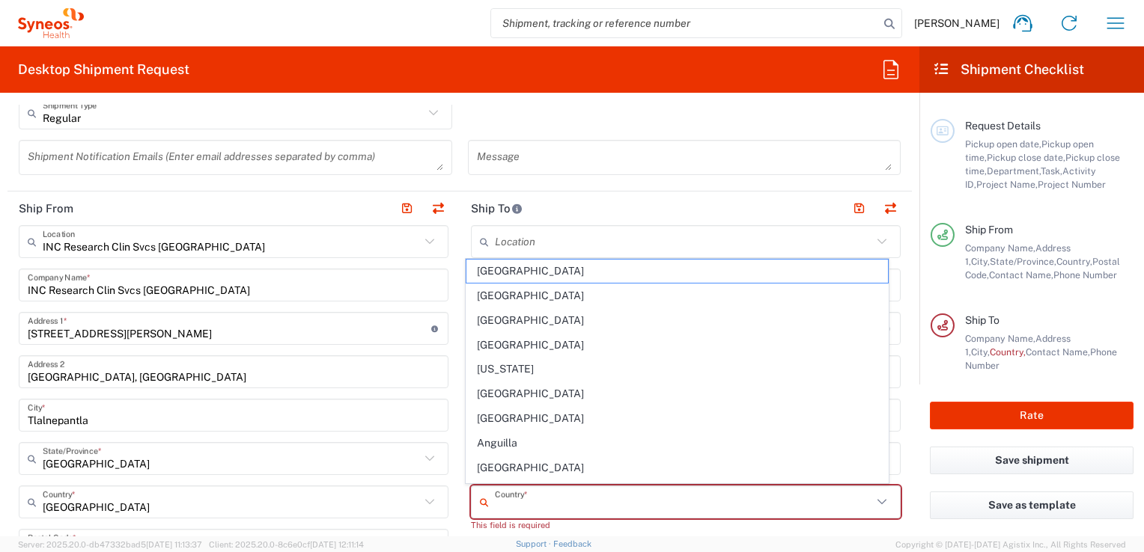
click at [543, 499] on input "text" at bounding box center [683, 503] width 377 height 26
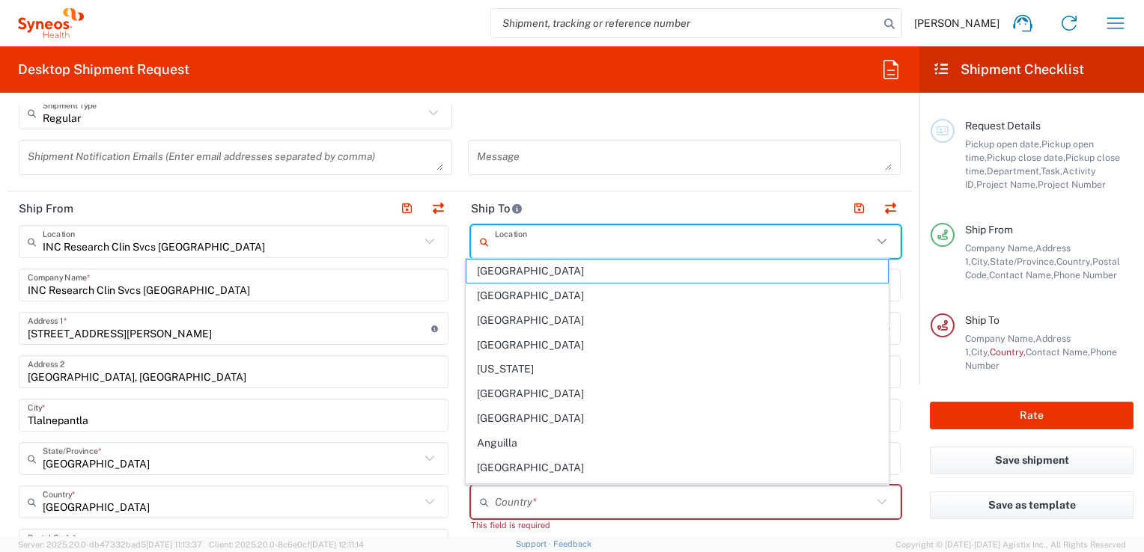
click at [570, 232] on input "text" at bounding box center [683, 242] width 377 height 26
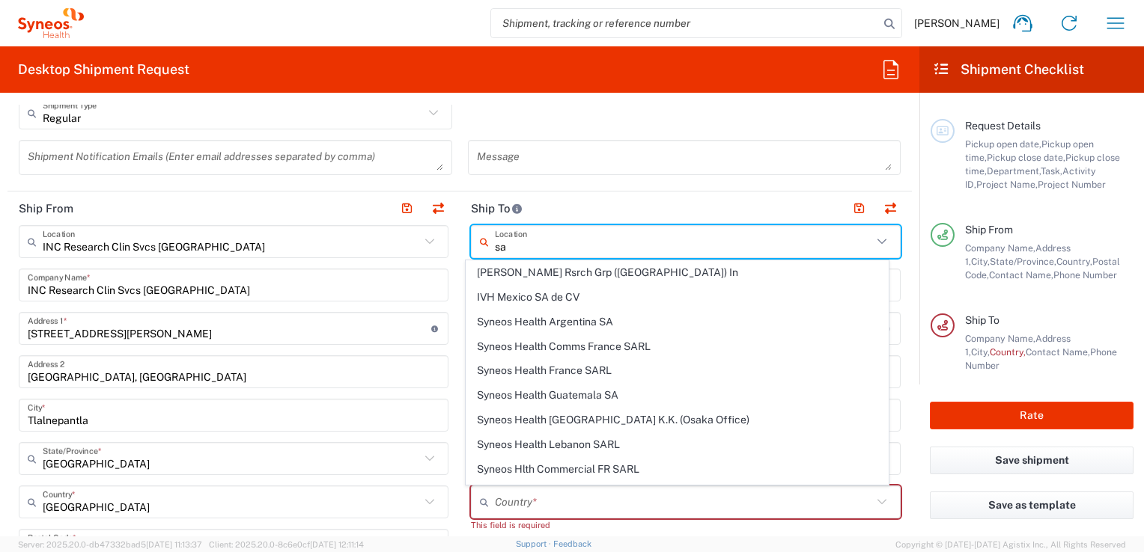
type input "s"
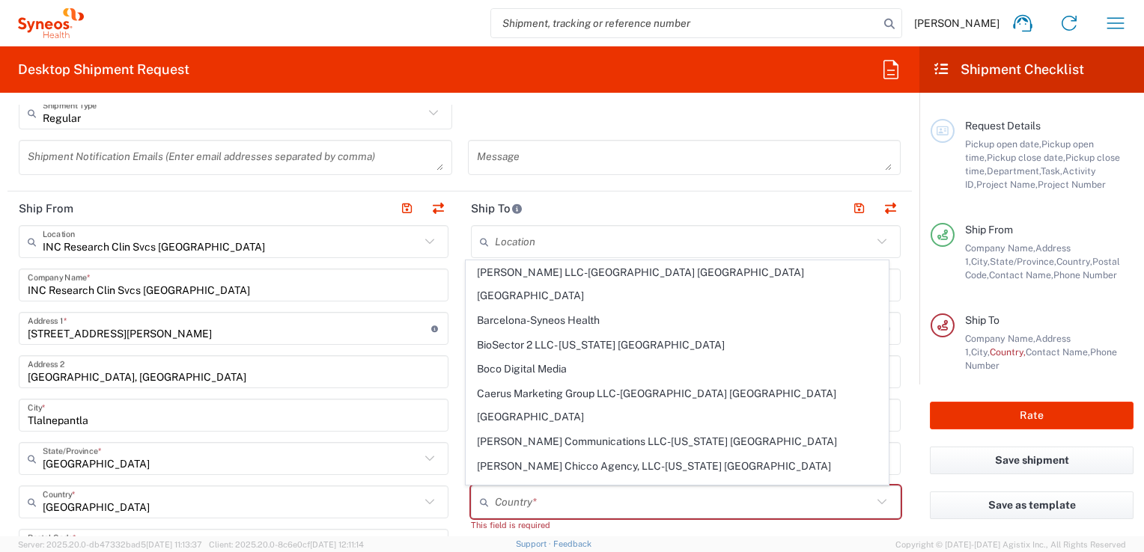
click at [552, 202] on header "Ship To" at bounding box center [686, 209] width 452 height 34
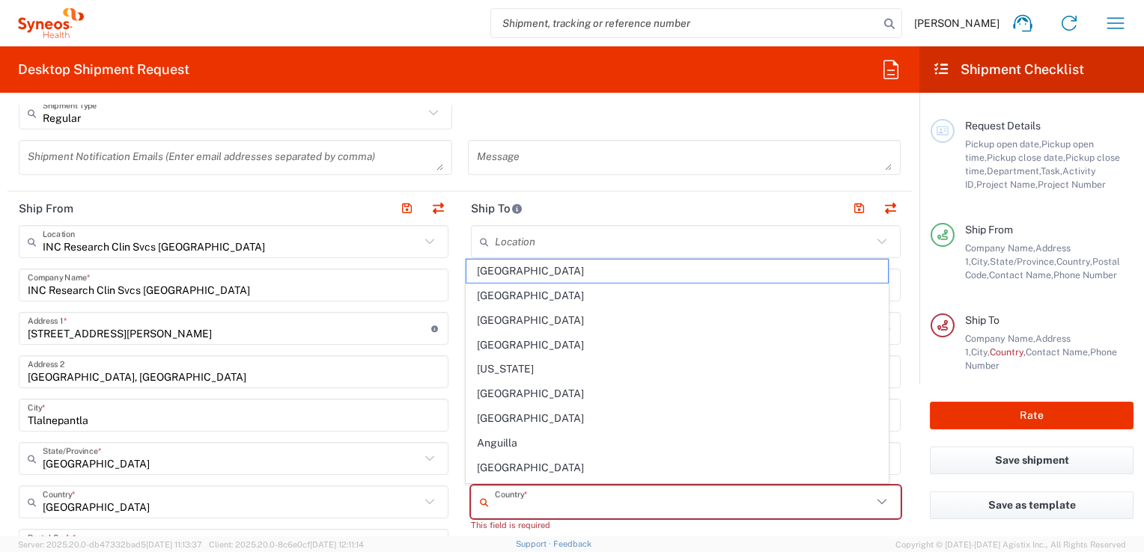
click at [503, 504] on input "text" at bounding box center [683, 503] width 377 height 26
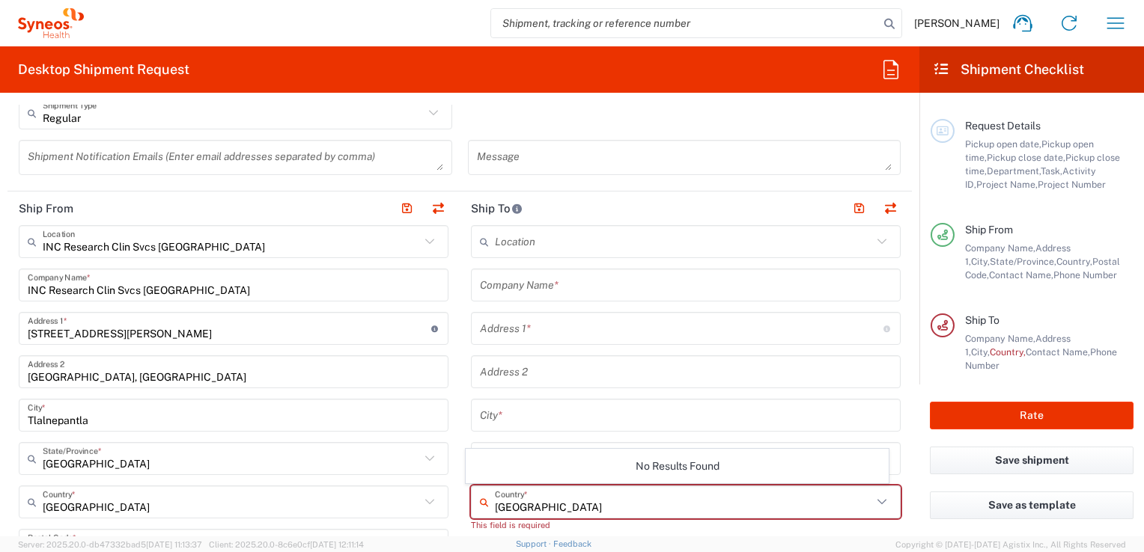
type input "Mexico"
type input "6177241124"
type input "Mexico"
click at [506, 534] on div "Location Addison Whitney LLC-Morrisvile NC US Barcelona-Syneos Health BioSector…" at bounding box center [686, 546] width 430 height 642
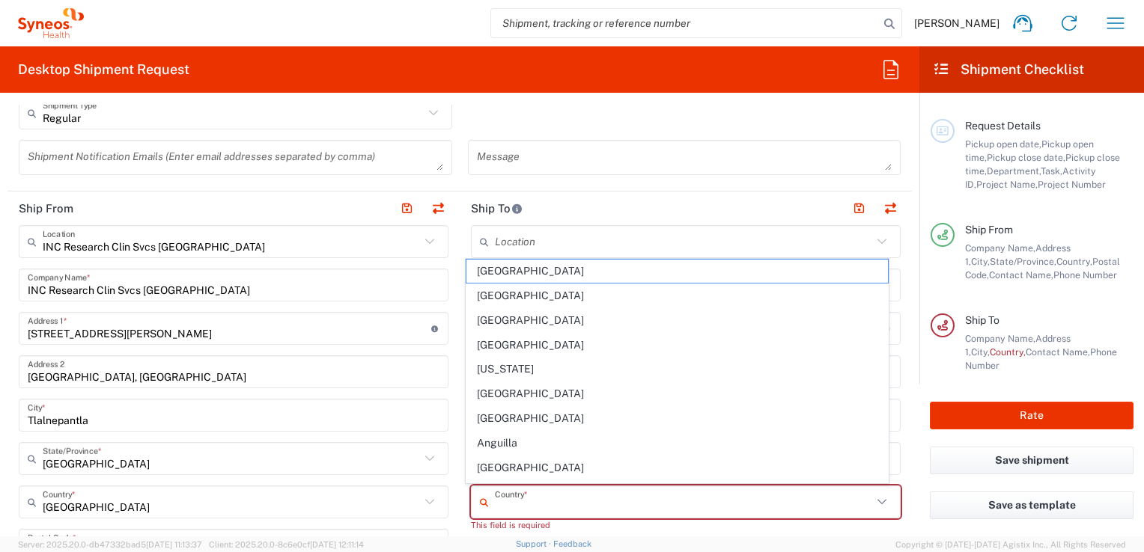
click at [499, 503] on input "text" at bounding box center [683, 503] width 377 height 26
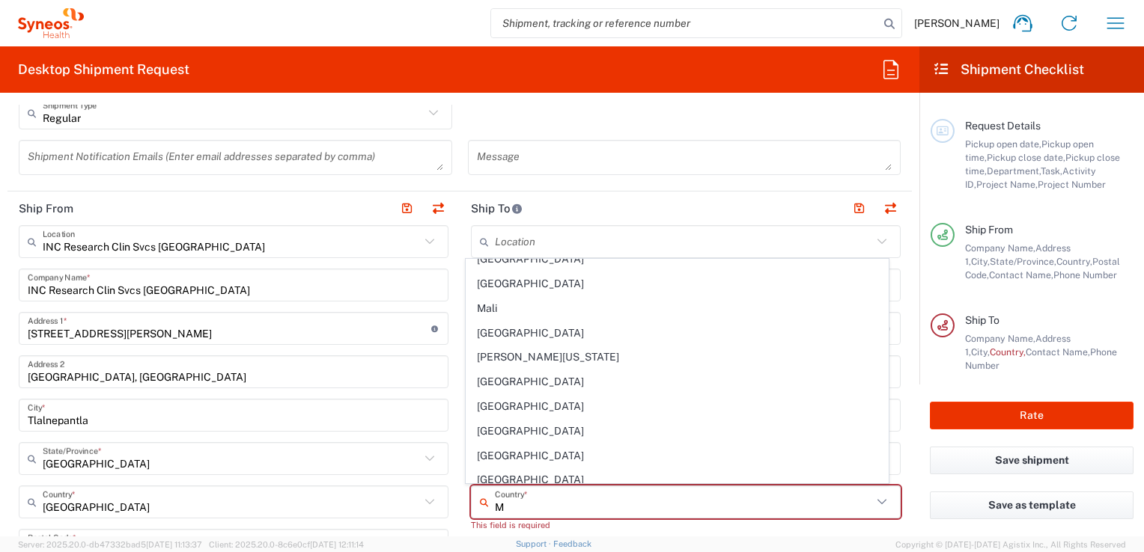
scroll to position [778, 0]
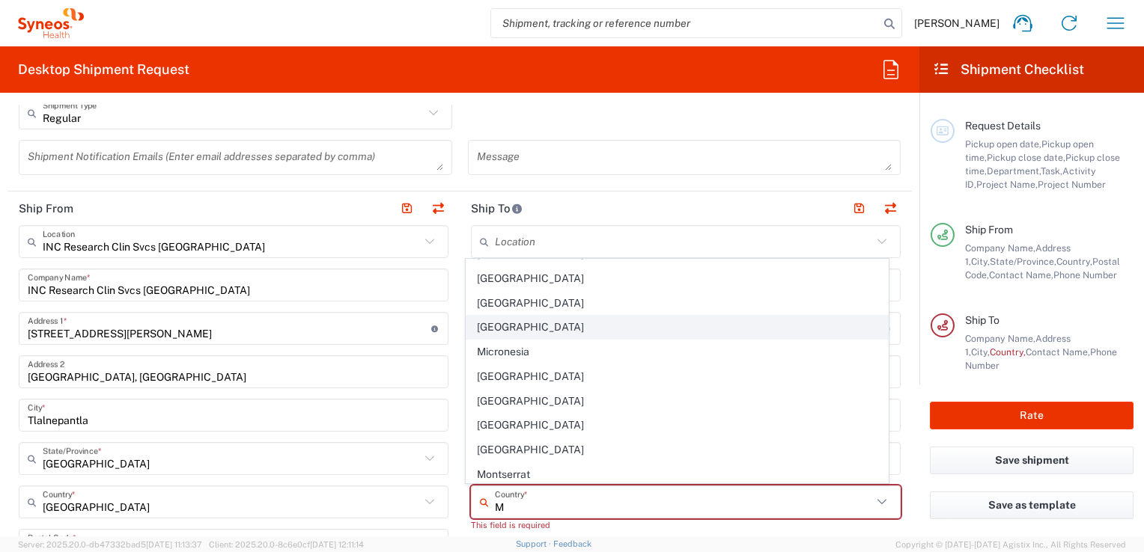
click at [505, 322] on span "Mexico" at bounding box center [676, 327] width 421 height 23
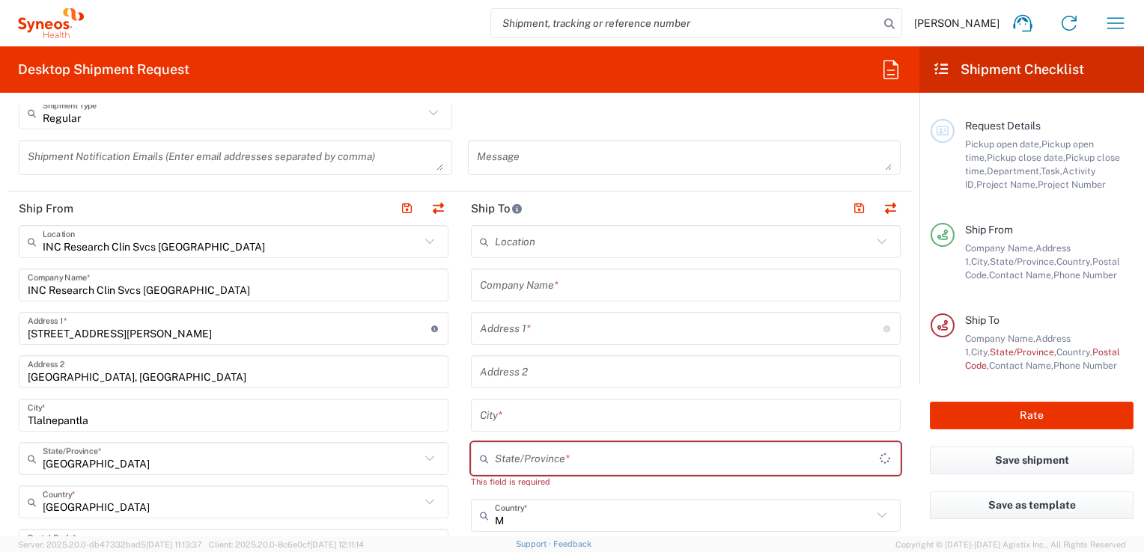
type input "Mexico"
click at [460, 413] on main "Location Addison Whitney LLC-Morrisvile NC US Barcelona-Syneos Health BioSector…" at bounding box center [686, 553] width 452 height 656
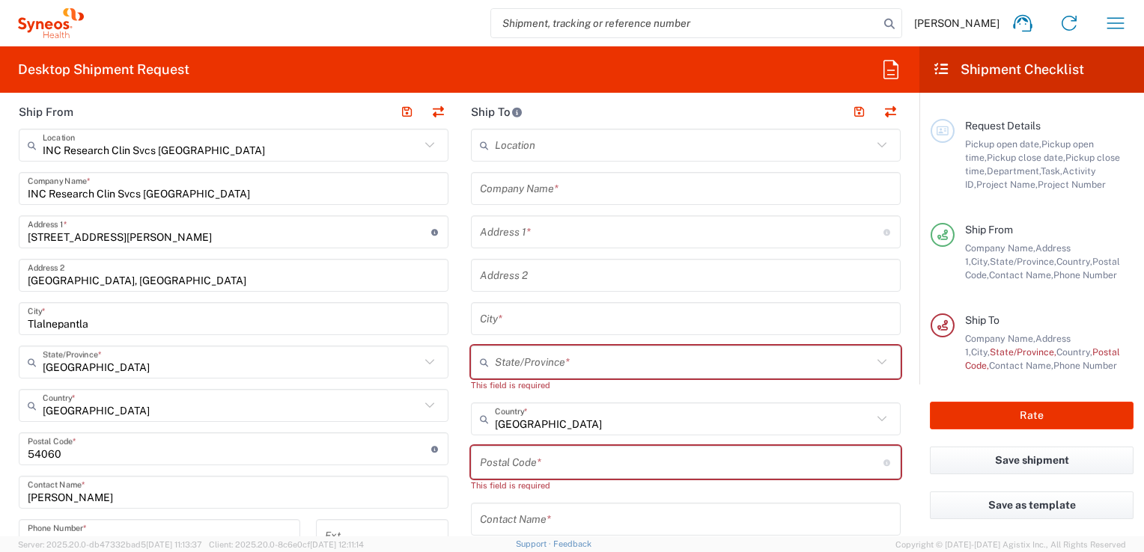
scroll to position [596, 0]
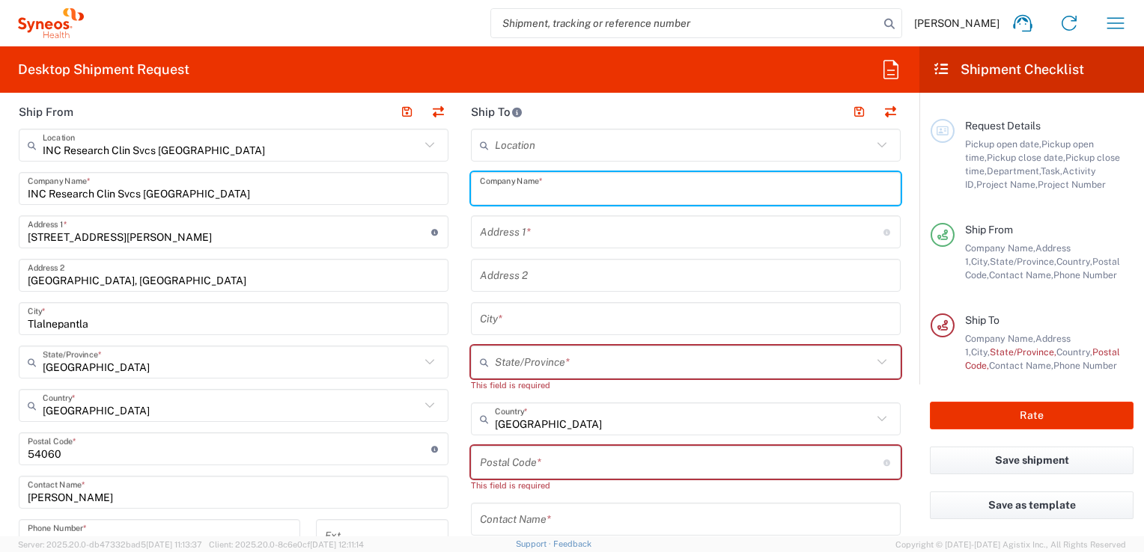
click at [546, 195] on input "text" at bounding box center [686, 189] width 412 height 26
type input "Euridice Crsitina Barrera Malváez"
click at [544, 238] on input "text" at bounding box center [681, 232] width 403 height 26
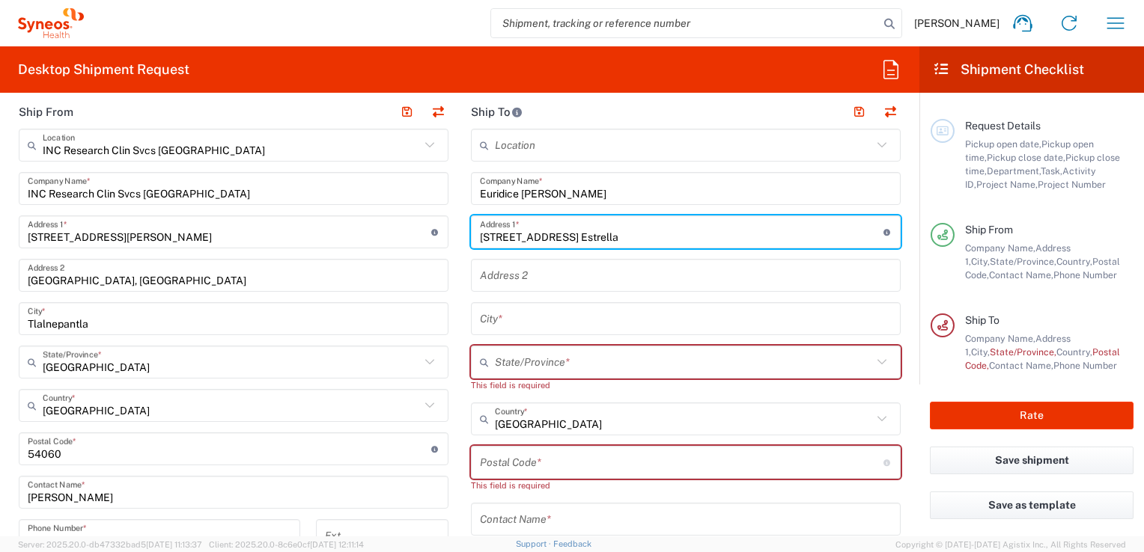
type input "Avenida 11 509-14 Colonia Granjas Estrella"
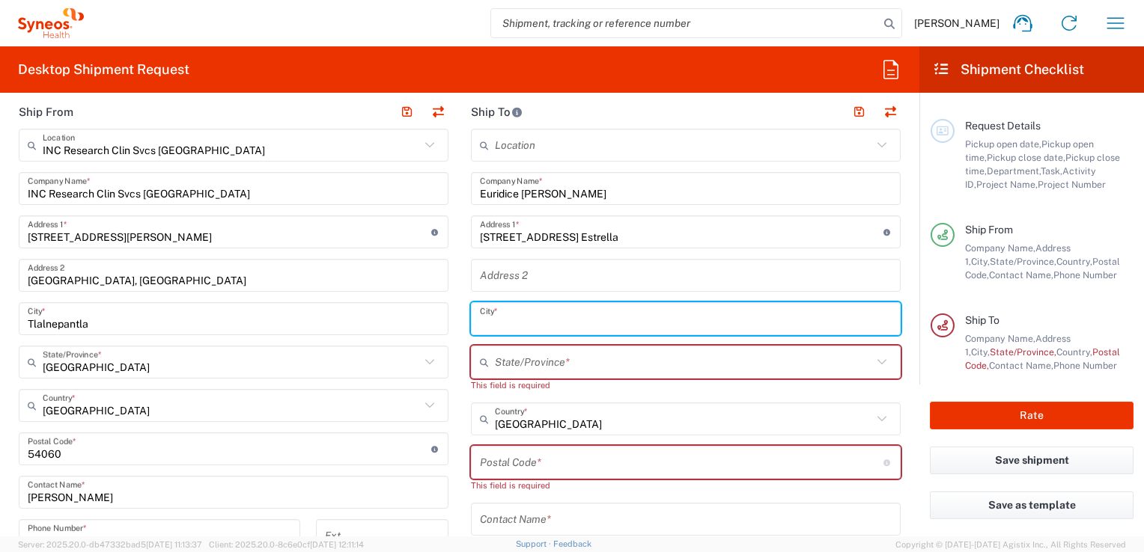
click at [487, 315] on input "text" at bounding box center [686, 319] width 412 height 26
click at [522, 326] on input "Mex" at bounding box center [686, 319] width 412 height 26
type input "Mexico City"
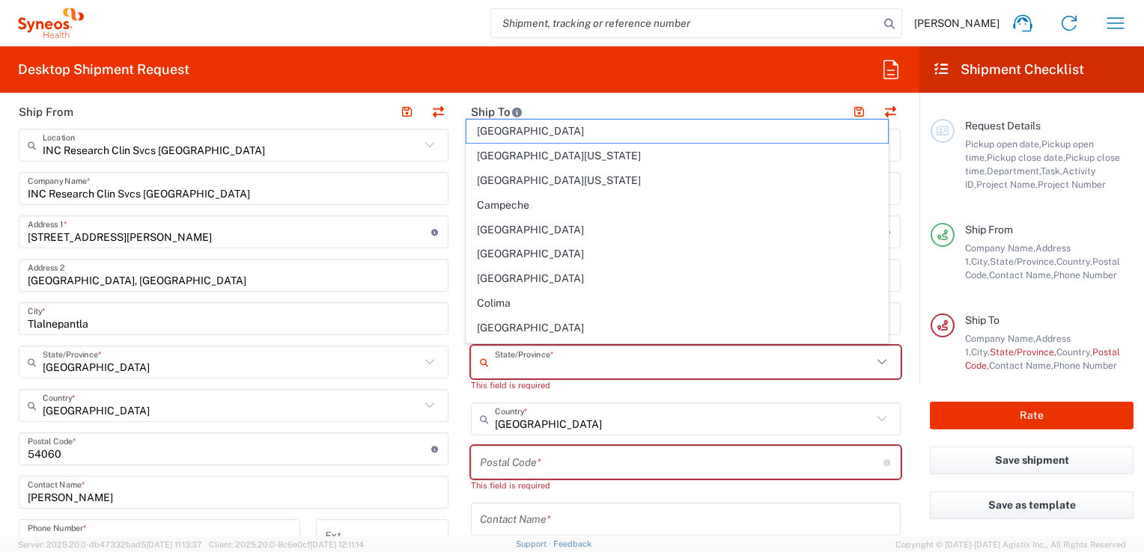
click at [522, 372] on input "text" at bounding box center [683, 363] width 377 height 26
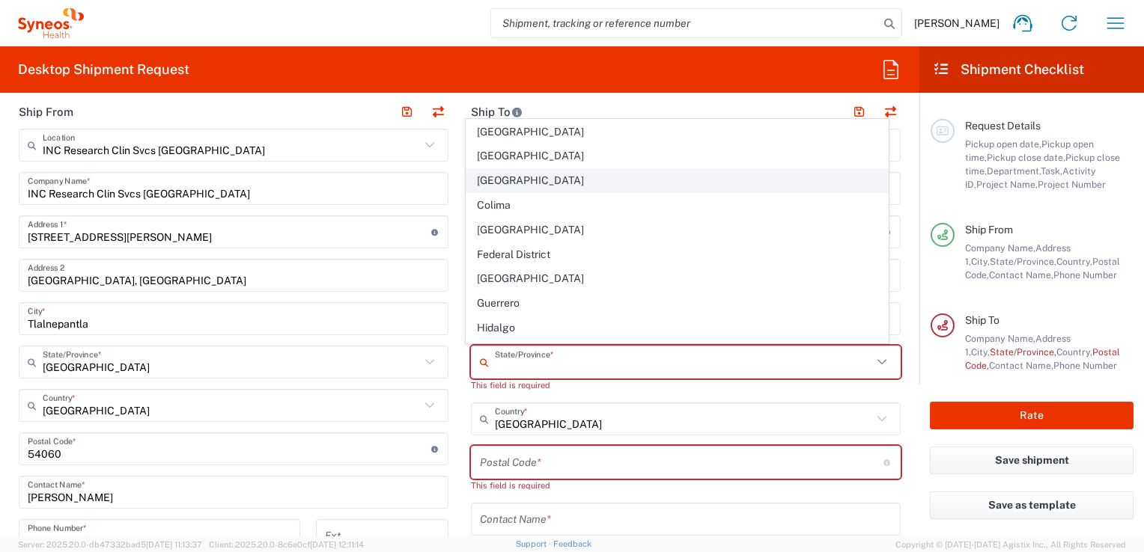
scroll to position [99, 0]
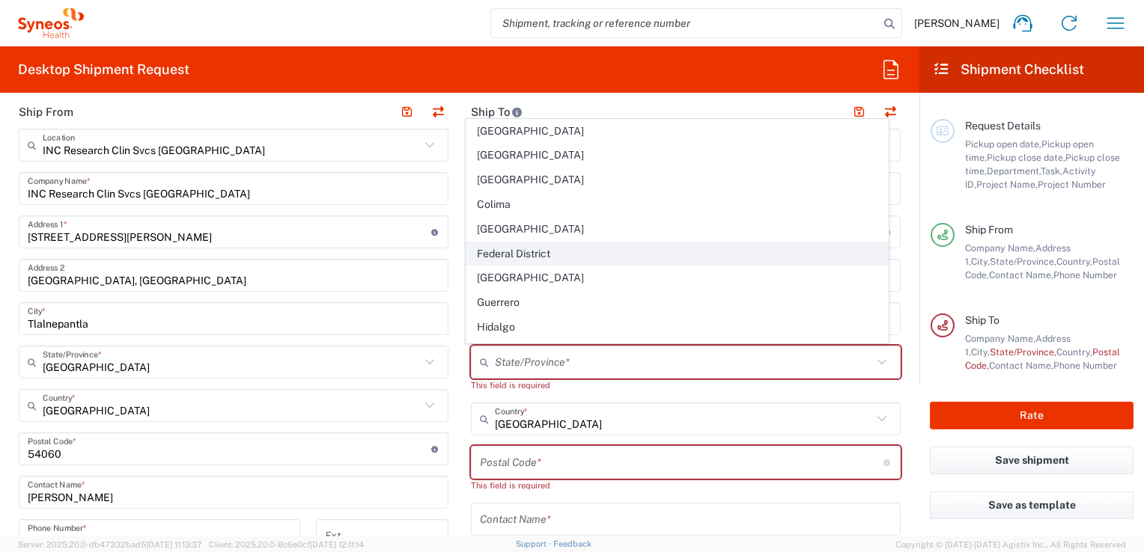
click at [488, 253] on span "Federal District" at bounding box center [676, 254] width 421 height 23
type input "Federal District"
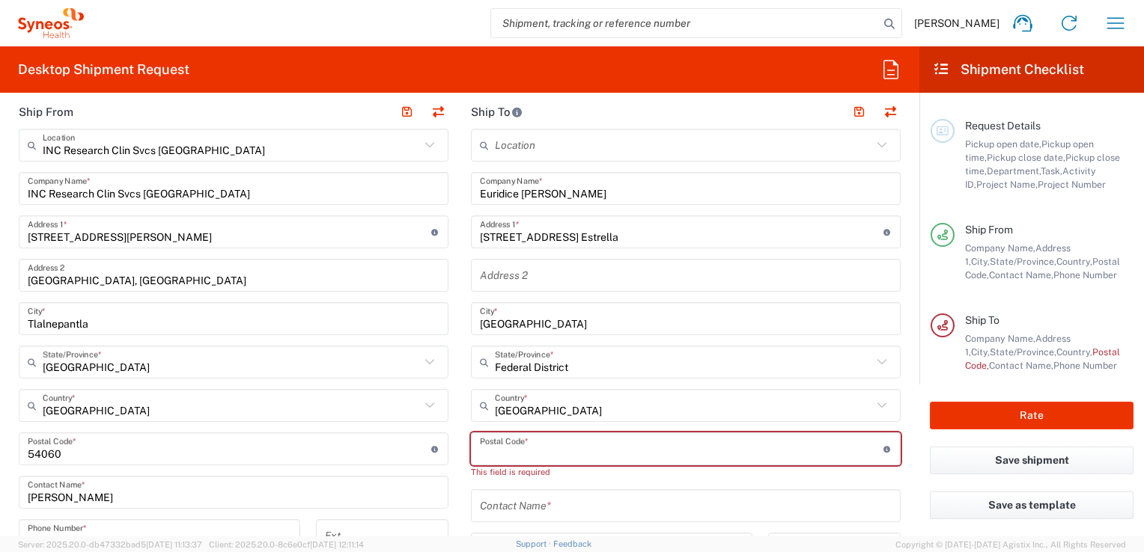
click at [562, 451] on input "undefined" at bounding box center [681, 449] width 403 height 26
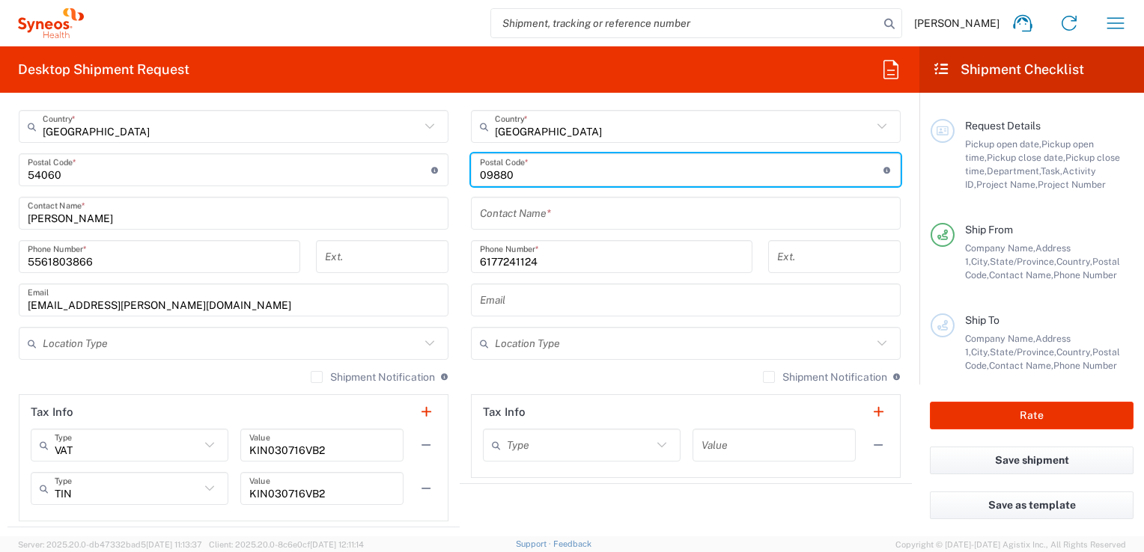
scroll to position [874, 0]
type input "09880"
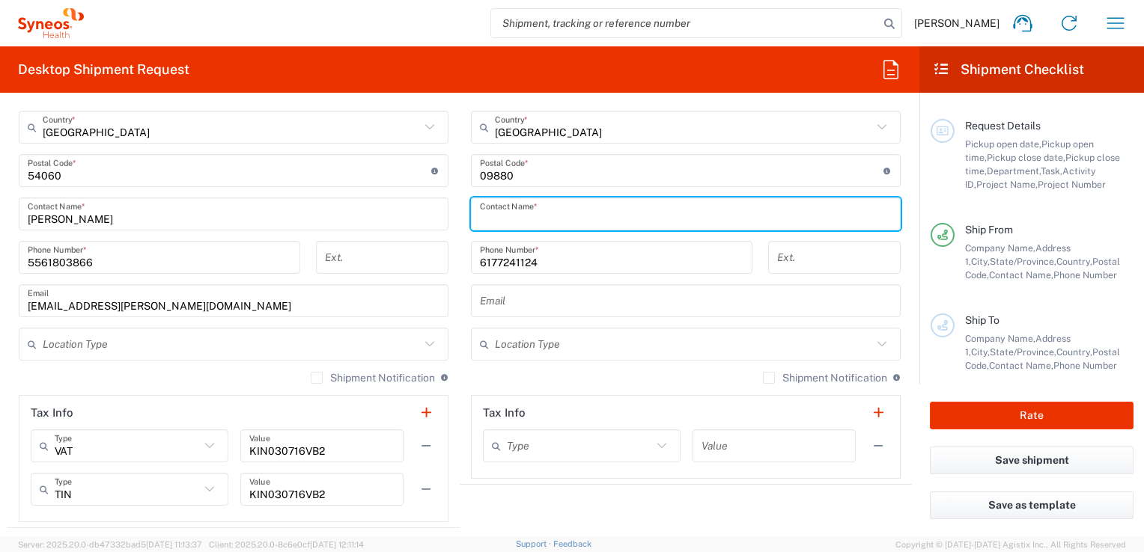
click at [545, 214] on input "text" at bounding box center [686, 214] width 412 height 26
type input "Euridice Cristina Barrera Malváez"
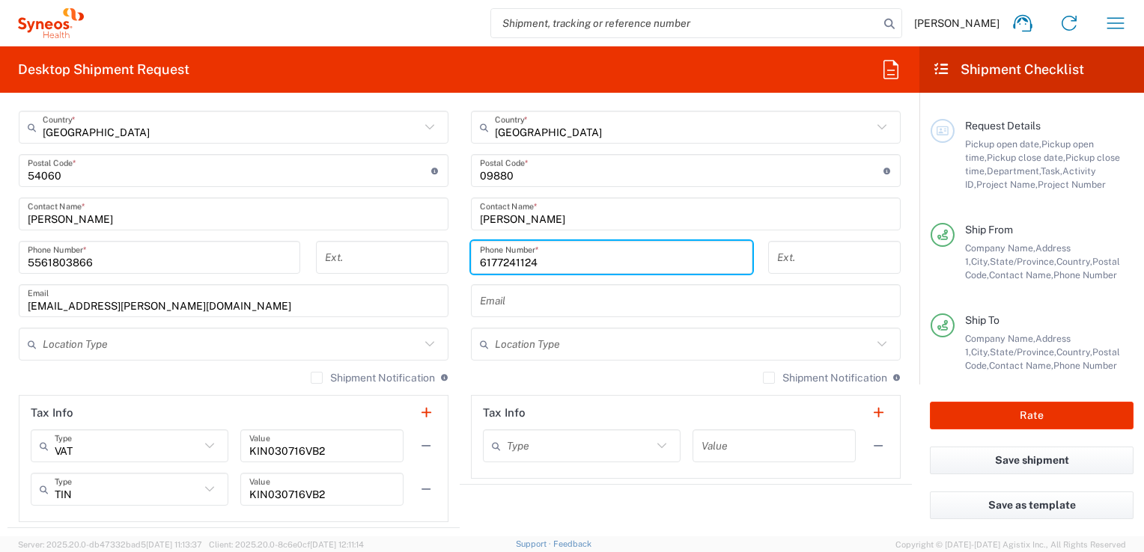
click at [554, 262] on input "6177241124" at bounding box center [611, 258] width 263 height 26
type input "6"
type input "5561803866"
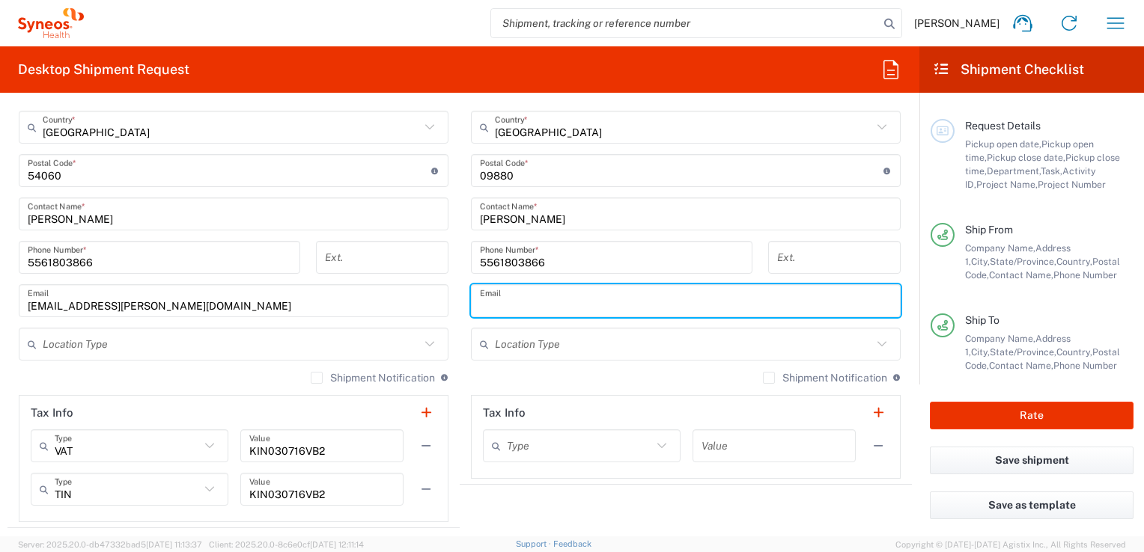
click at [518, 298] on input "text" at bounding box center [686, 301] width 412 height 26
type input "euridice.barrera@syneoshealth.com"
type input "Euridice Barrera"
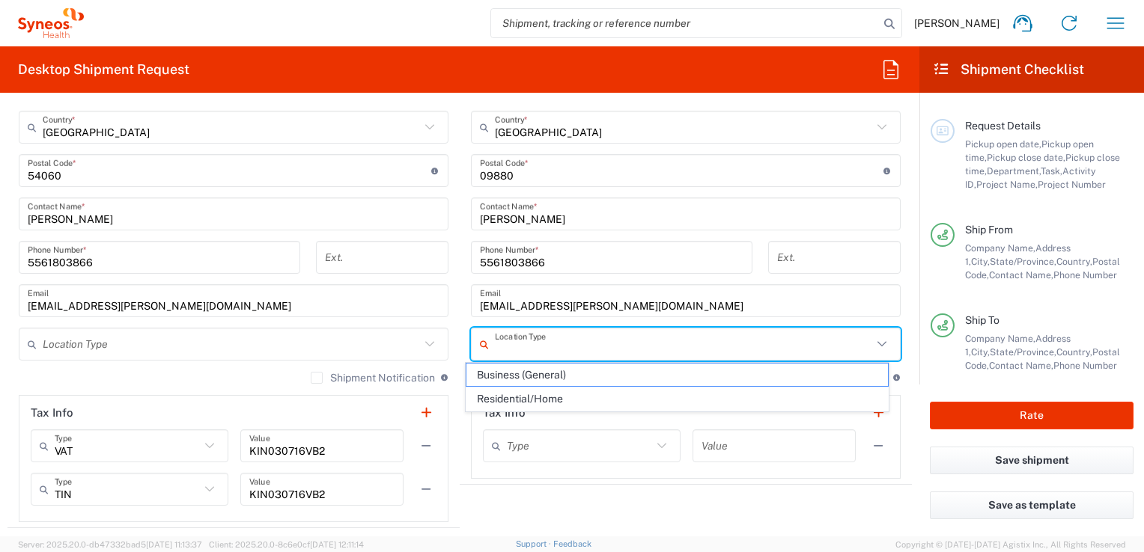
click at [518, 349] on input "text" at bounding box center [683, 345] width 377 height 26
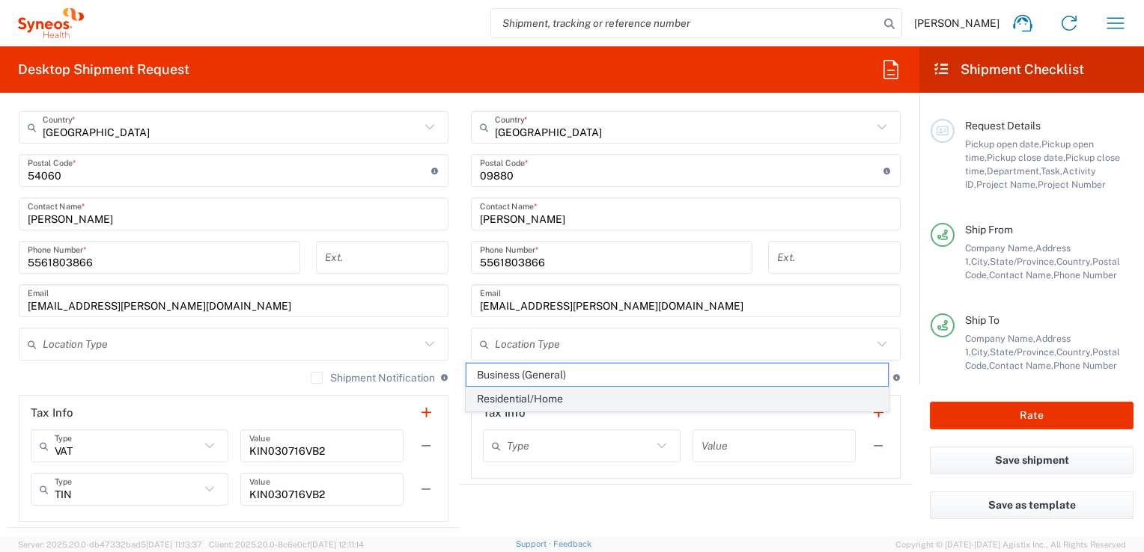
click at [519, 394] on span "Residential/Home" at bounding box center [676, 399] width 421 height 23
type input "Residential/Home"
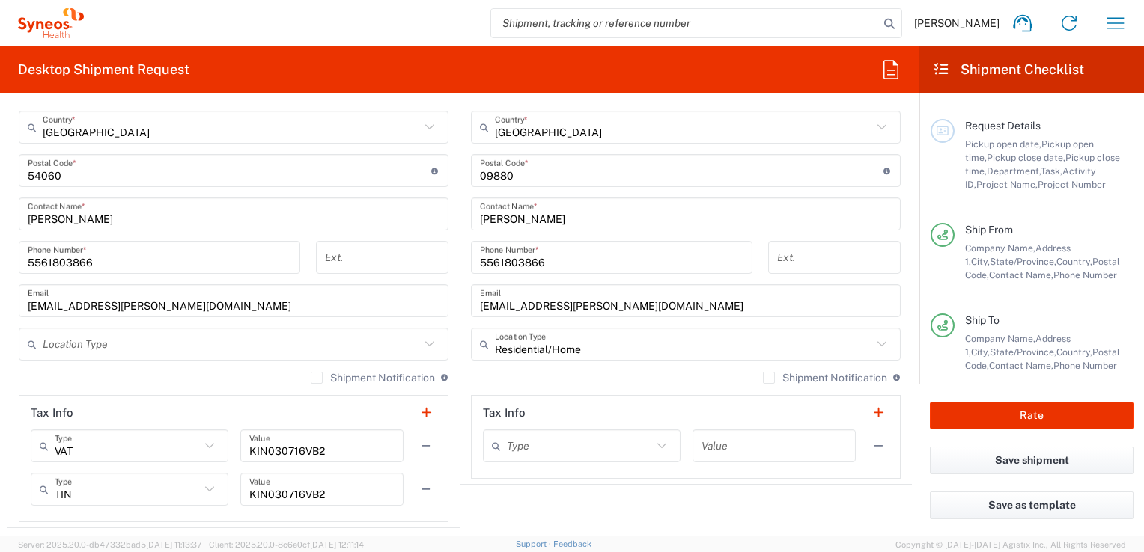
click at [510, 371] on div "Shipment Notification If checked, a shipment notification email will be sent to…" at bounding box center [686, 383] width 430 height 24
click at [763, 376] on label "Shipment Notification" at bounding box center [825, 378] width 124 height 12
click at [769, 378] on input "Shipment Notification" at bounding box center [769, 378] width 0 height 0
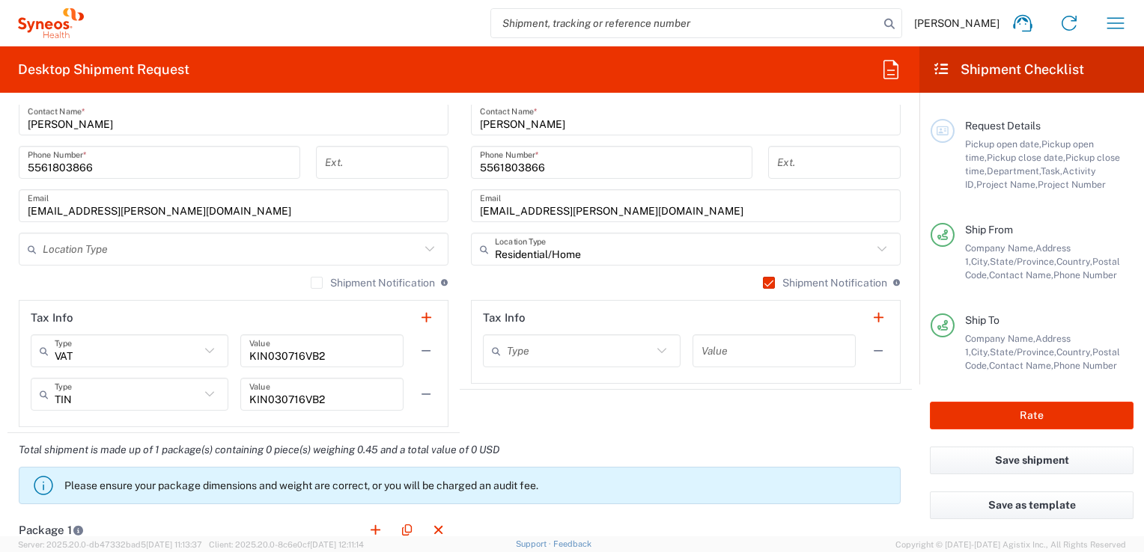
scroll to position [912, 0]
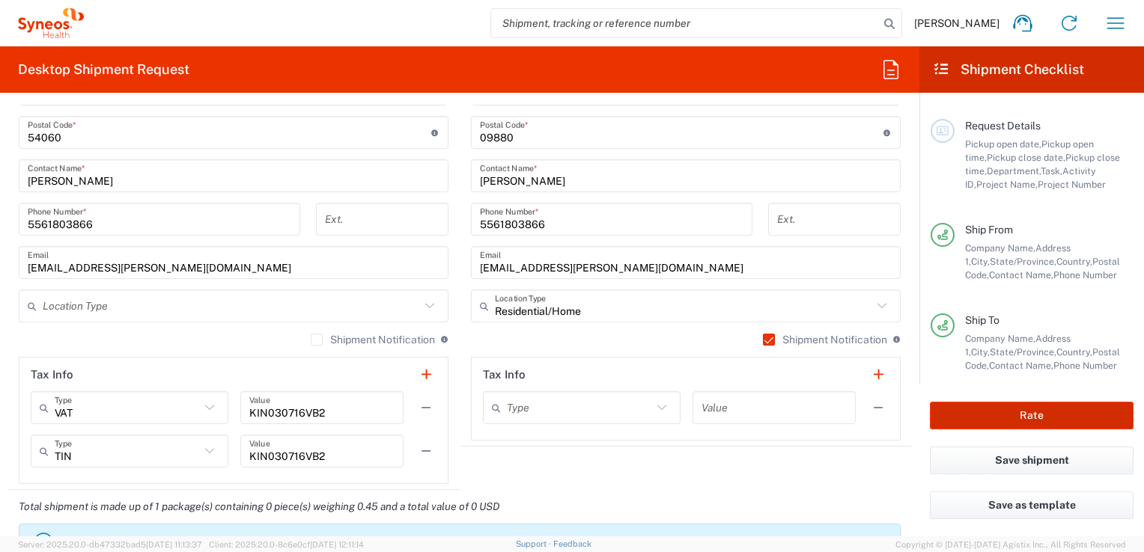
click at [990, 414] on button "Rate" at bounding box center [1032, 416] width 204 height 28
type input "**6183 DEPARTMENTAL EXPENSE"
click at [987, 428] on button "Rate" at bounding box center [1032, 416] width 204 height 28
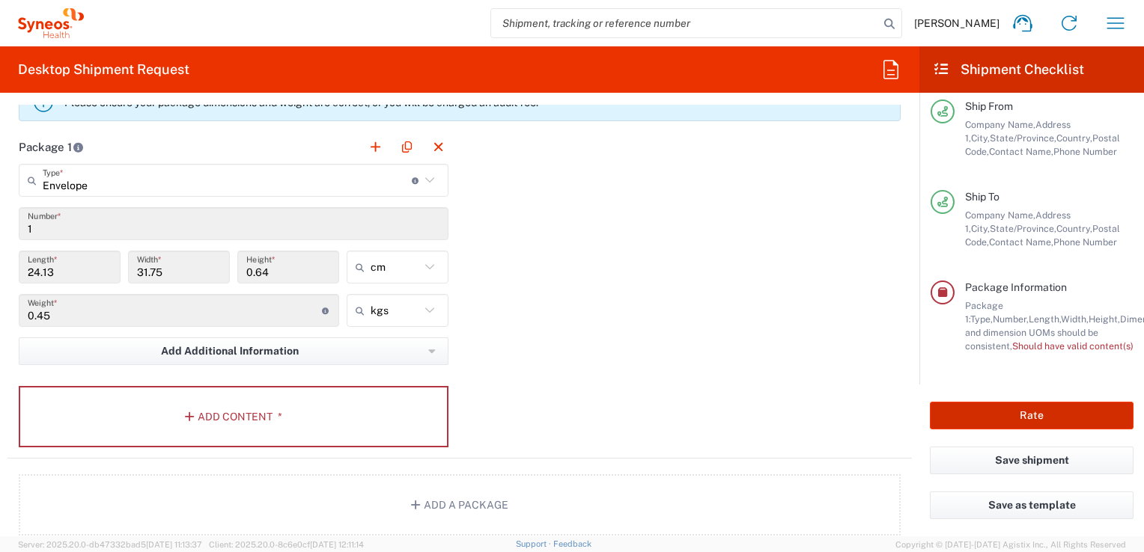
scroll to position [1353, 0]
click at [200, 415] on button "Add Content *" at bounding box center [234, 415] width 430 height 61
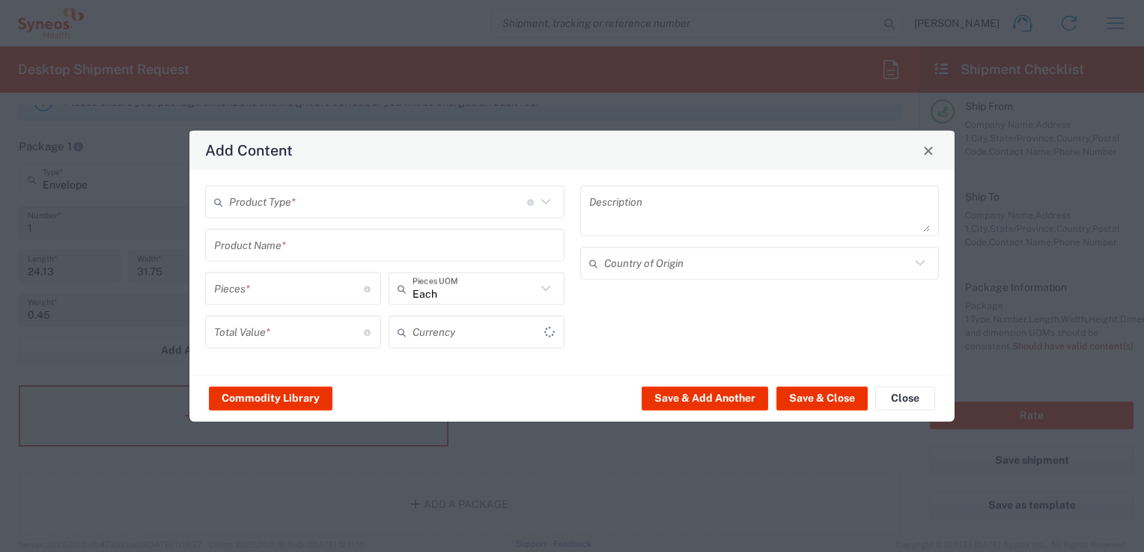
type input "US Dollar"
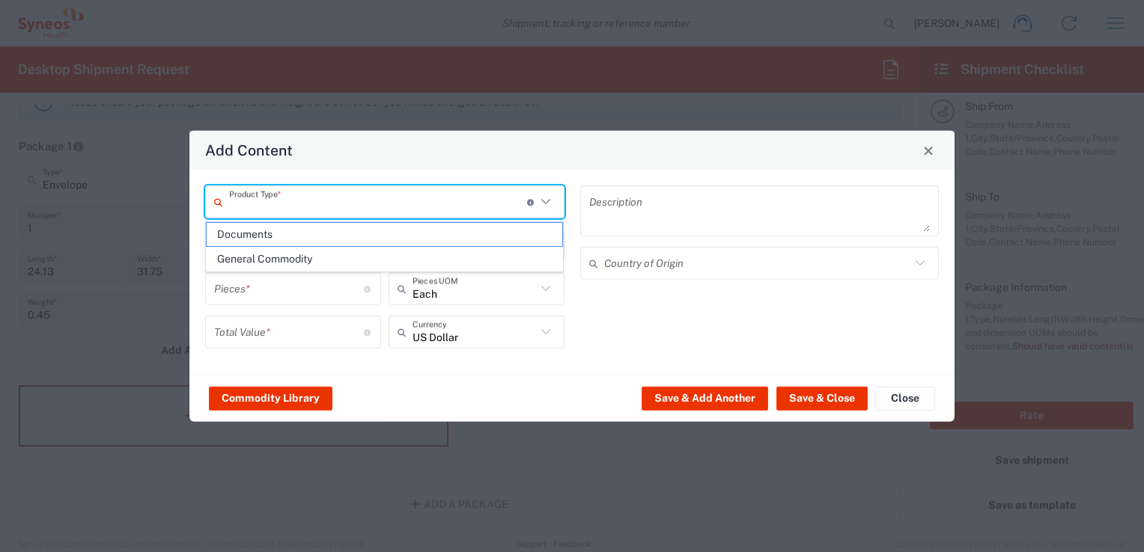
click at [404, 203] on input "text" at bounding box center [378, 202] width 298 height 26
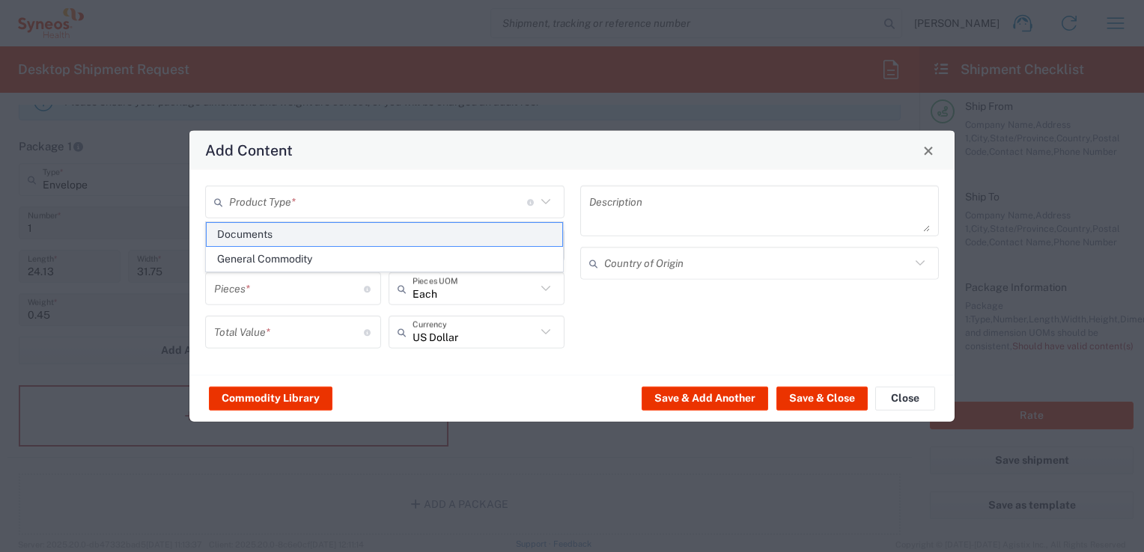
click at [374, 237] on span "Documents" at bounding box center [385, 234] width 356 height 23
type input "Documents"
type input "1"
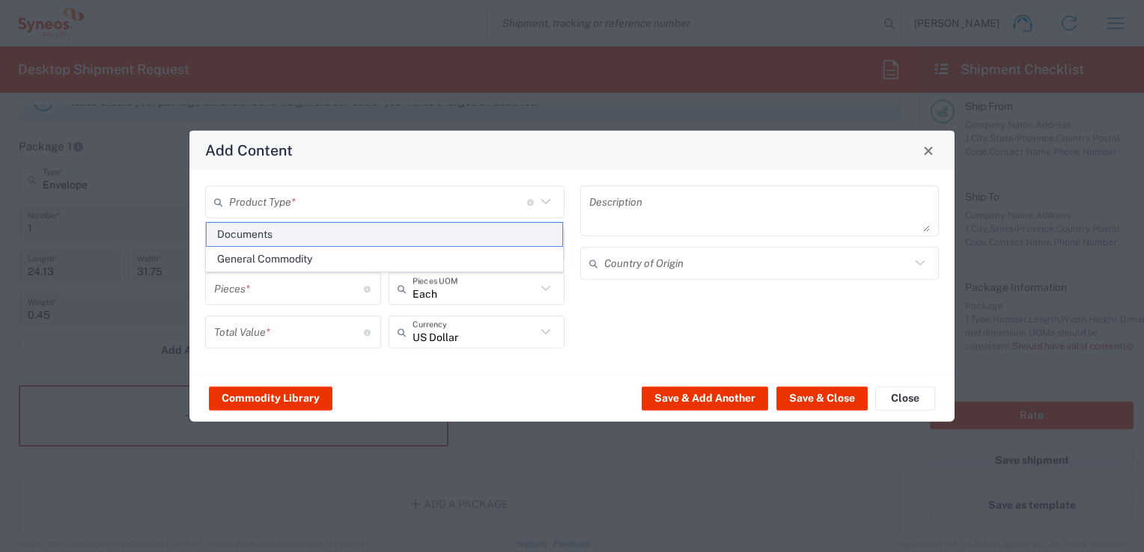
type textarea "Documents"
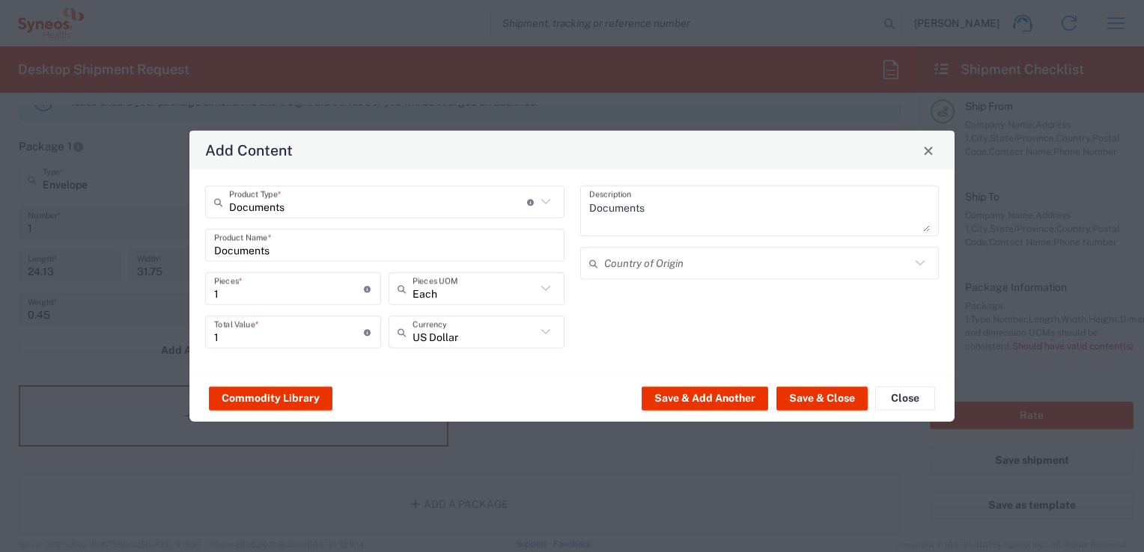
click at [542, 332] on icon at bounding box center [545, 332] width 19 height 19
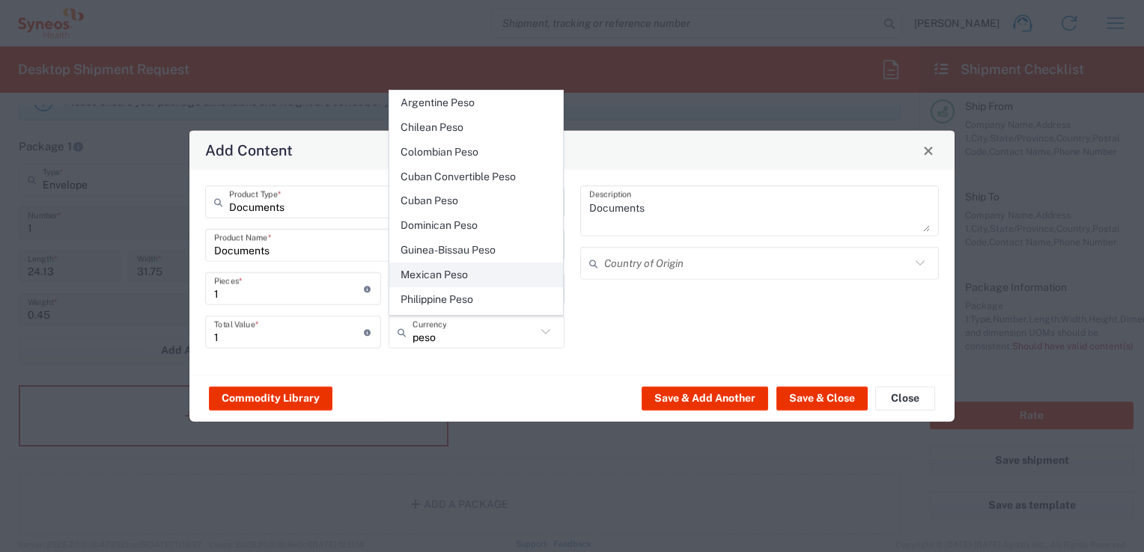
click at [487, 263] on span "Mexican Peso" at bounding box center [476, 274] width 173 height 23
type input "Mexican Peso"
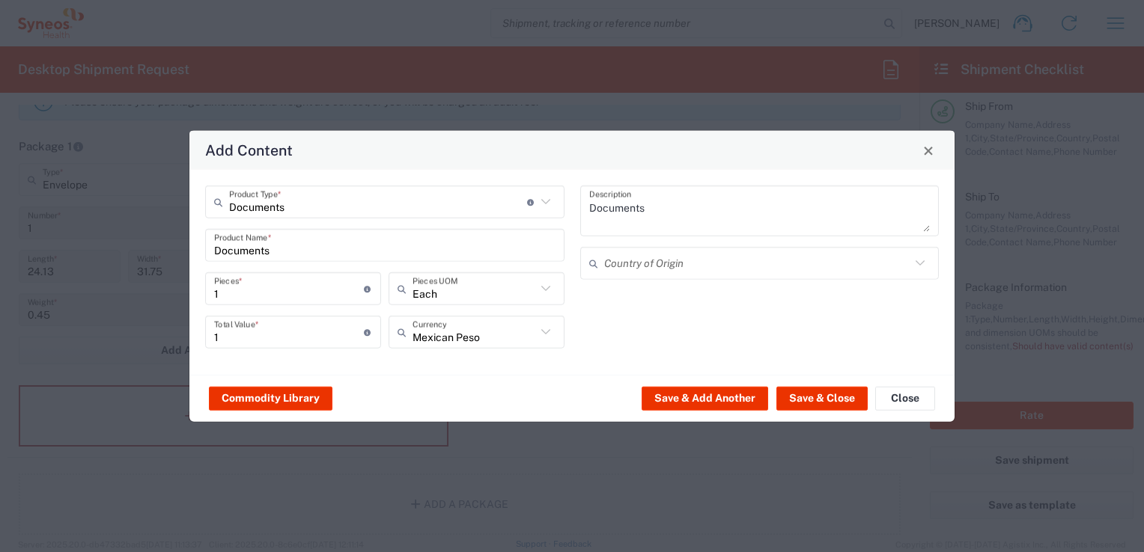
click at [472, 374] on div "Documents Product Type * Document: Paper document generated internally by Syneo…" at bounding box center [571, 272] width 765 height 205
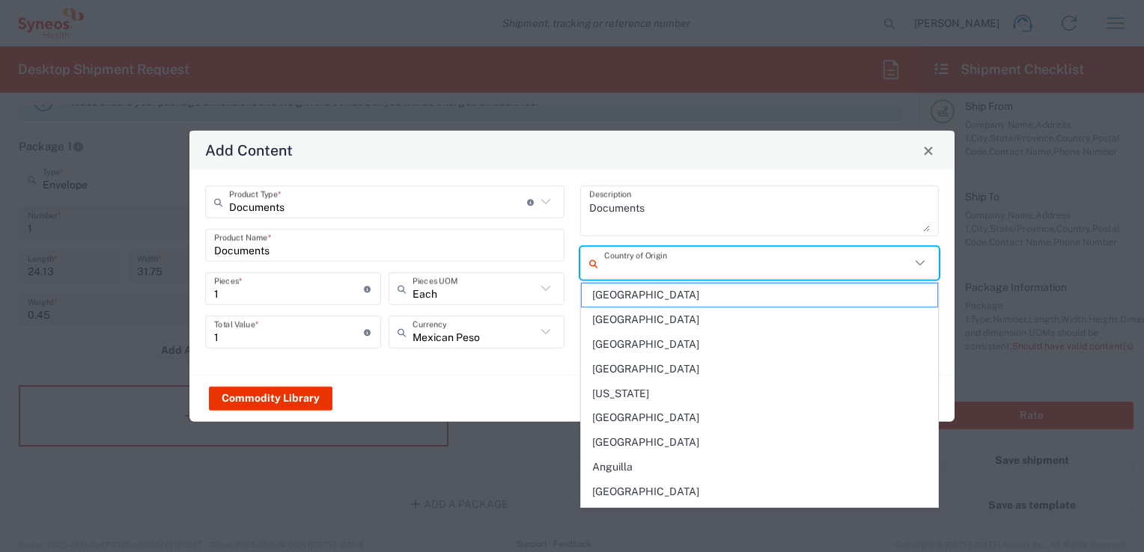
click at [635, 264] on input "text" at bounding box center [757, 263] width 307 height 26
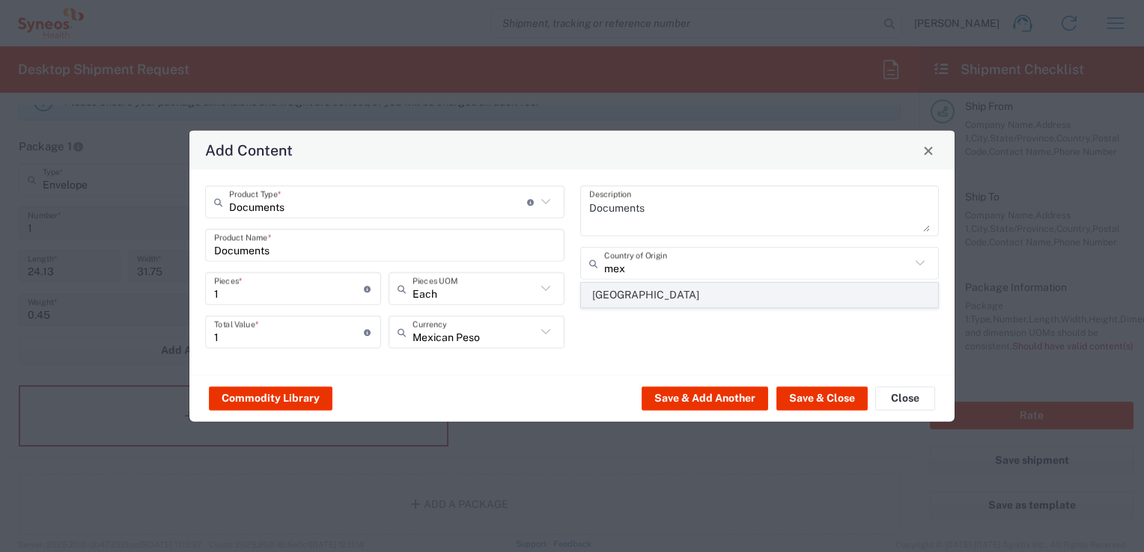
click at [638, 292] on span "Mexico" at bounding box center [760, 295] width 356 height 23
type input "Mexico"
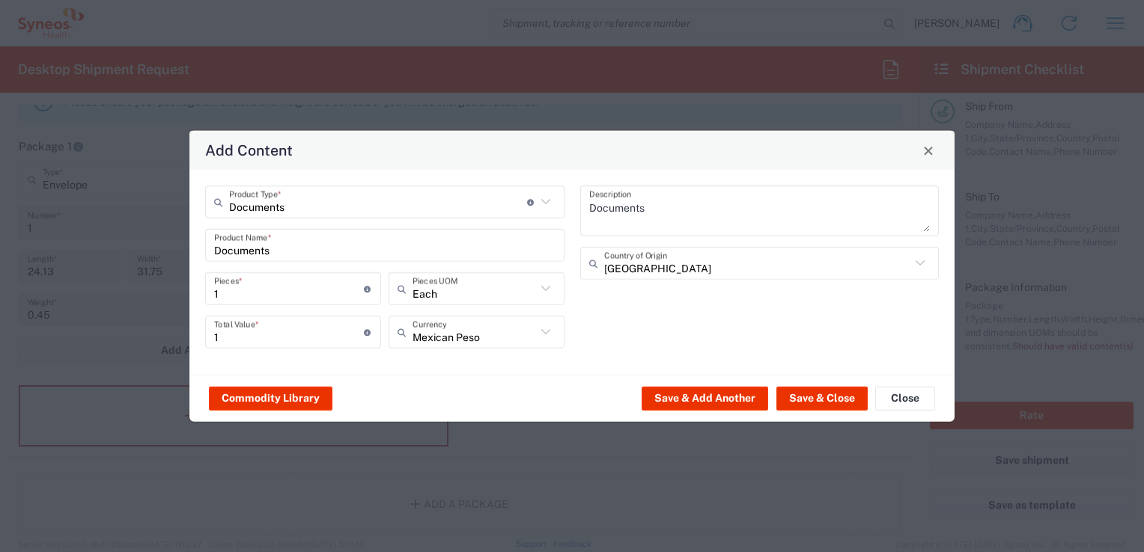
click at [638, 329] on div "Documents Description Mexico Country of Origin" at bounding box center [759, 273] width 375 height 174
click at [811, 400] on button "Save & Close" at bounding box center [821, 398] width 91 height 24
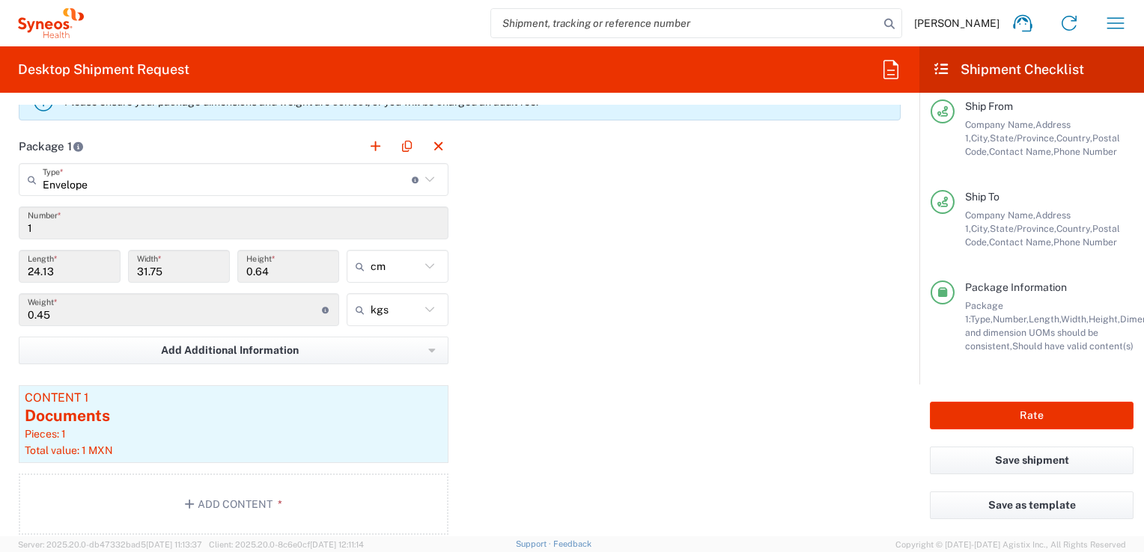
scroll to position [1362, 0]
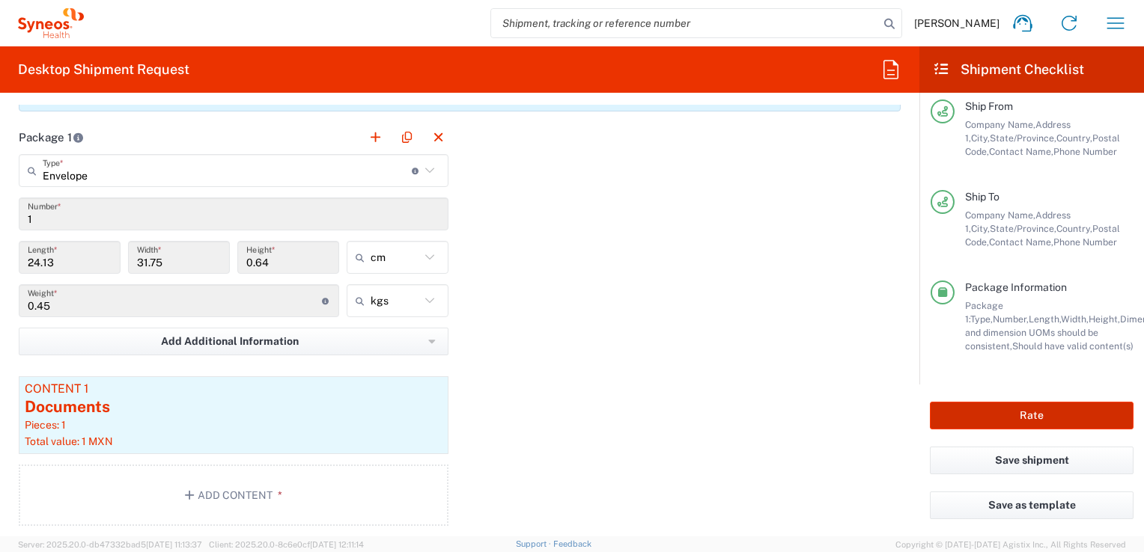
click at [1013, 407] on button "Rate" at bounding box center [1032, 416] width 204 height 28
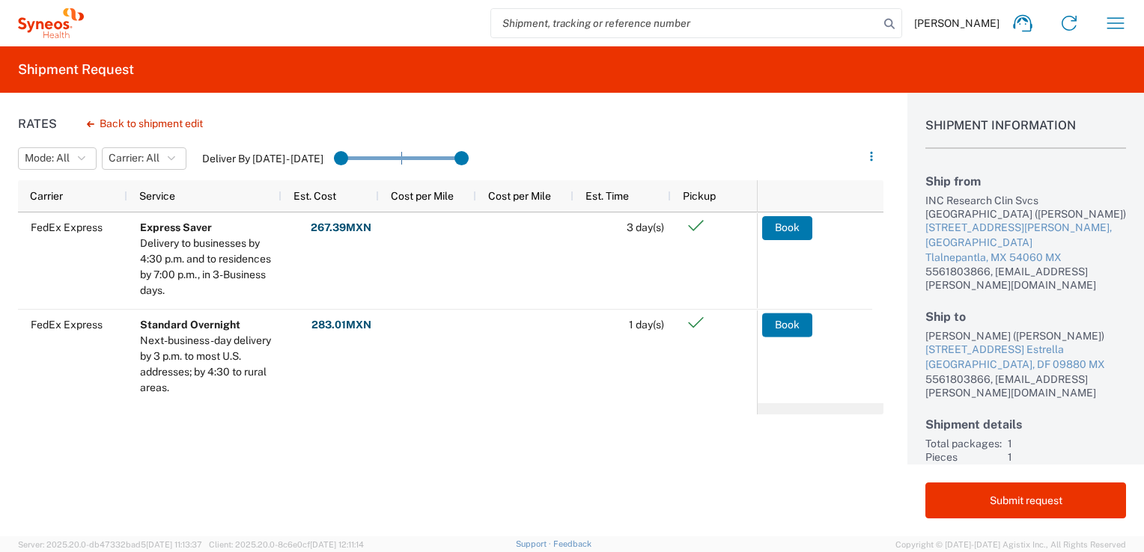
click at [362, 143] on header "Mode: All All SMAL Carrier: All All DHL FedEx Express Deliver By Oct 08 - Oct 10" at bounding box center [450, 159] width 865 height 42
click at [156, 121] on button "Back to shipment edit" at bounding box center [145, 124] width 140 height 26
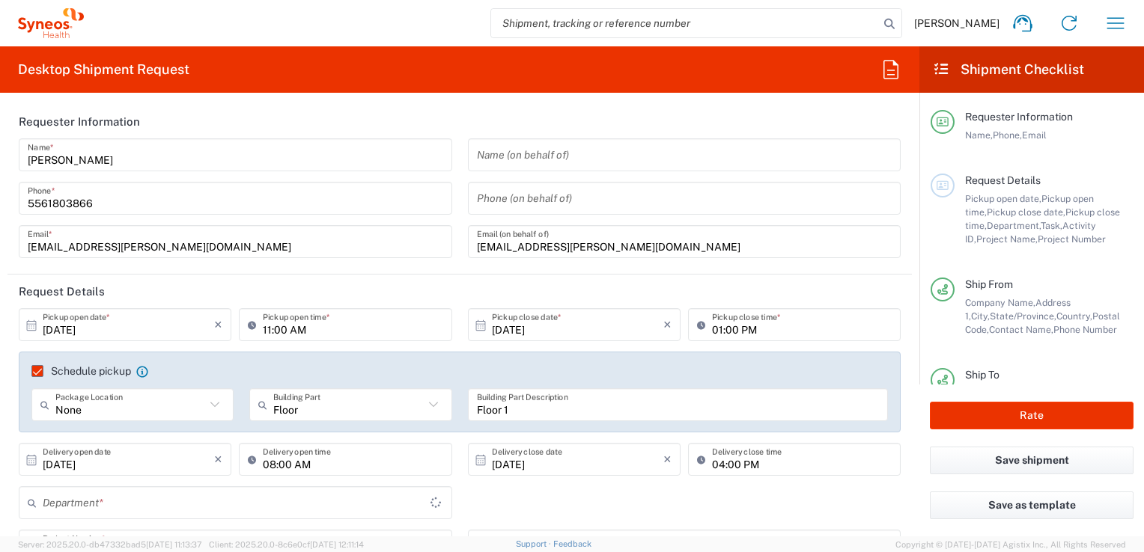
type input "**6183 DEPARTMENTAL EXPENSE"
type input "Mexico State"
type input "Federal District"
type input "Envelope"
type input "6183"
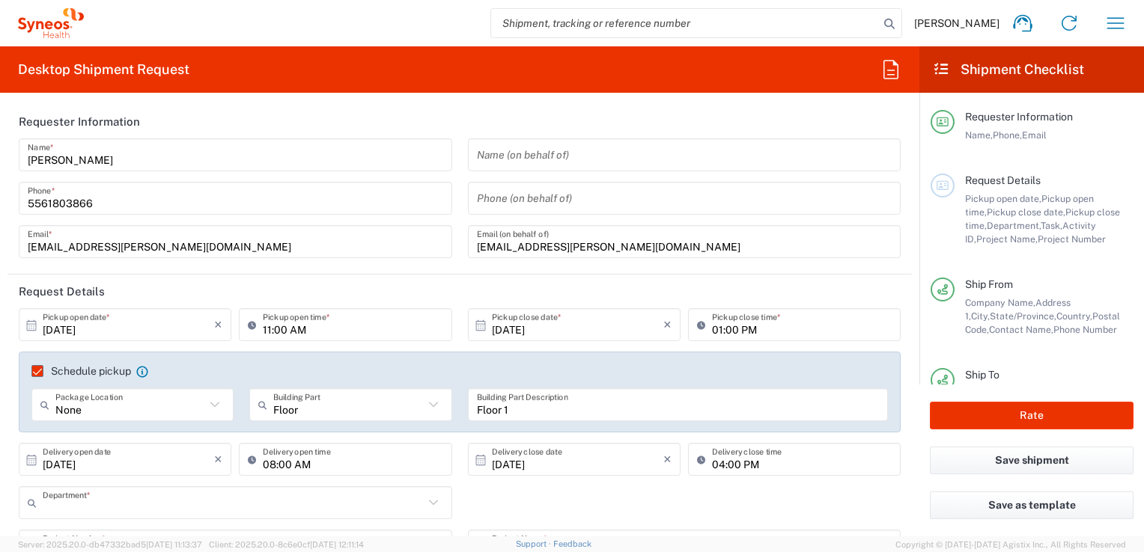
type input "3243"
click at [449, 293] on header "Request Details" at bounding box center [459, 292] width 904 height 34
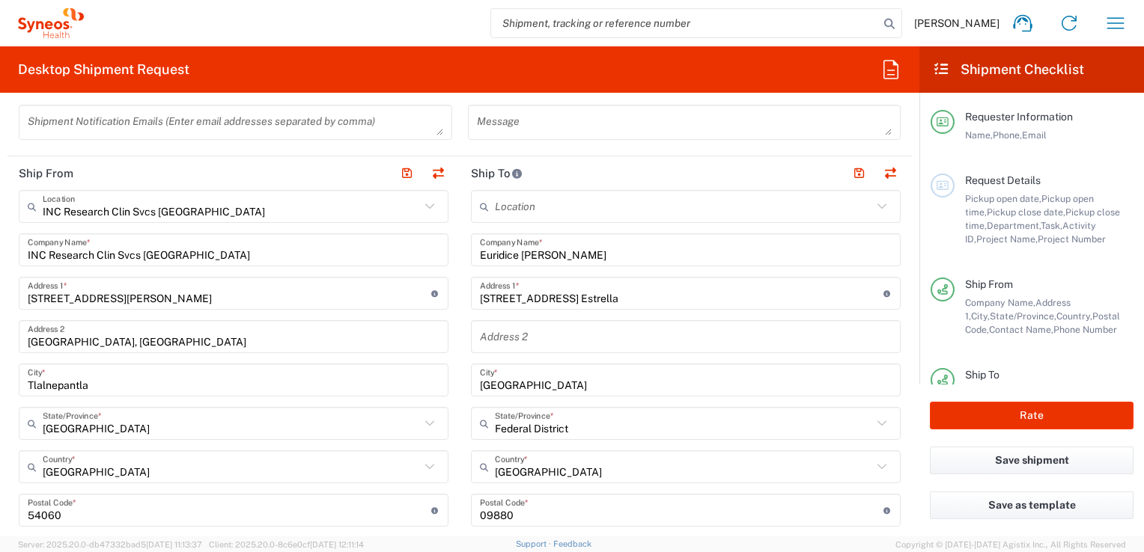
scroll to position [579, 0]
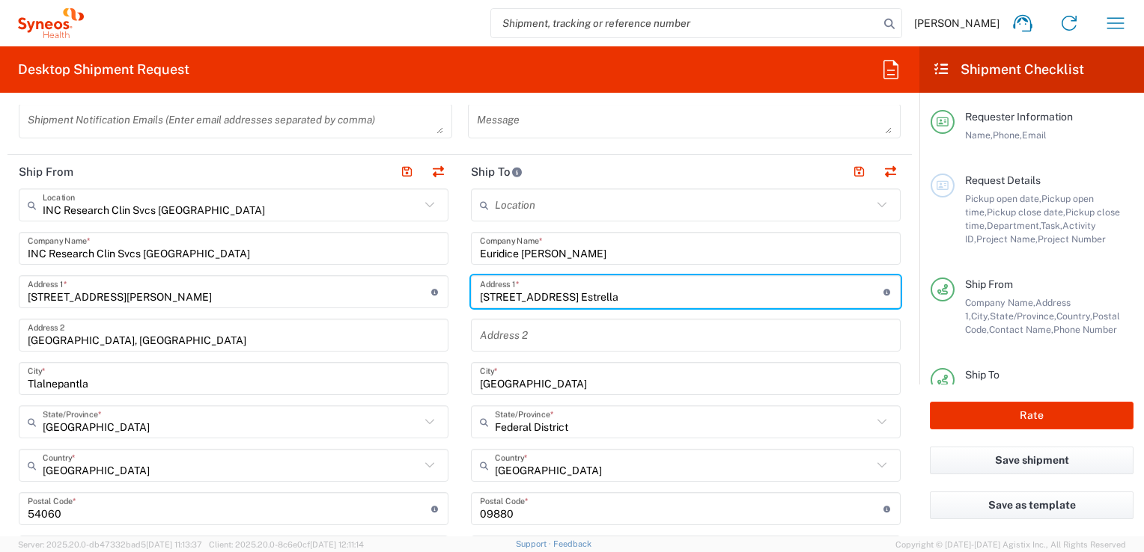
click at [731, 299] on input "Avenida 11 509-14 Colonia Granjas Estrella" at bounding box center [681, 292] width 403 height 26
type input "Avenida 11 509-14 Colonia Granjas Estrella, Iztapalapa"
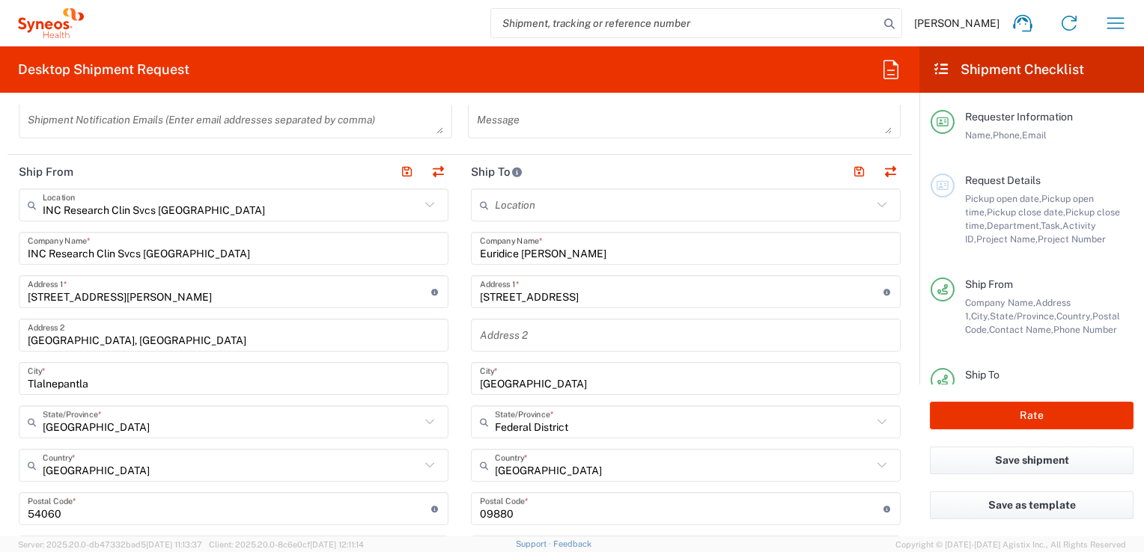
click at [896, 310] on main "Location Addison Whitney LLC-Morrisvile NC US Barcelona-Syneos Health BioSector…" at bounding box center [686, 503] width 452 height 629
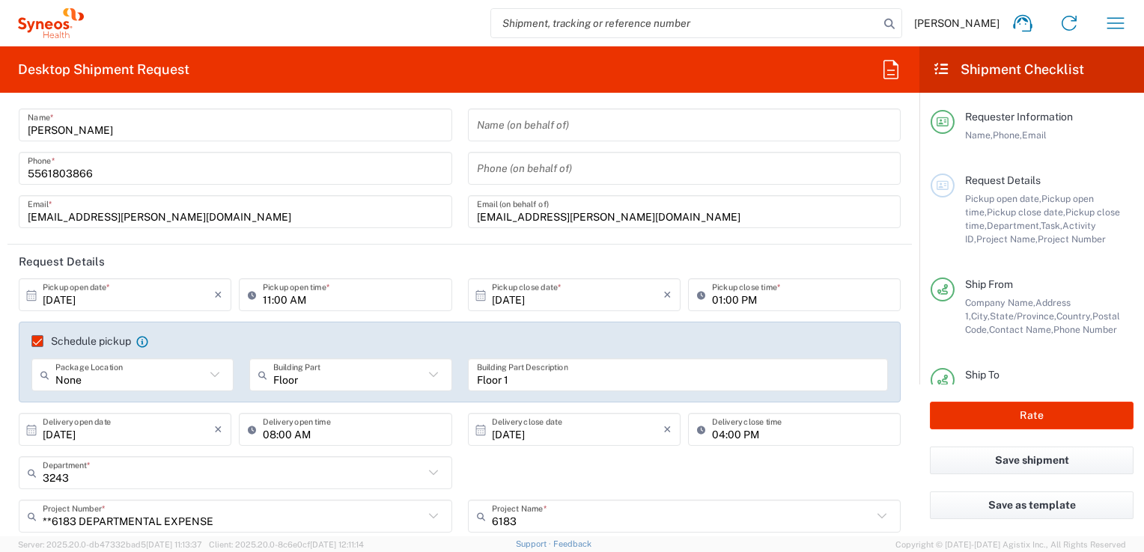
scroll to position [47, 0]
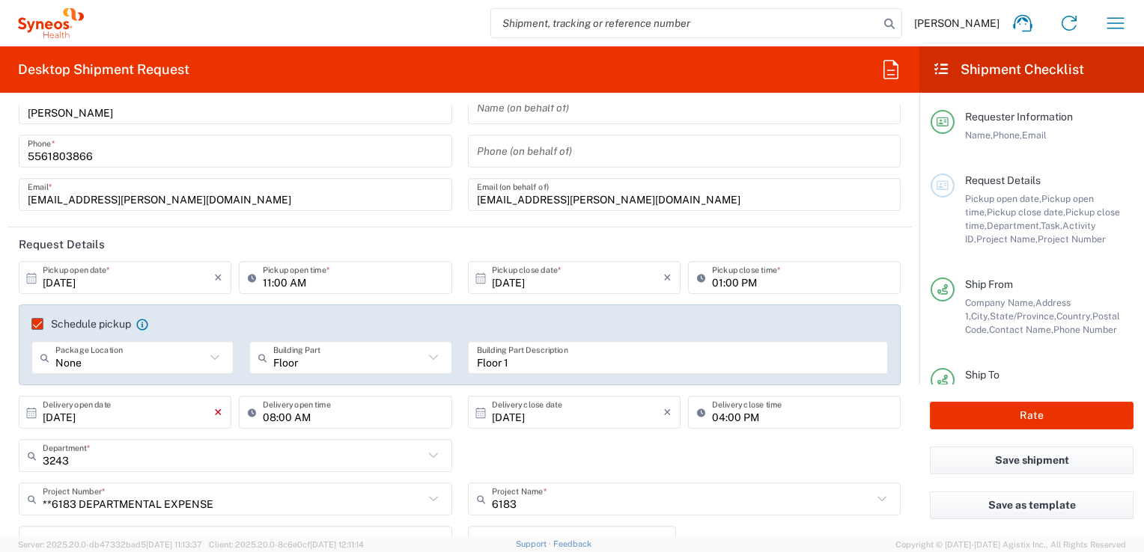
click at [214, 415] on icon "×" at bounding box center [218, 412] width 8 height 24
click at [28, 411] on icon at bounding box center [32, 412] width 10 height 10
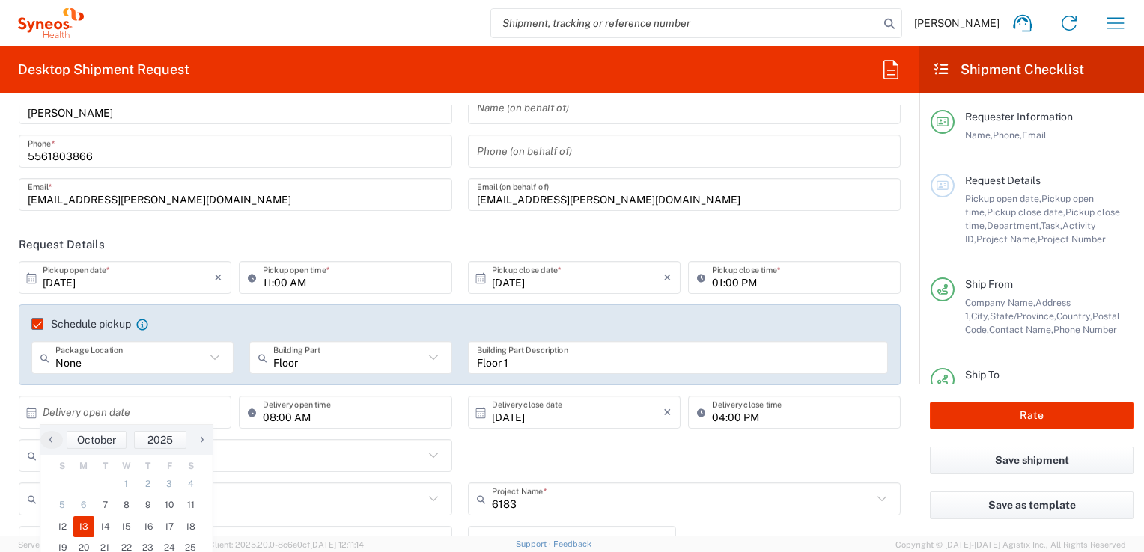
click at [79, 522] on span "13" at bounding box center [84, 526] width 22 height 21
type input "10/13/2025"
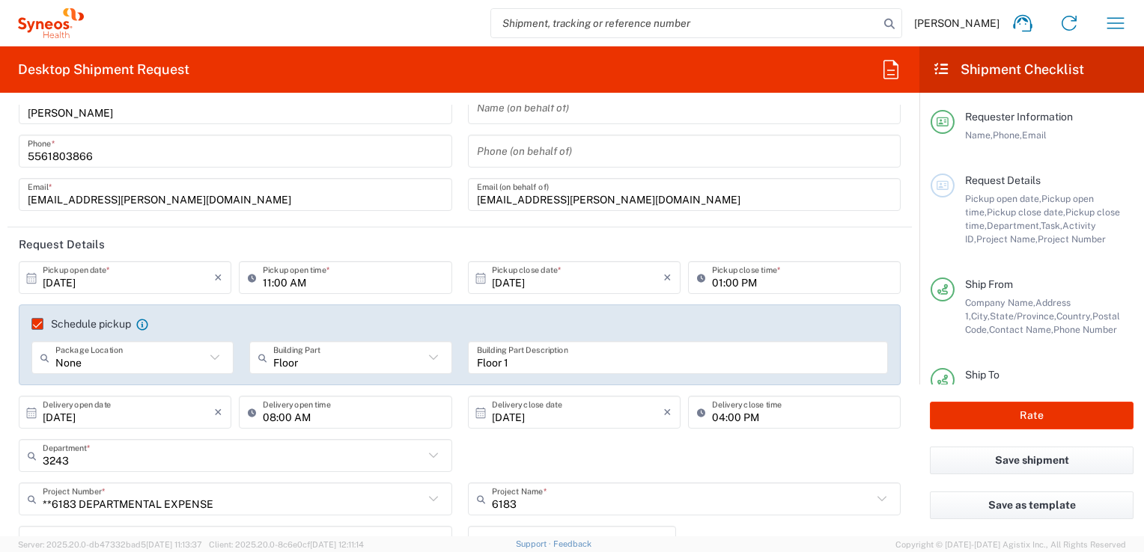
click at [29, 412] on icon at bounding box center [31, 412] width 13 height 13
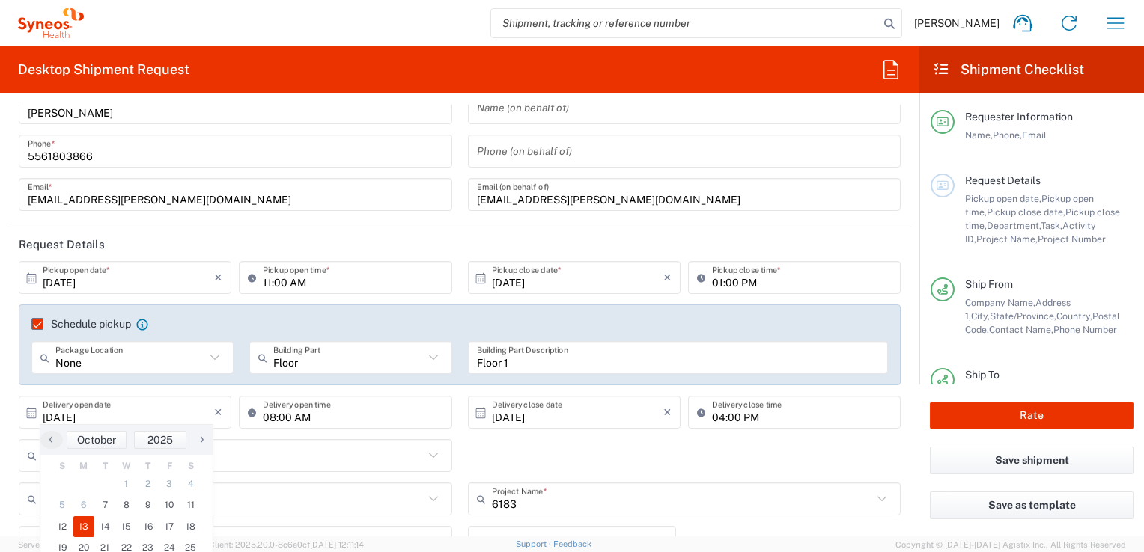
click at [520, 439] on div "3243 Department * 3243 3000 3100 3109 3110 3111 3112 3125 3130 3135 3136 3150 3…" at bounding box center [459, 460] width 897 height 43
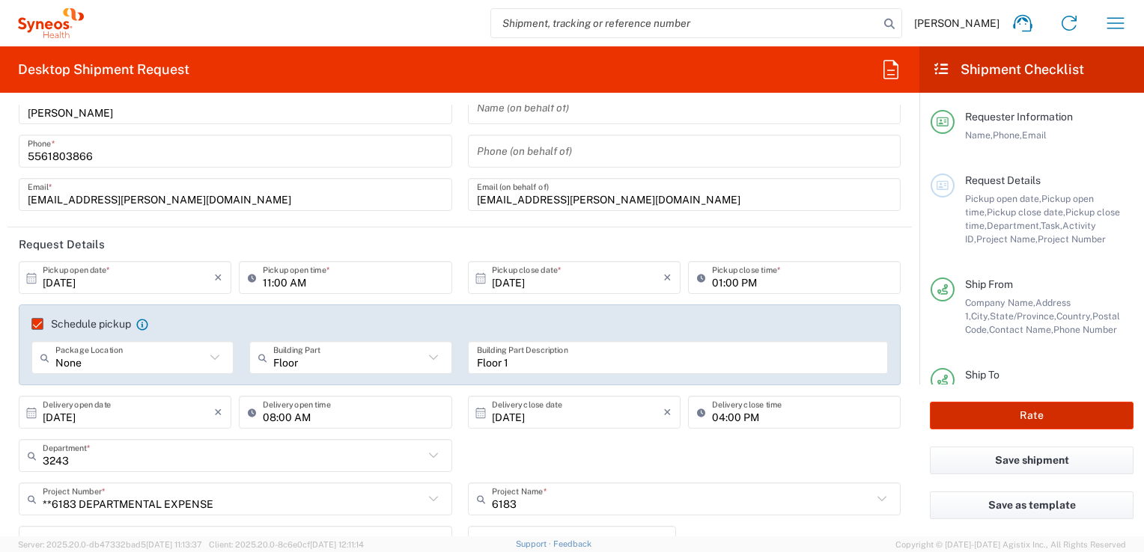
click at [1029, 415] on button "Rate" at bounding box center [1032, 416] width 204 height 28
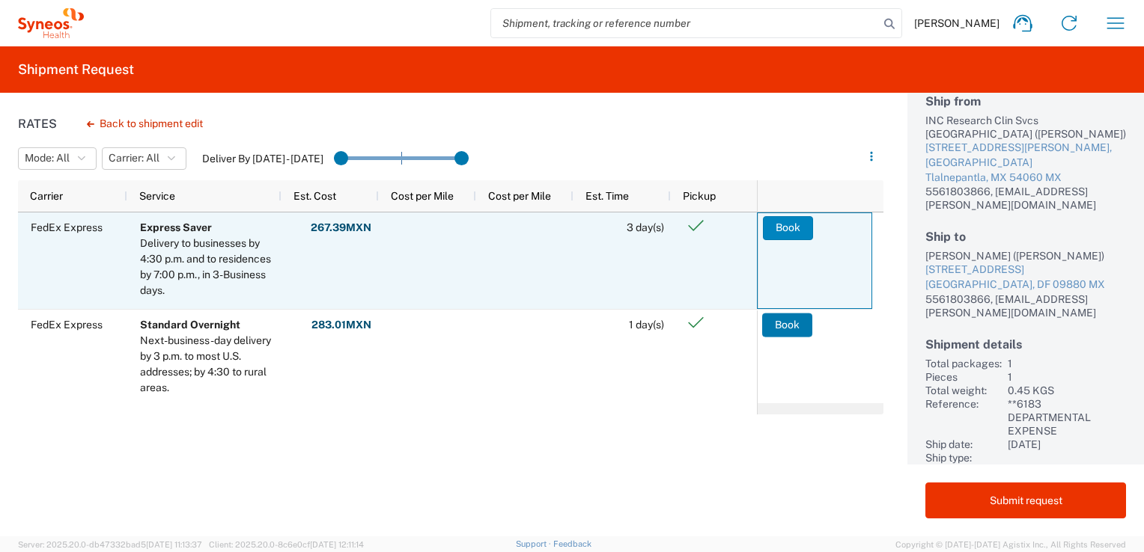
click at [771, 224] on button "Book" at bounding box center [788, 228] width 50 height 24
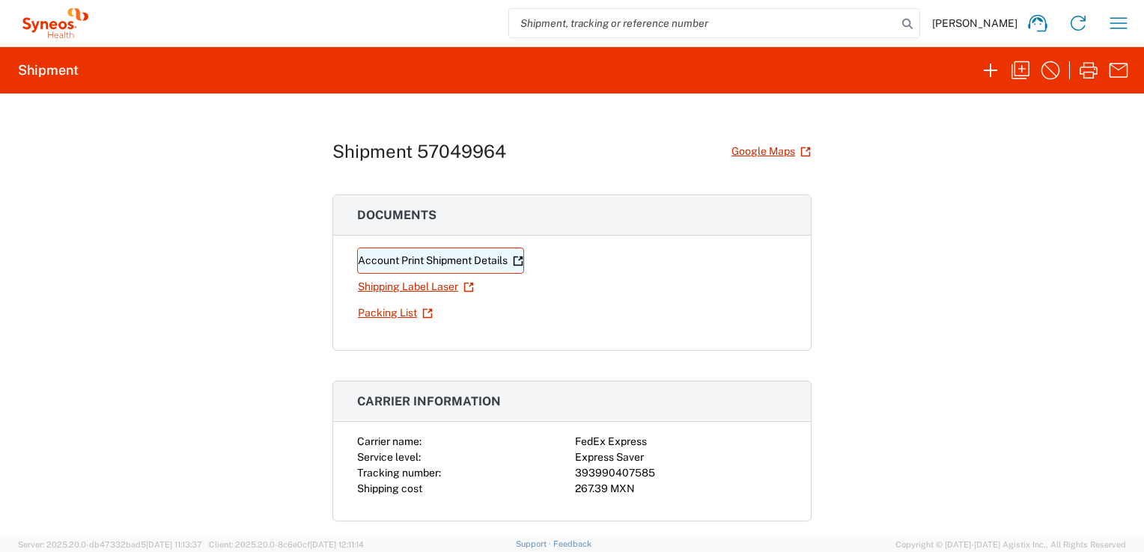
click at [477, 264] on link "Account Print Shipment Details" at bounding box center [440, 261] width 167 height 26
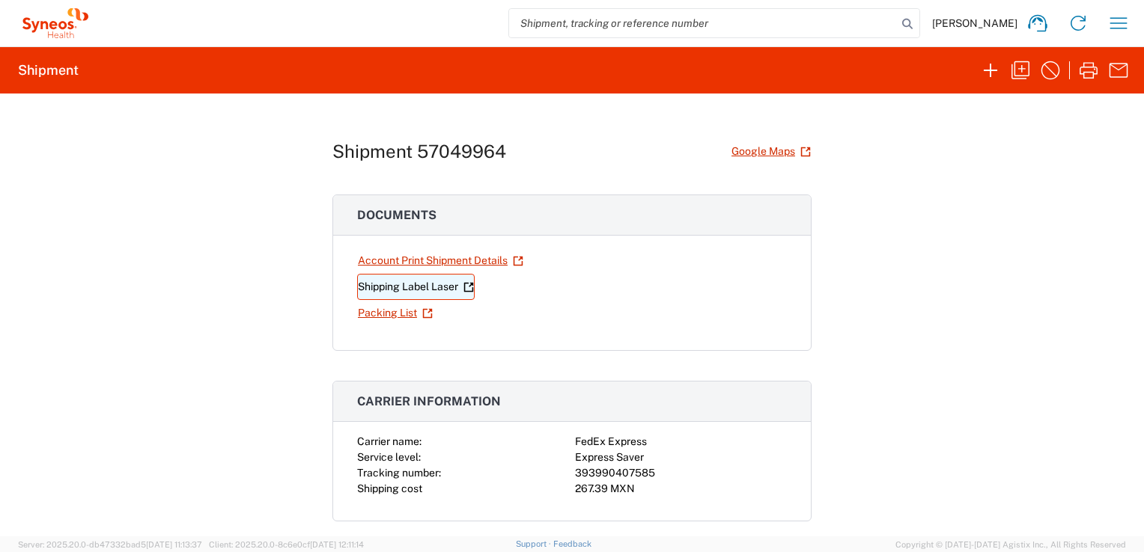
click at [394, 281] on link "Shipping Label Laser" at bounding box center [416, 287] width 118 height 26
click at [379, 312] on link "Packing List" at bounding box center [395, 313] width 76 height 26
click at [960, 313] on div "Shipment 57049964 Google Maps Documents Account Print Shipment Details Shipping…" at bounding box center [572, 315] width 1144 height 443
